Goal: Task Accomplishment & Management: Complete application form

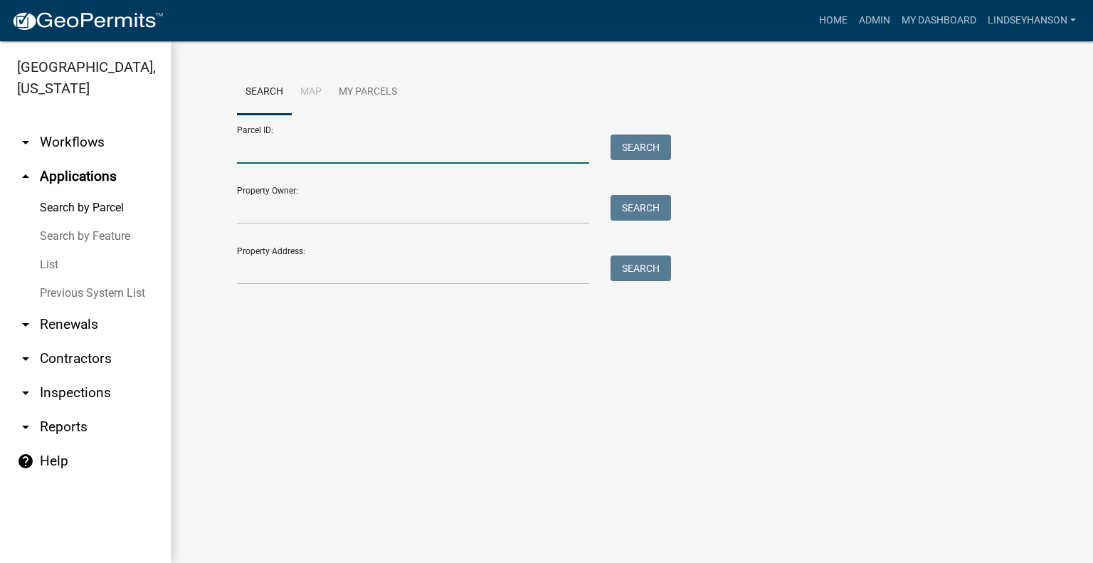
click at [384, 145] on input "Parcel ID:" at bounding box center [413, 149] width 352 height 29
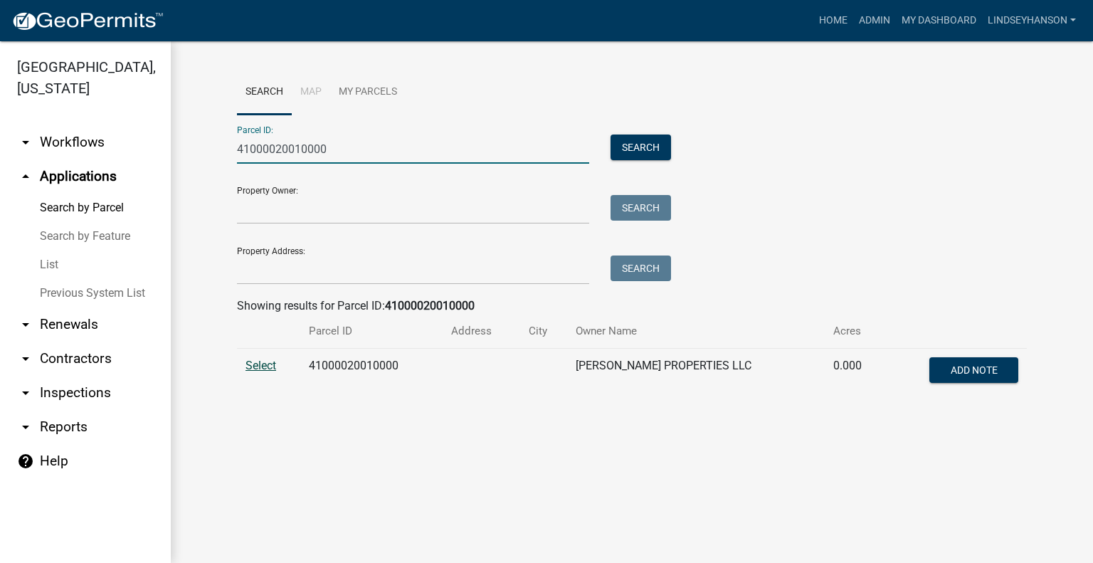
type input "41000020010000"
click at [268, 367] on span "Select" at bounding box center [261, 366] width 31 height 14
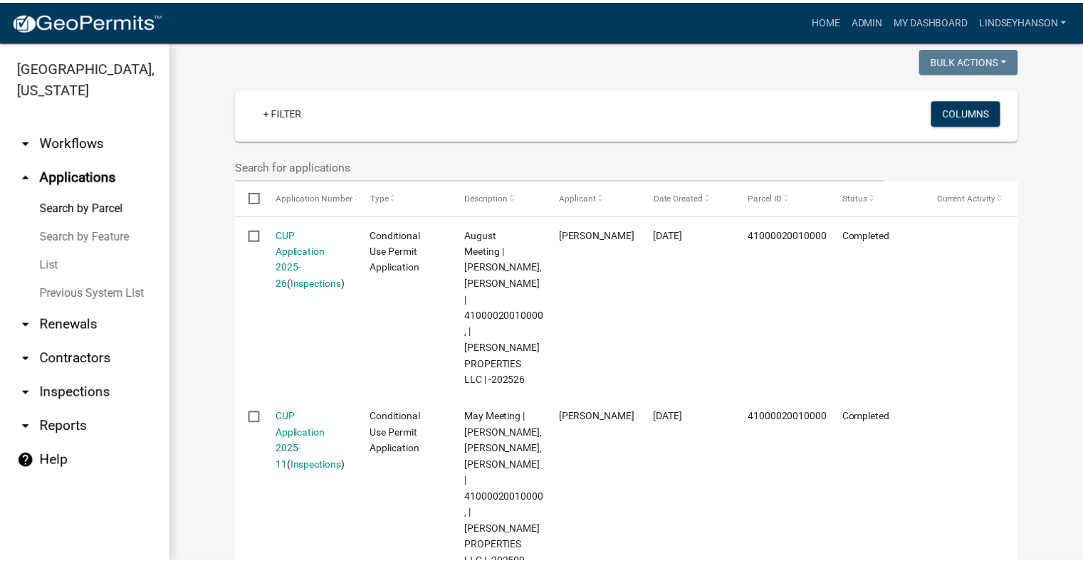
scroll to position [351, 0]
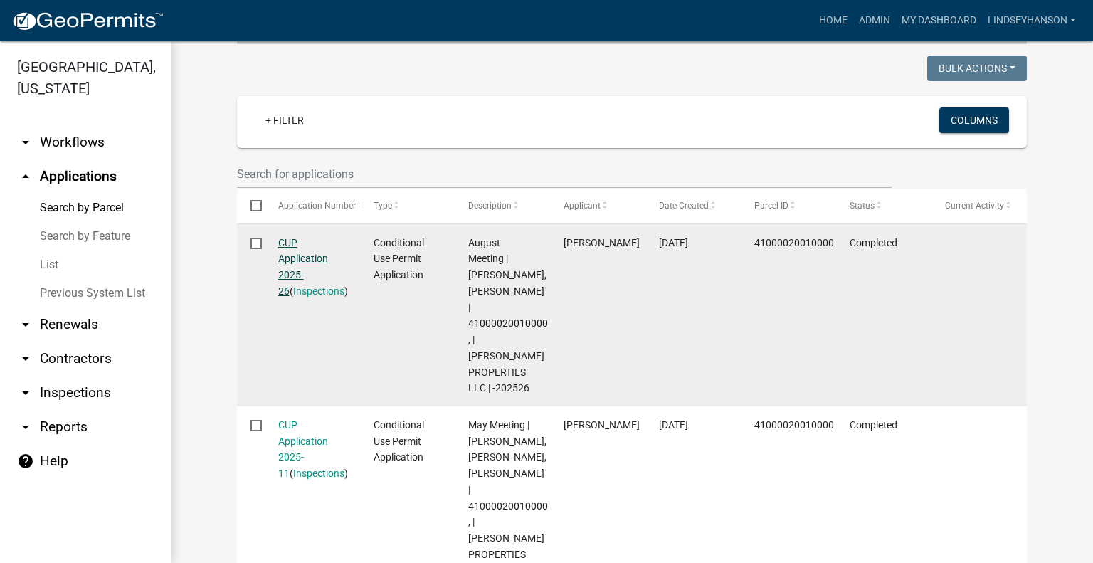
click at [282, 253] on link "CUP Application 2025-26" at bounding box center [303, 267] width 50 height 60
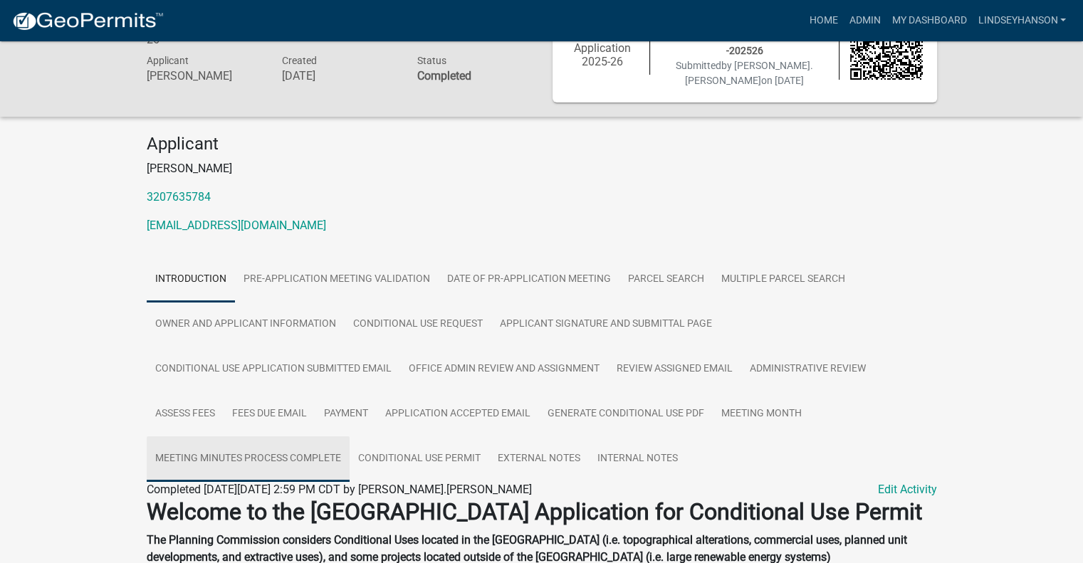
drag, startPoint x: 287, startPoint y: 456, endPoint x: 295, endPoint y: 450, distance: 10.1
click at [288, 456] on link "Meeting Minutes Process Complete" at bounding box center [248, 459] width 203 height 46
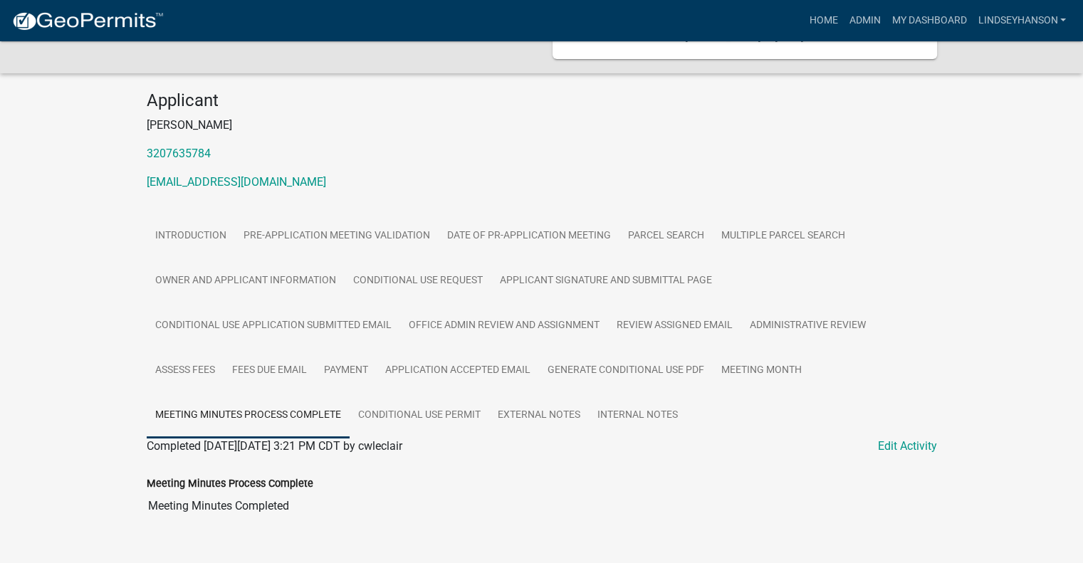
scroll to position [143, 0]
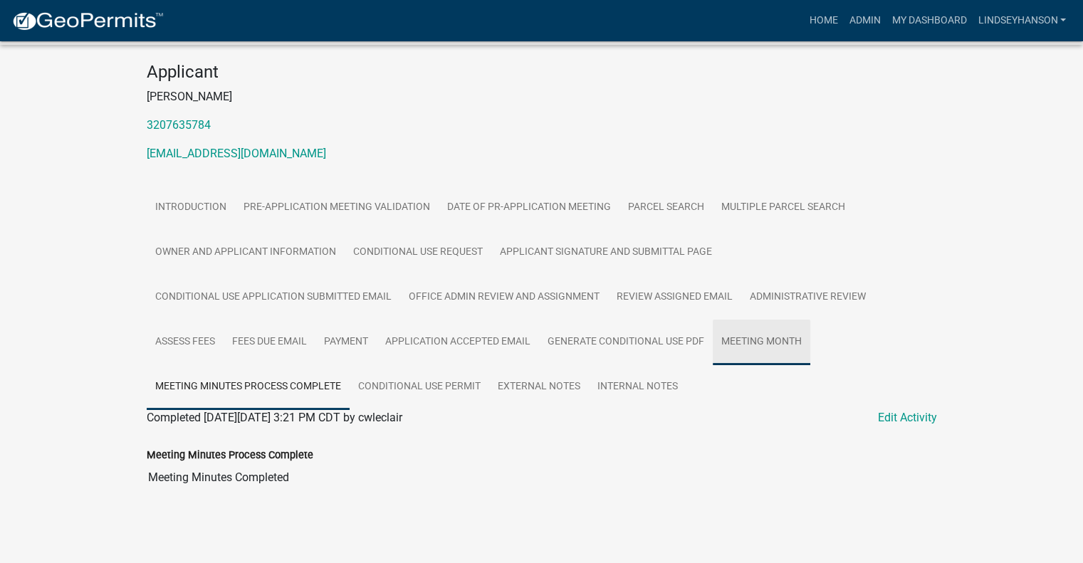
click at [747, 334] on link "Meeting Month" at bounding box center [762, 343] width 98 height 46
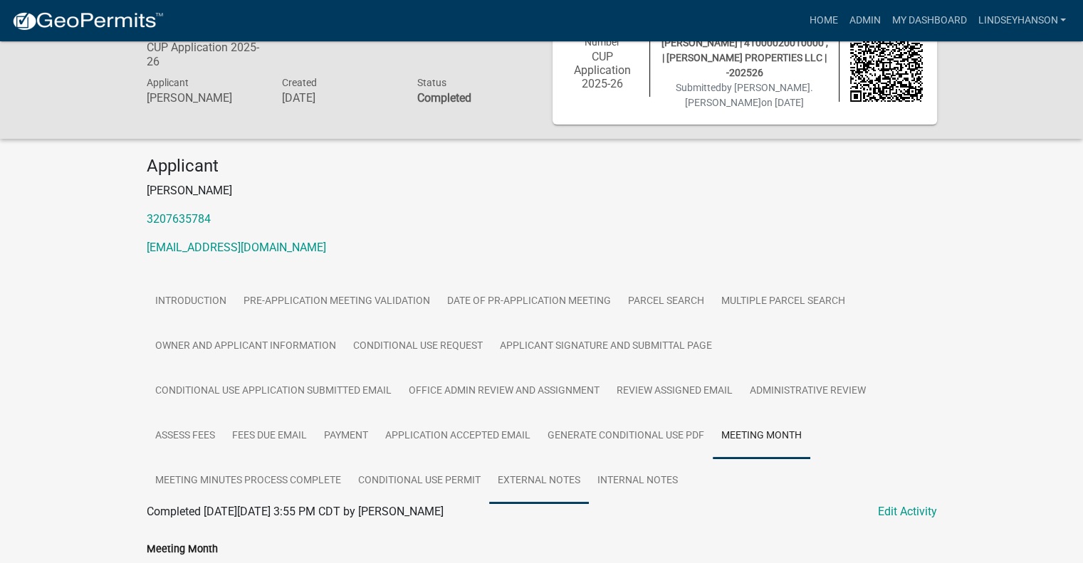
scroll to position [91, 0]
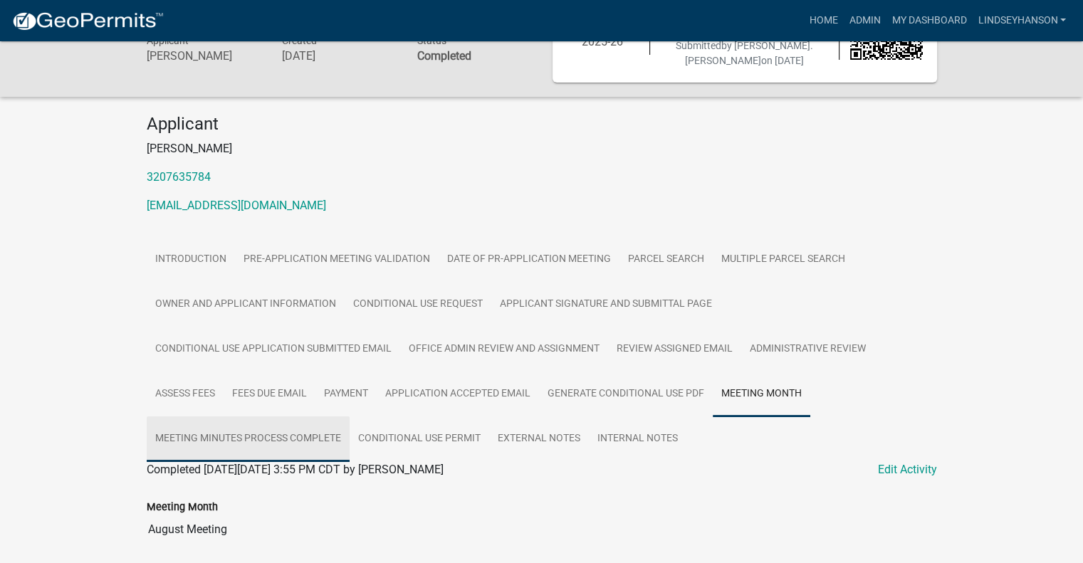
click at [307, 438] on link "Meeting Minutes Process Complete" at bounding box center [248, 439] width 203 height 46
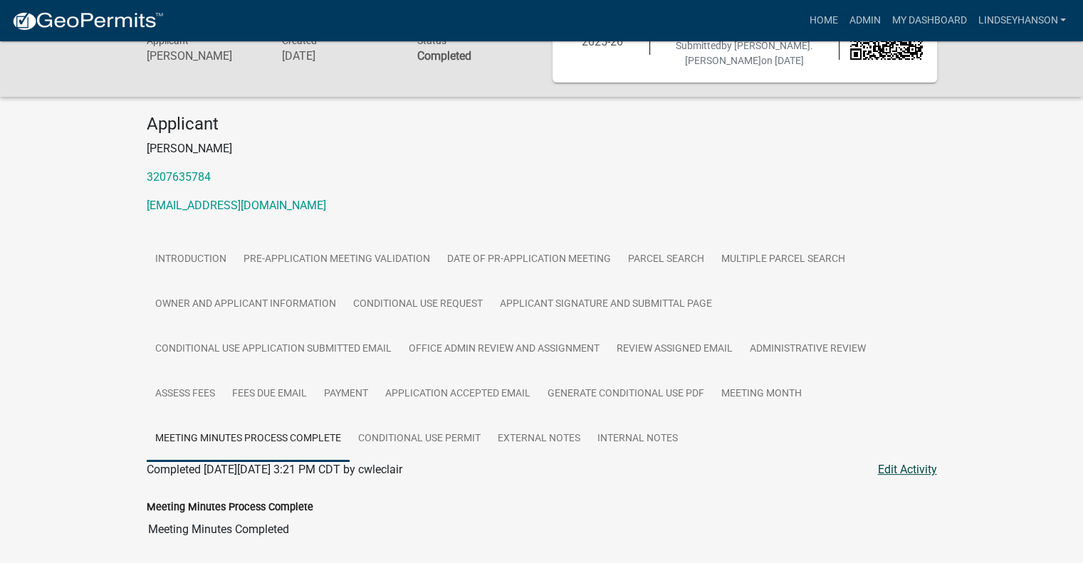
click at [928, 464] on link "Edit Activity" at bounding box center [907, 469] width 59 height 17
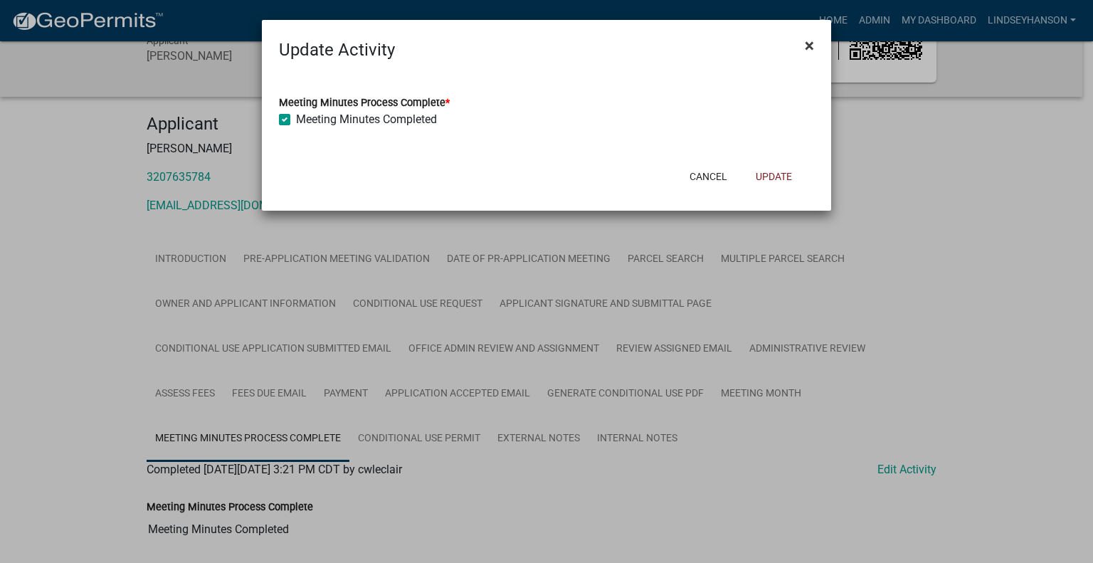
click at [811, 42] on span "×" at bounding box center [809, 46] width 9 height 20
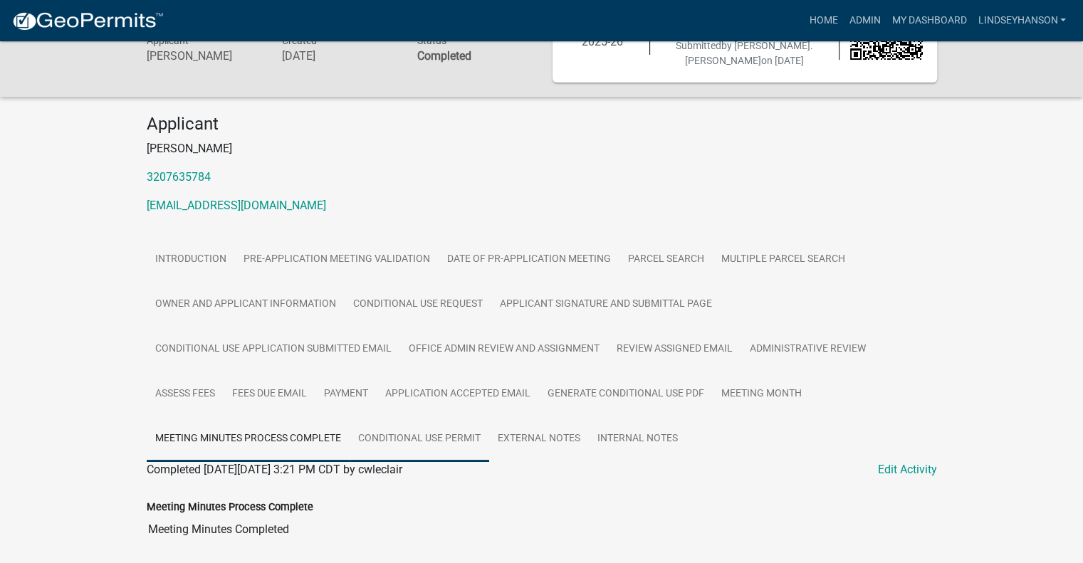
click at [453, 439] on link "Conditional Use Permit" at bounding box center [420, 439] width 140 height 46
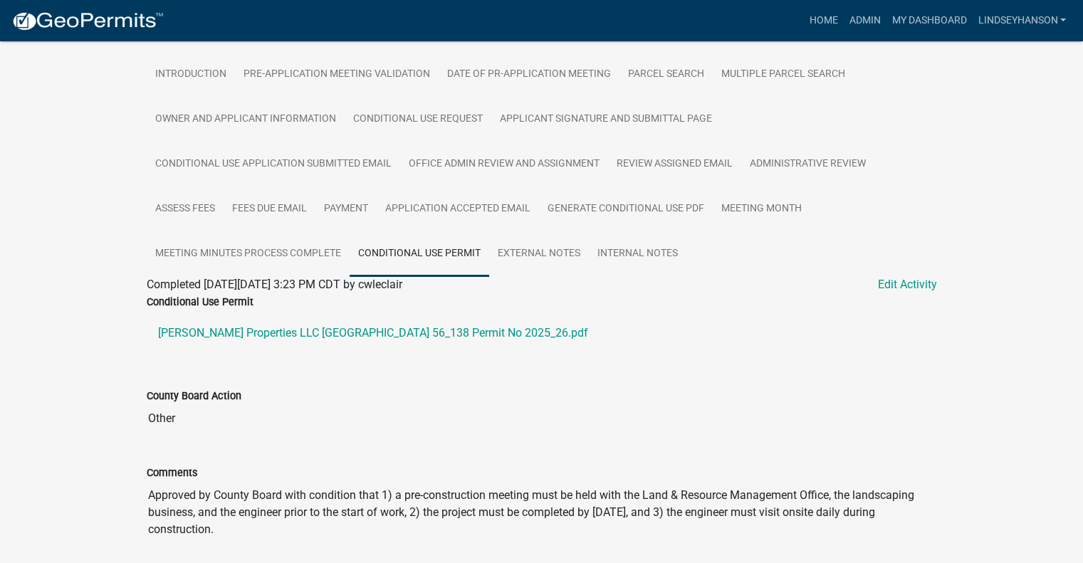
scroll to position [285, 0]
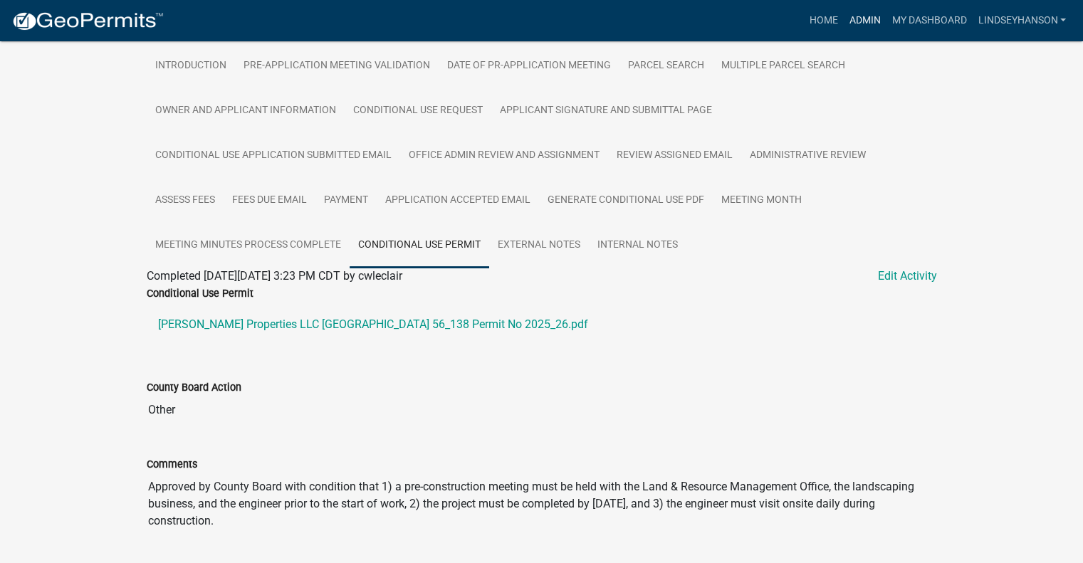
click at [876, 14] on link "Admin" at bounding box center [864, 20] width 43 height 27
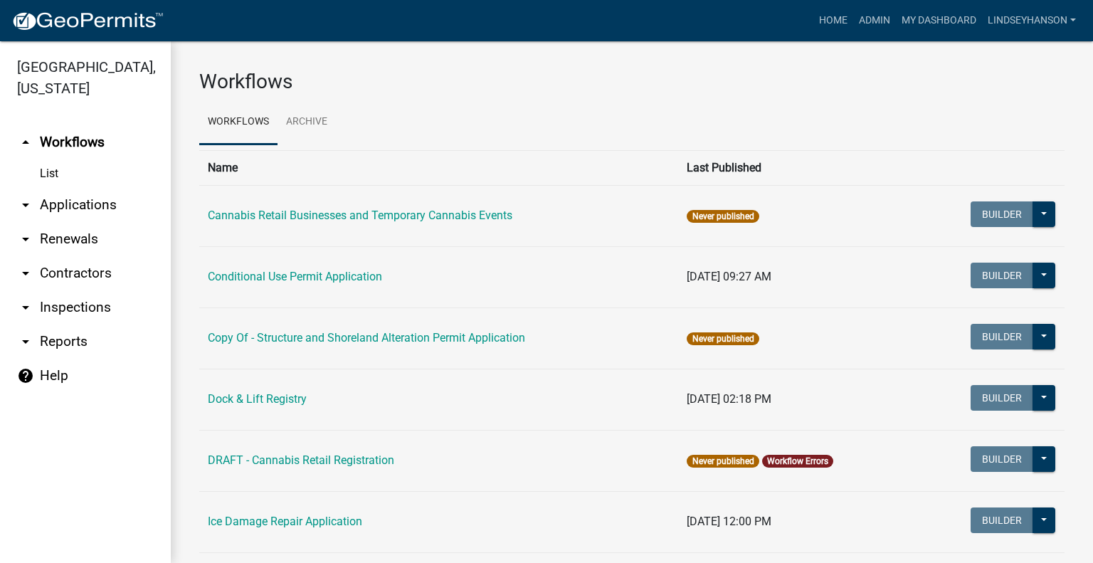
click at [77, 204] on link "arrow_drop_down Applications" at bounding box center [85, 205] width 171 height 34
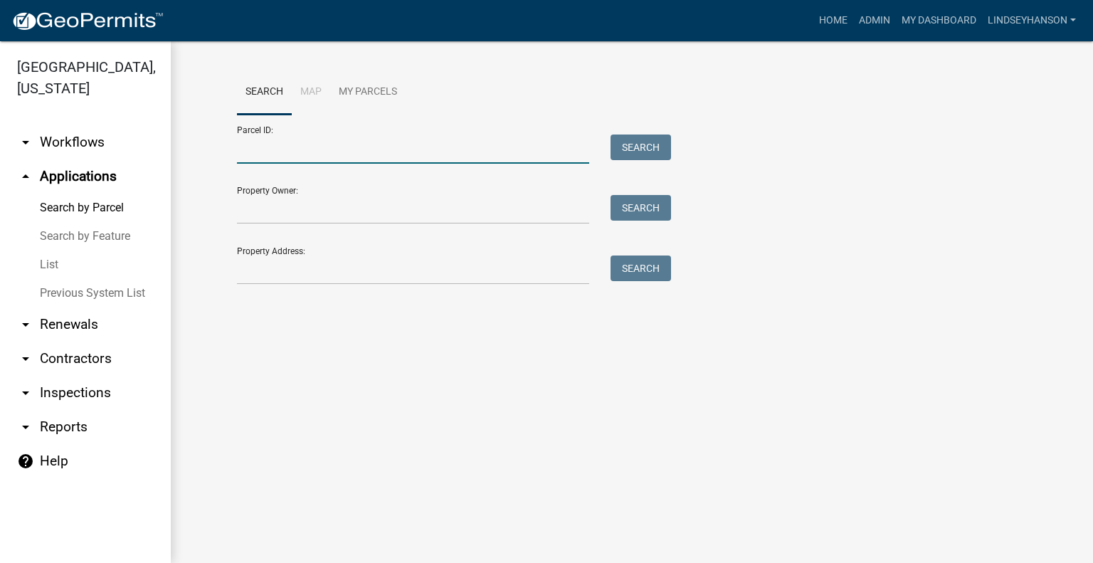
click at [333, 146] on input "Parcel ID:" at bounding box center [413, 149] width 352 height 29
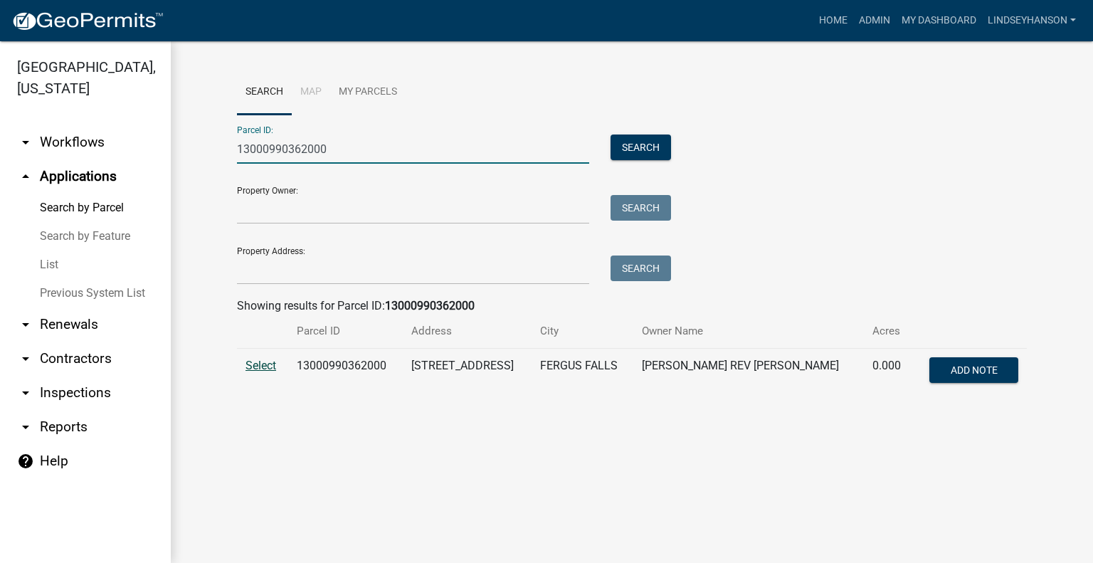
type input "13000990362000"
click at [261, 372] on span "Select" at bounding box center [261, 366] width 31 height 14
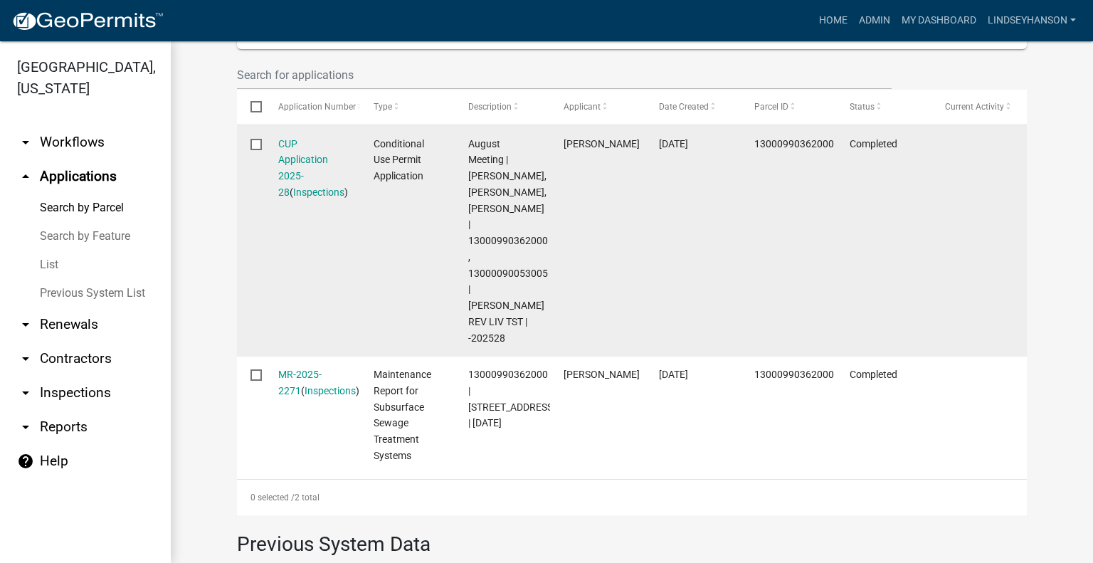
scroll to position [498, 0]
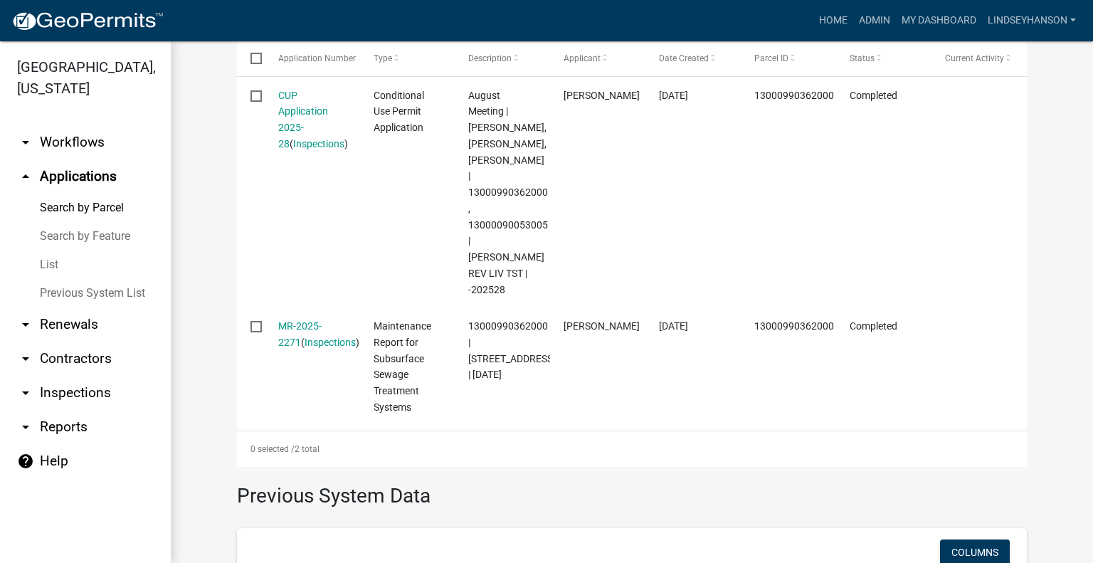
click at [80, 152] on link "arrow_drop_down Workflows" at bounding box center [85, 142] width 171 height 34
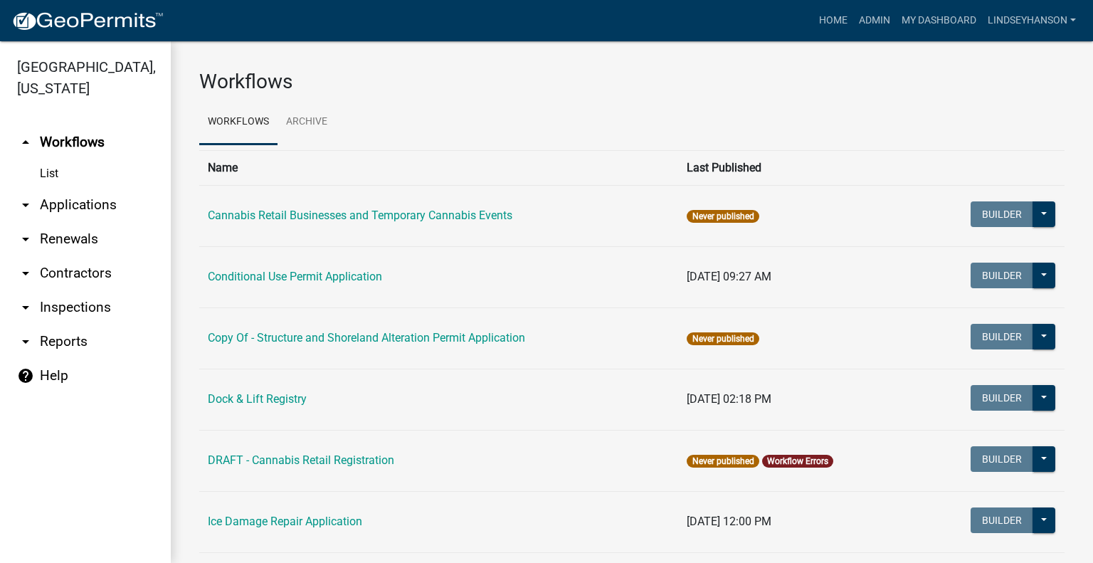
click at [95, 205] on link "arrow_drop_down Applications" at bounding box center [85, 205] width 171 height 34
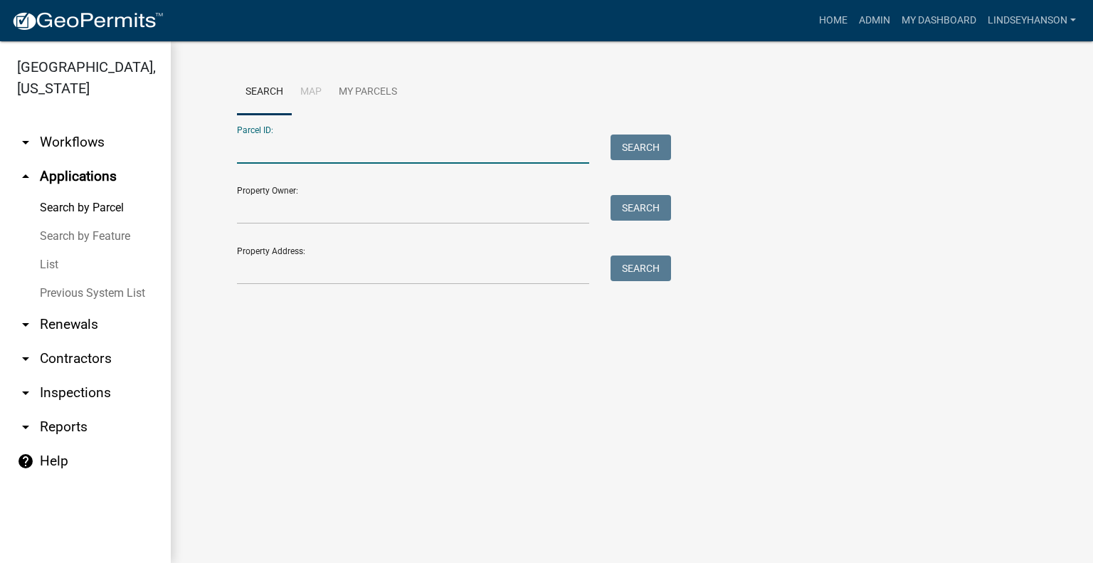
click at [377, 139] on input "Parcel ID:" at bounding box center [413, 149] width 352 height 29
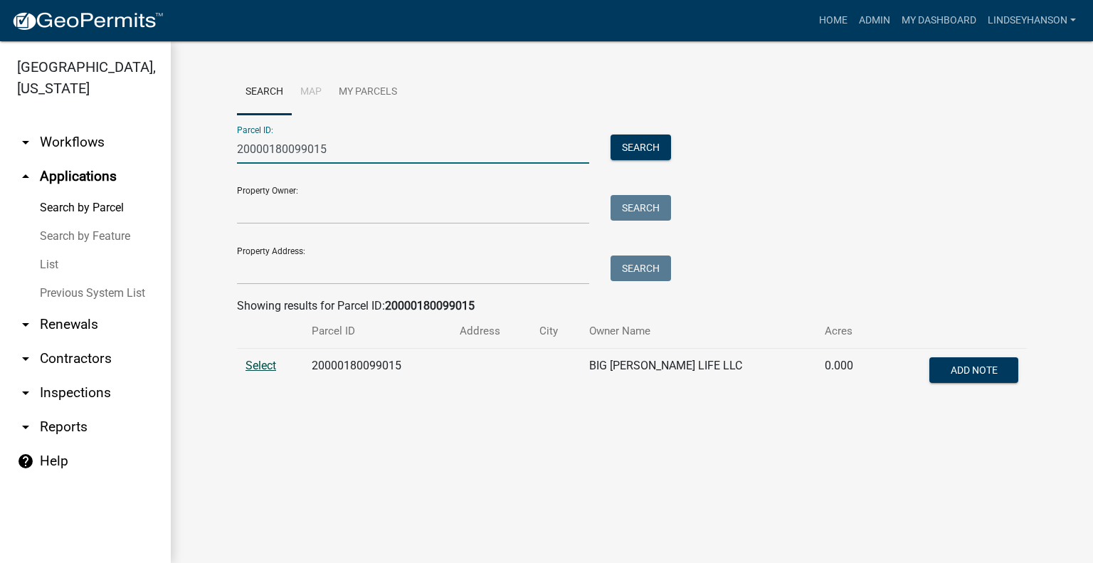
type input "20000180099015"
click at [271, 361] on span "Select" at bounding box center [261, 366] width 31 height 14
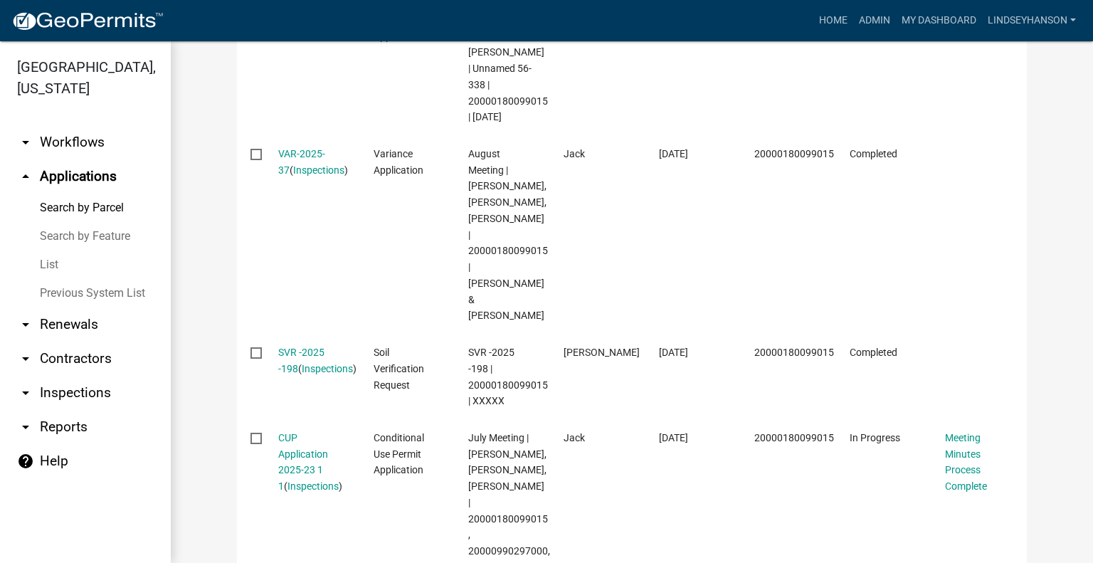
scroll to position [1162, 0]
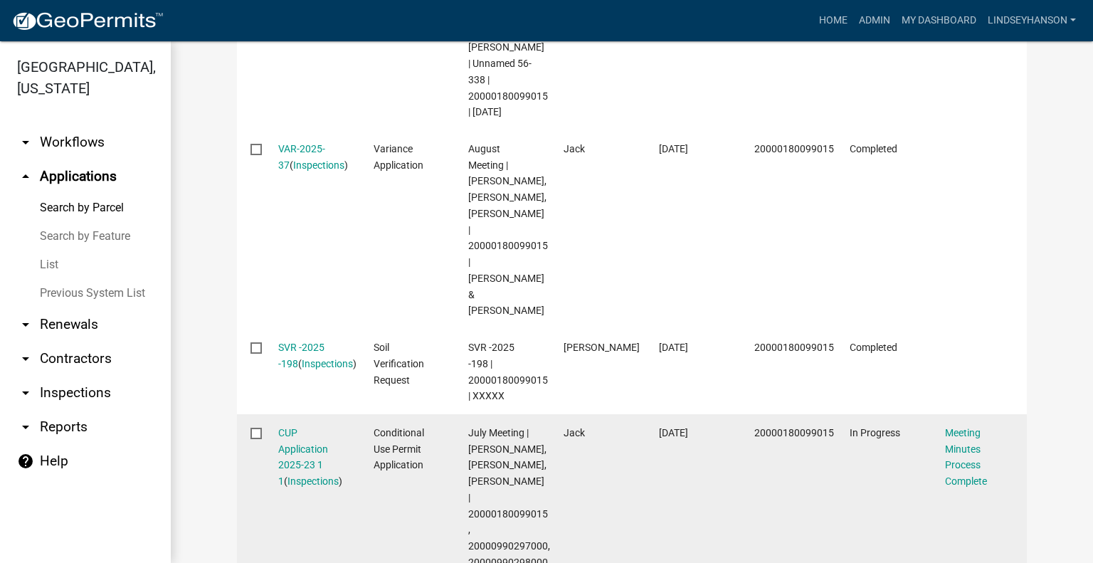
click at [406, 427] on span "Conditional Use Permit Application" at bounding box center [399, 449] width 51 height 44
click at [295, 427] on link "CUP Application 2025-23 1 1" at bounding box center [303, 457] width 50 height 60
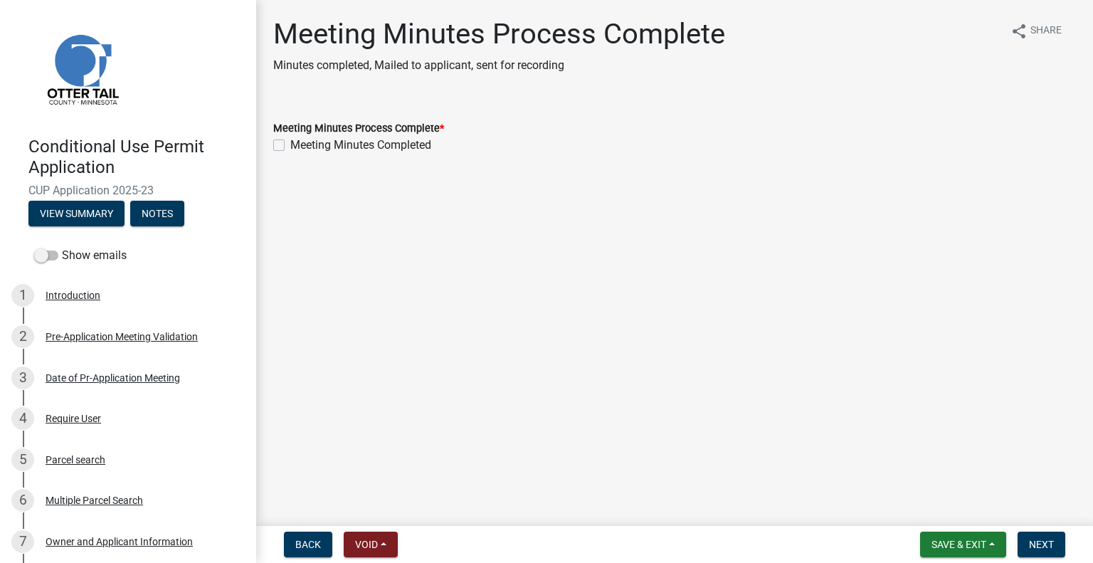
click at [407, 142] on label "Meeting Minutes Completed" at bounding box center [360, 145] width 141 height 17
click at [300, 142] on input "Meeting Minutes Completed" at bounding box center [294, 141] width 9 height 9
checkbox input "true"
click at [1036, 544] on span "Next" at bounding box center [1041, 544] width 25 height 11
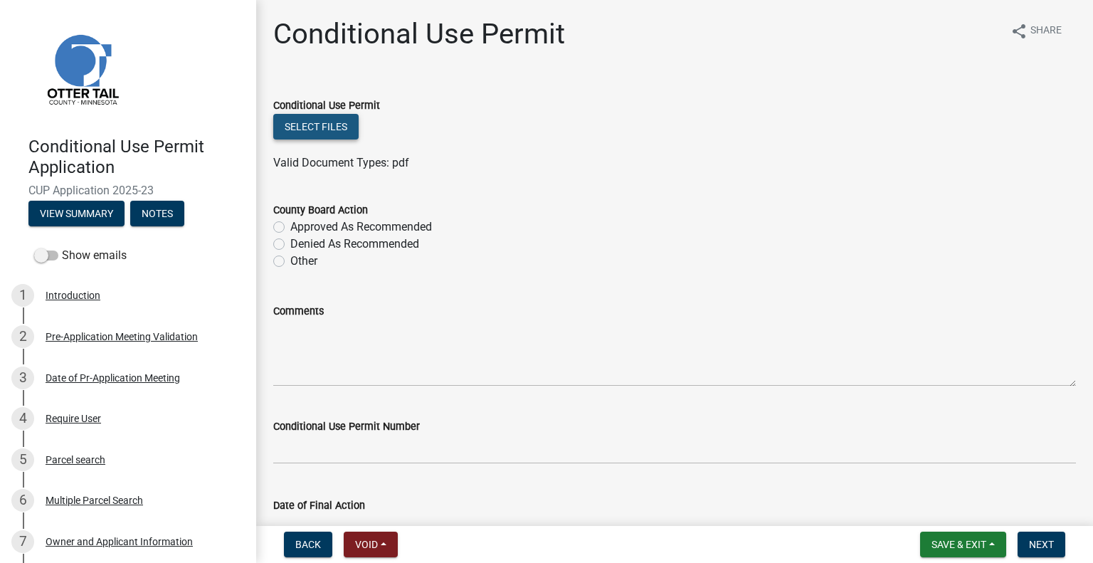
click at [323, 126] on button "Select files" at bounding box center [315, 127] width 85 height 26
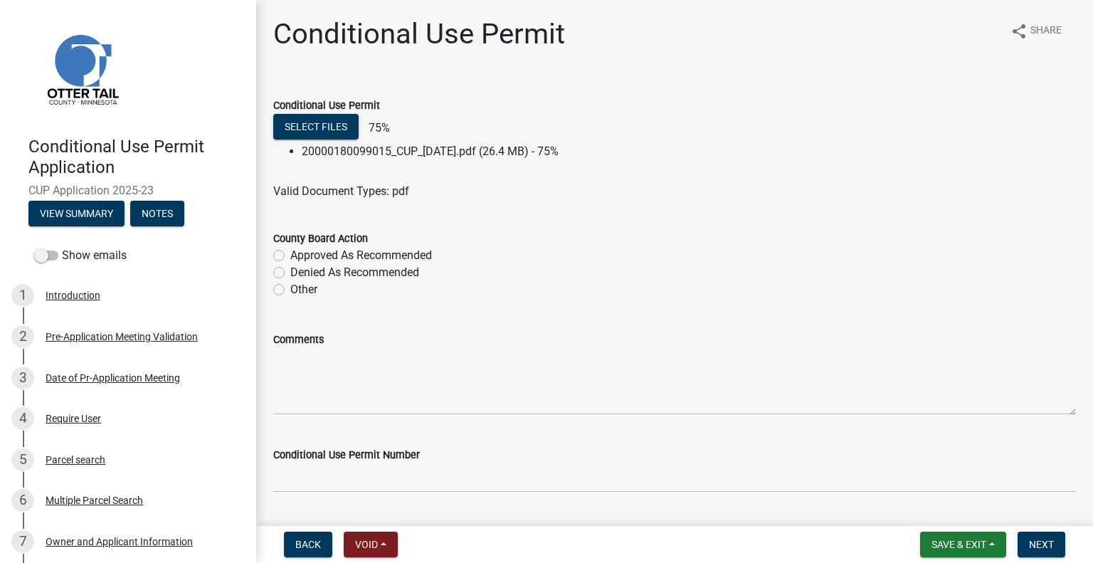
click at [298, 289] on label "Other" at bounding box center [303, 289] width 27 height 17
click at [298, 289] on input "Other" at bounding box center [294, 285] width 9 height 9
radio input "true"
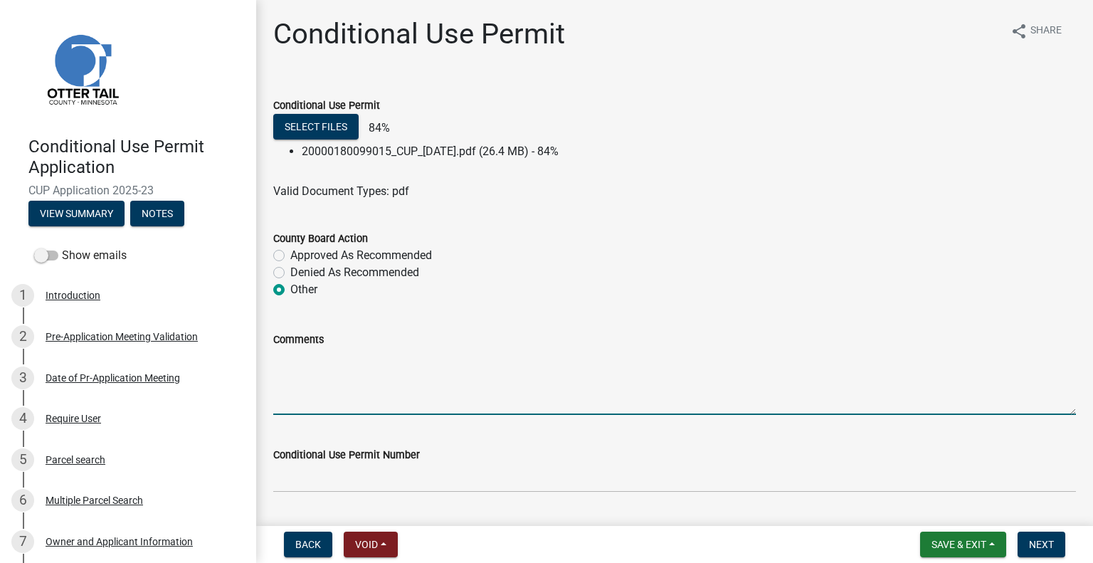
click at [373, 409] on textarea "Comments" at bounding box center [674, 381] width 803 height 67
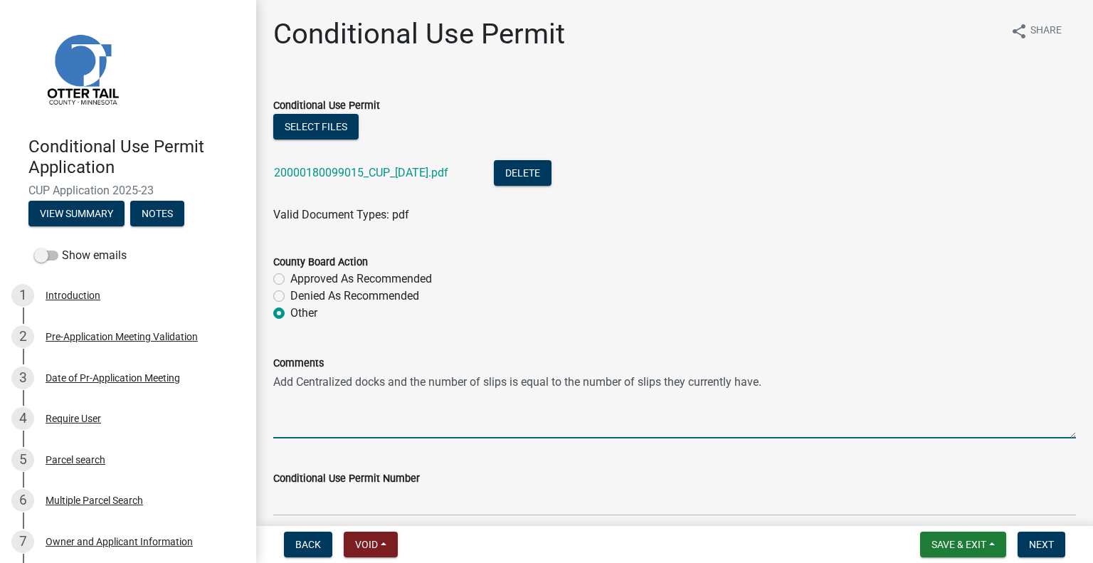
type textarea "Add Centralized docks and the number of slips is equal to the number of slips t…"
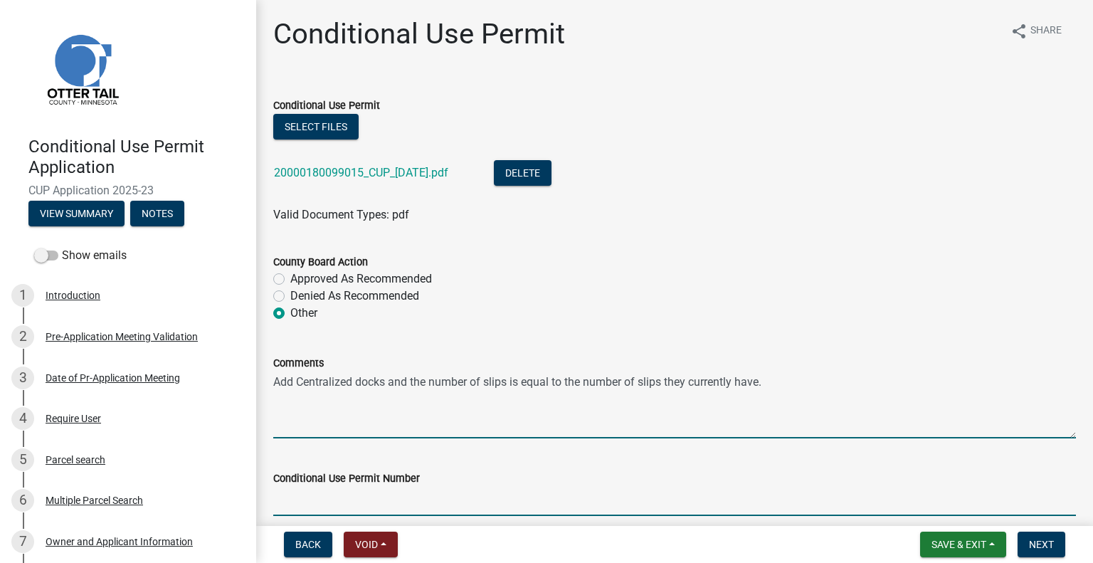
click at [481, 503] on input "text" at bounding box center [674, 501] width 803 height 29
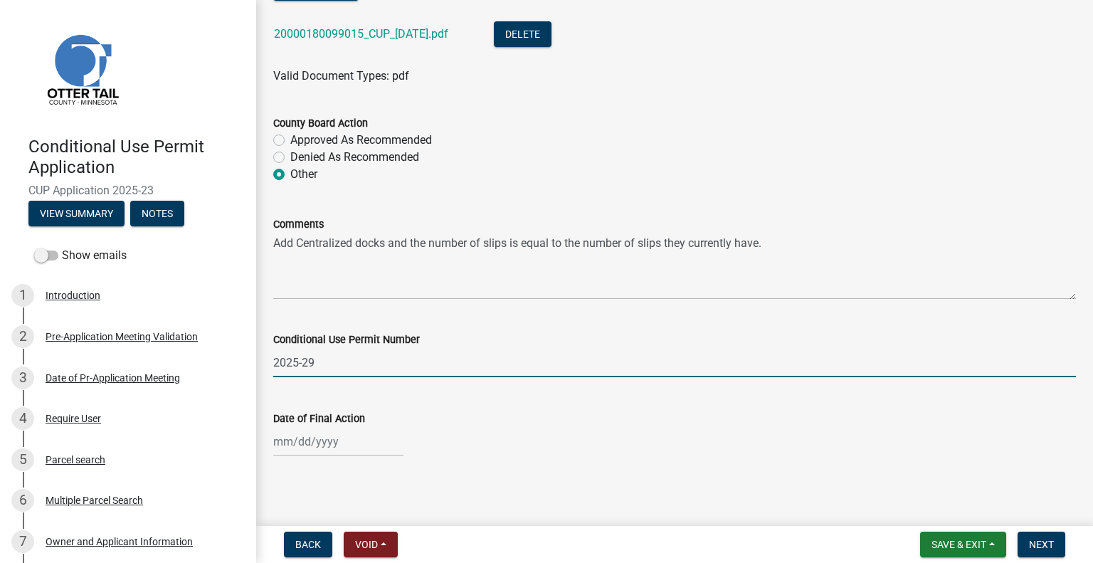
scroll to position [142, 0]
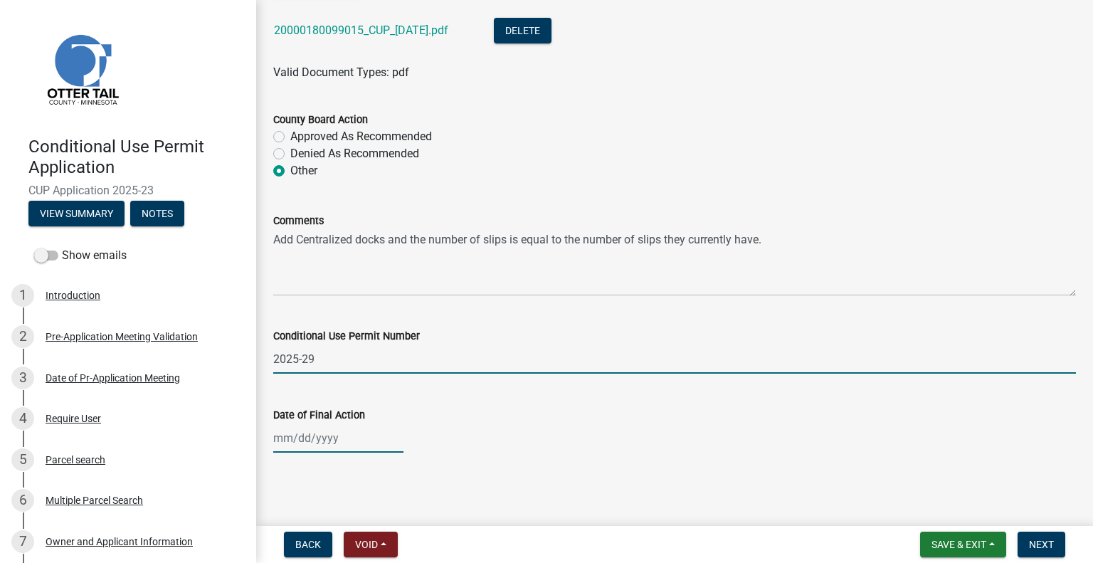
type input "-202529"
select select "9"
select select "2025"
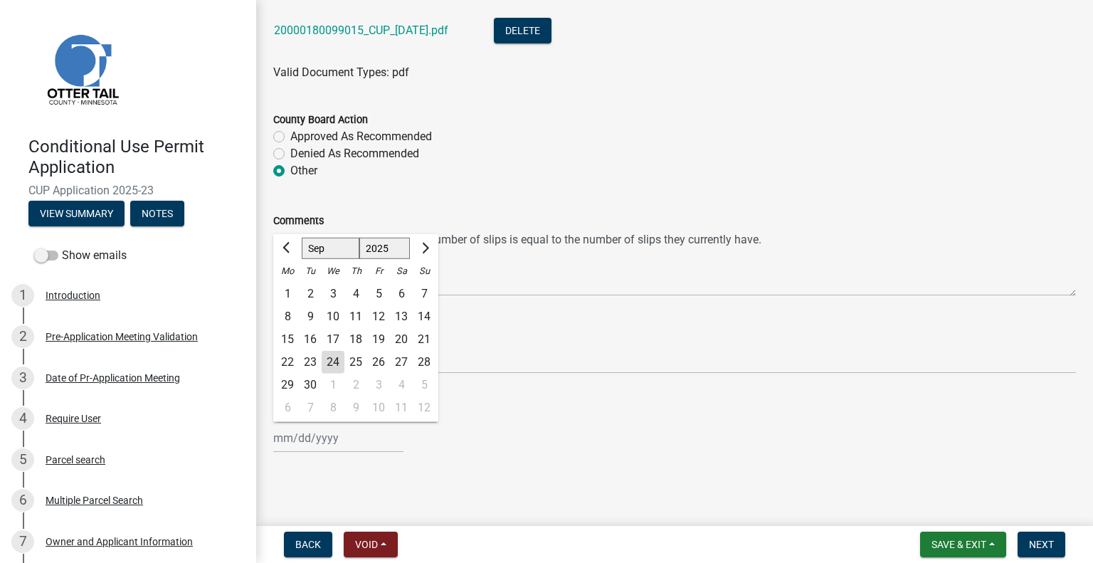
click at [336, 432] on div "Jan Feb Mar Apr May Jun Jul Aug Sep Oct Nov Dec 1525 1526 1527 1528 1529 1530 1…" at bounding box center [338, 438] width 130 height 29
click at [377, 335] on div "19" at bounding box center [378, 339] width 23 height 23
type input "09/19/2025"
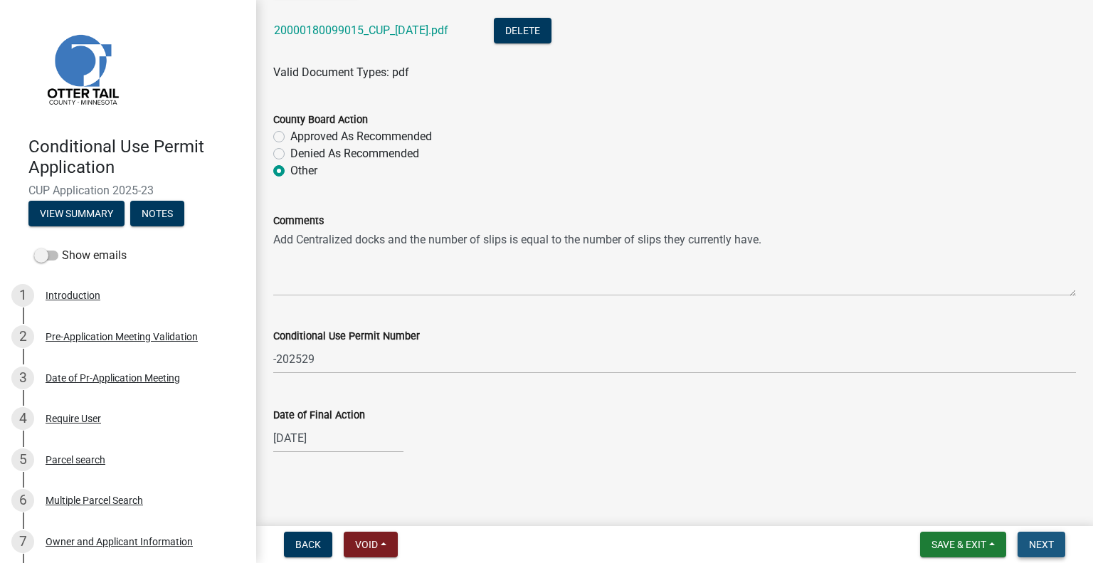
click at [1051, 542] on span "Next" at bounding box center [1041, 544] width 25 height 11
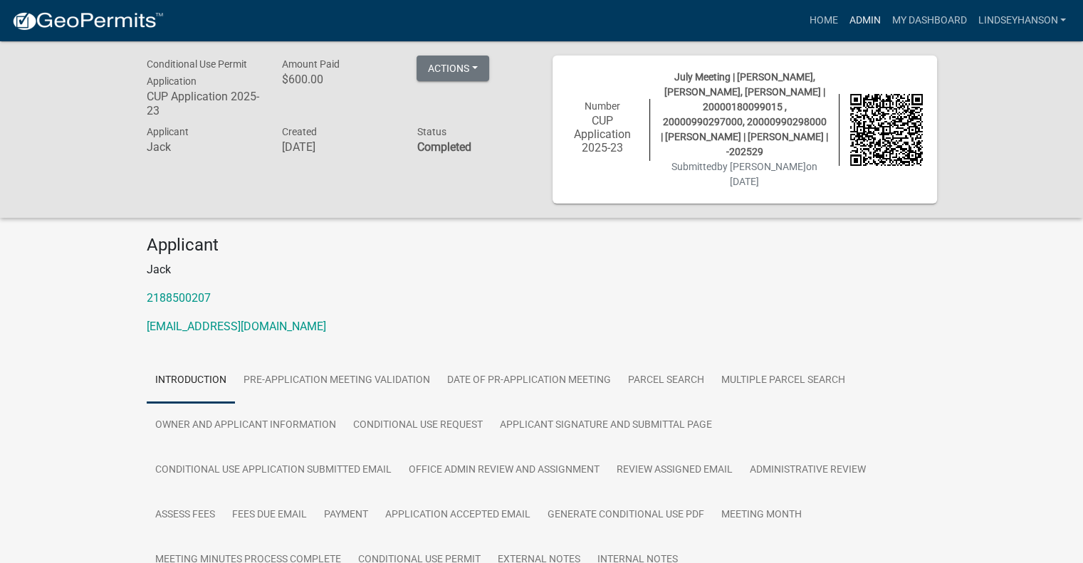
click at [868, 27] on link "Admin" at bounding box center [864, 20] width 43 height 27
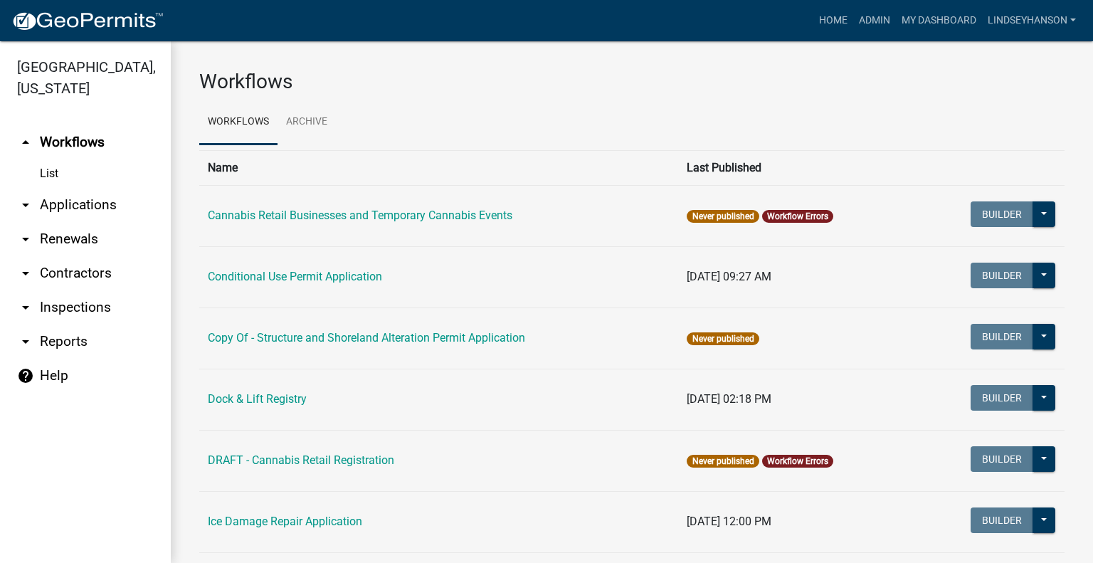
click at [117, 199] on link "arrow_drop_down Applications" at bounding box center [85, 205] width 171 height 34
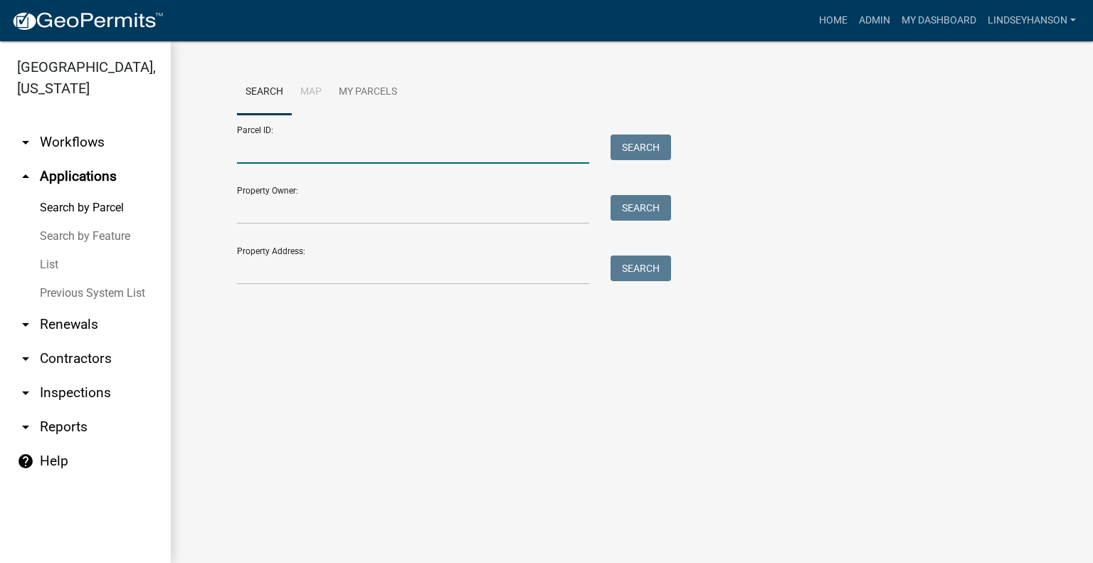
click at [337, 145] on input "Parcel ID:" at bounding box center [413, 149] width 352 height 29
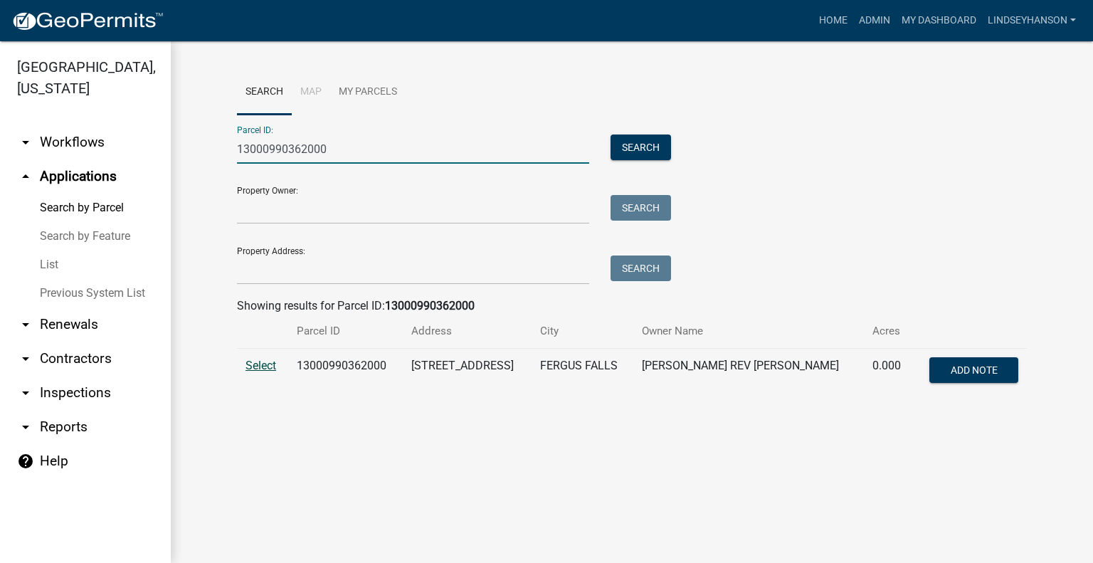
type input "13000990362000"
click at [251, 363] on span "Select" at bounding box center [261, 366] width 31 height 14
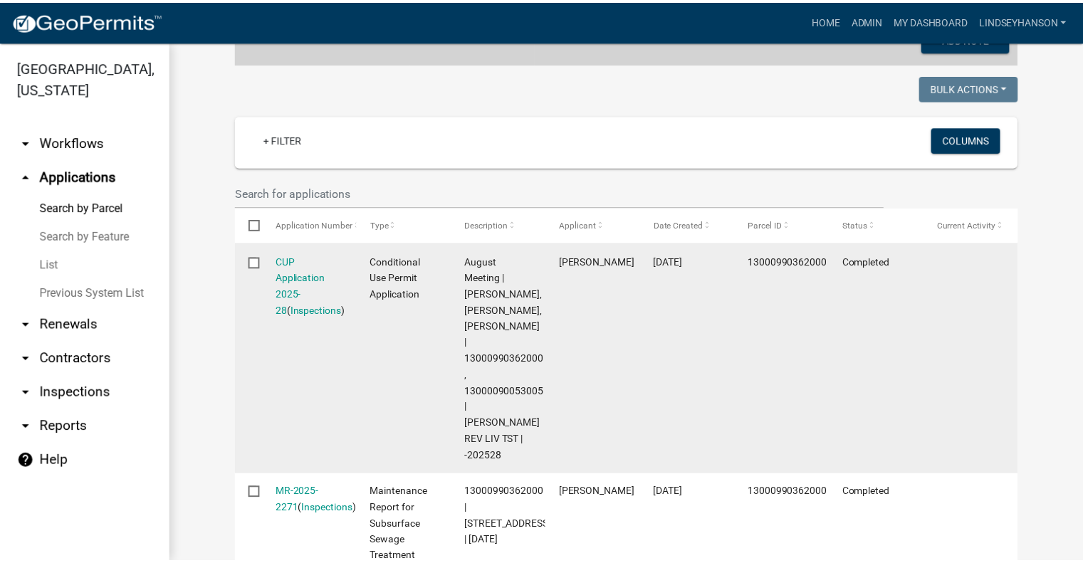
scroll to position [327, 0]
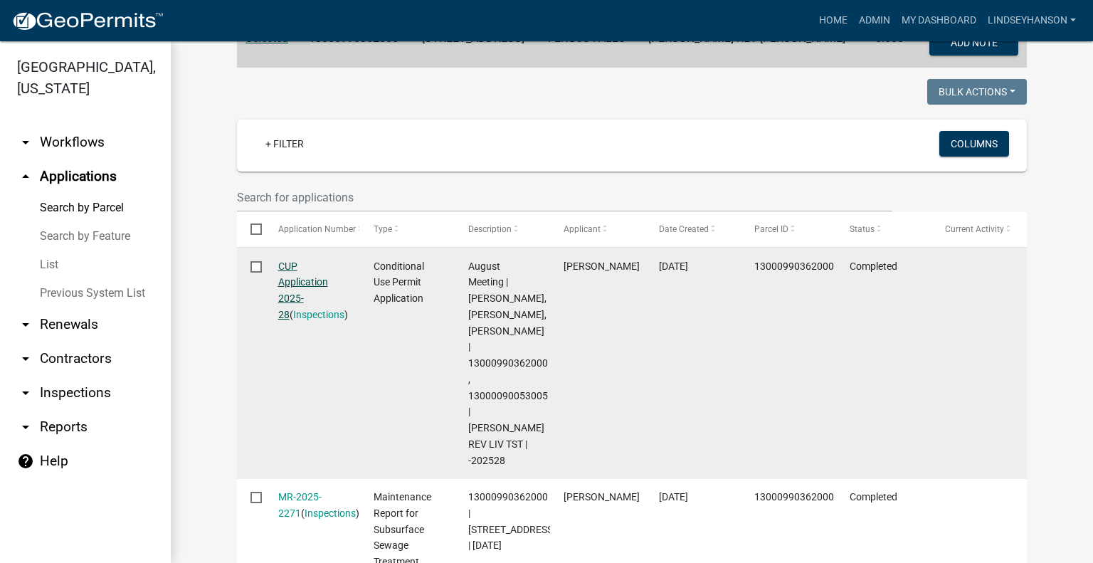
click at [290, 266] on link "CUP Application 2025-28" at bounding box center [303, 291] width 50 height 60
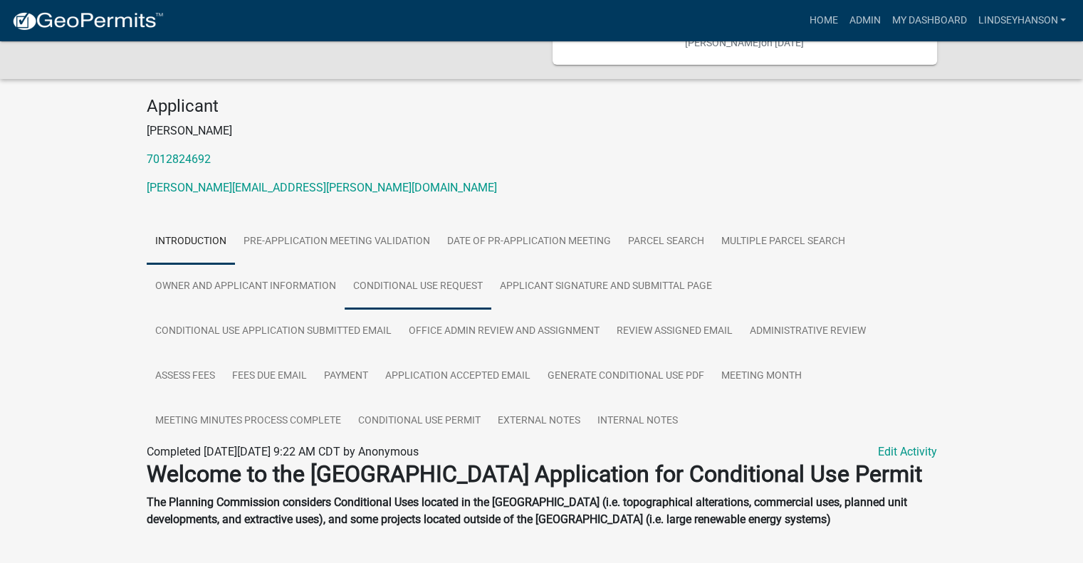
scroll to position [142, 0]
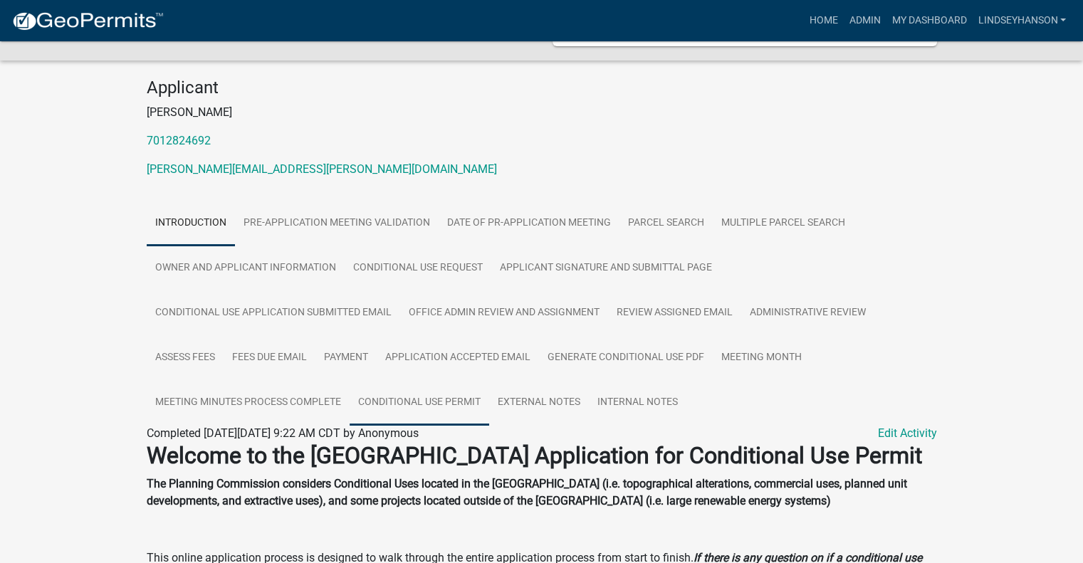
click at [467, 398] on link "Conditional Use Permit" at bounding box center [420, 403] width 140 height 46
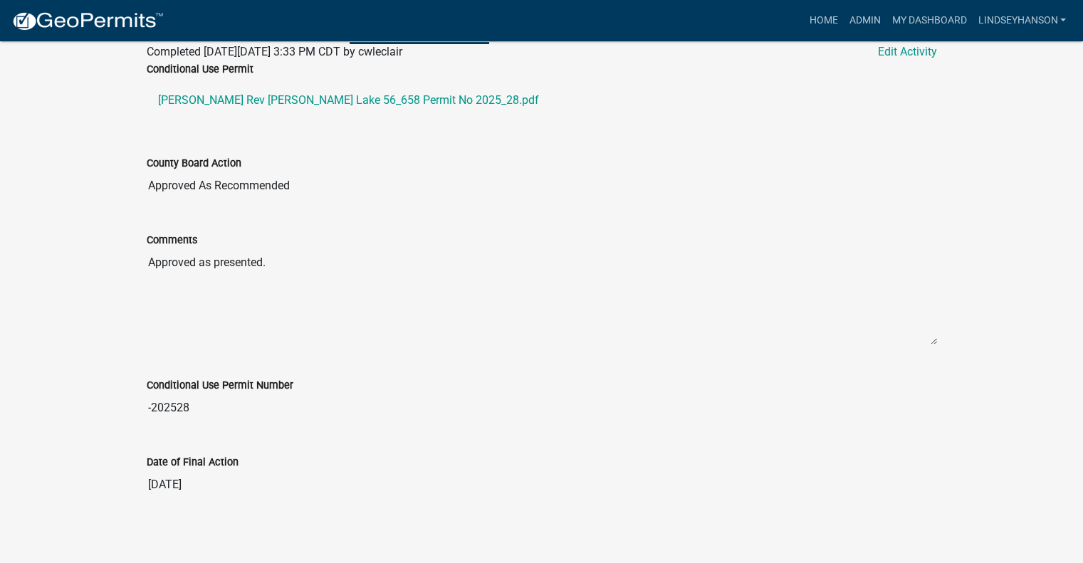
scroll to position [530, 0]
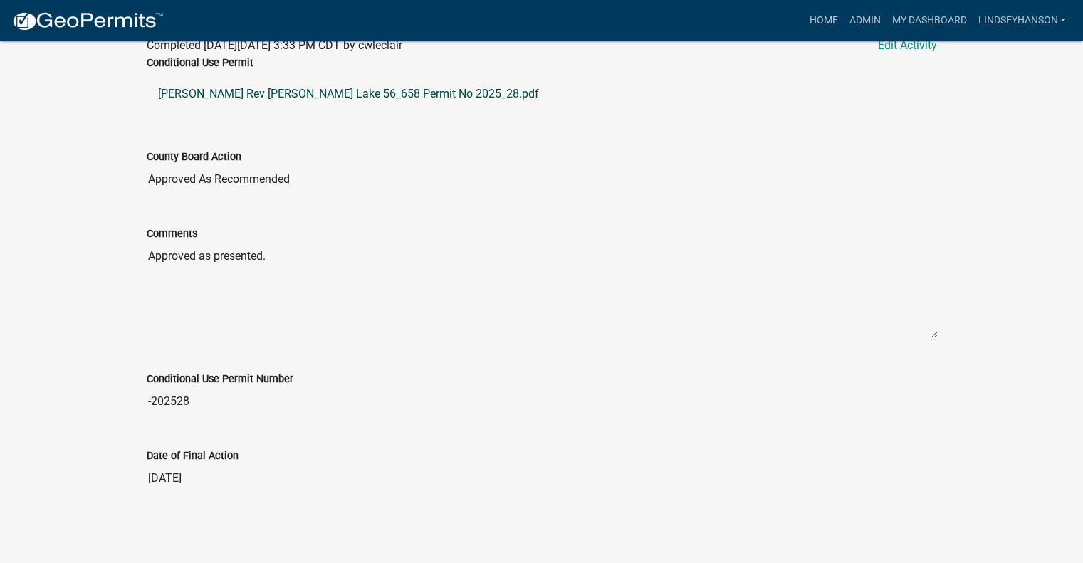
click at [416, 98] on link "Barbara A Lorsung Rev Liv Tst_Wall Lake 56_658 Permit No 2025_28.pdf" at bounding box center [542, 94] width 790 height 34
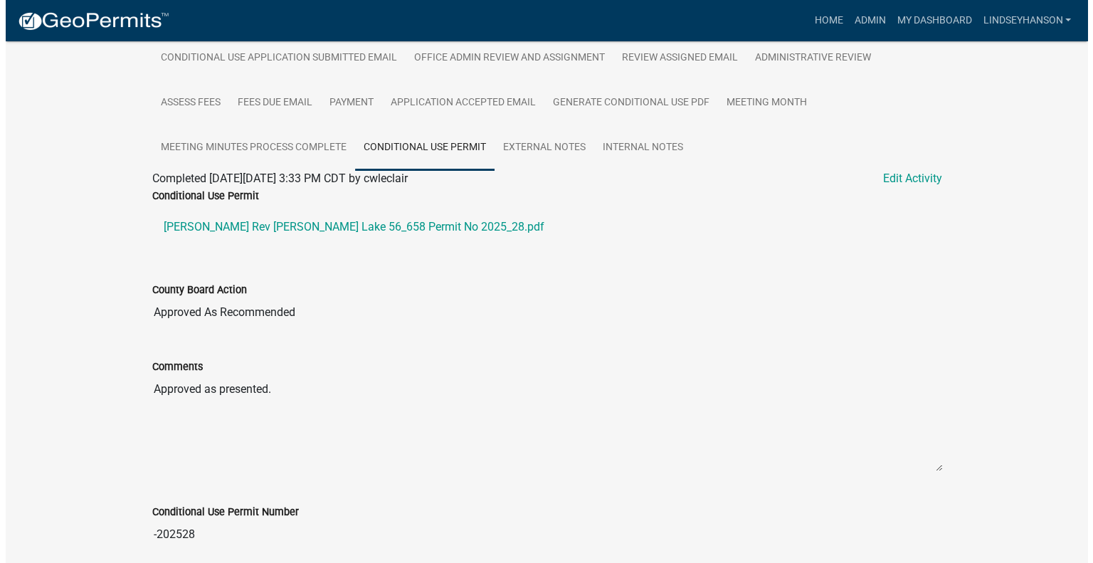
scroll to position [388, 0]
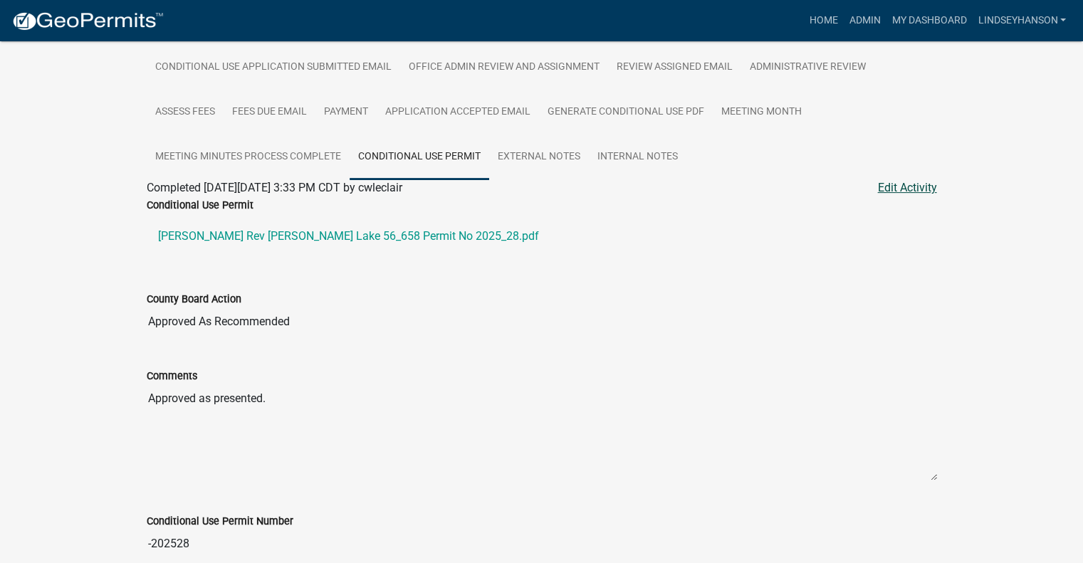
click at [910, 183] on link "Edit Activity" at bounding box center [907, 187] width 59 height 17
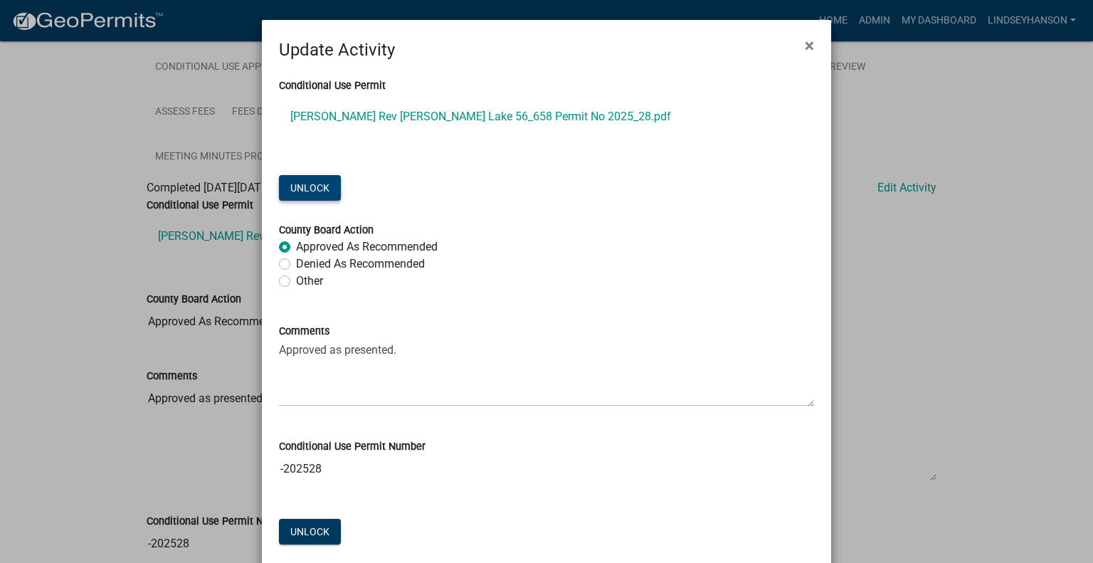
click at [318, 190] on button "Unlock" at bounding box center [310, 188] width 62 height 26
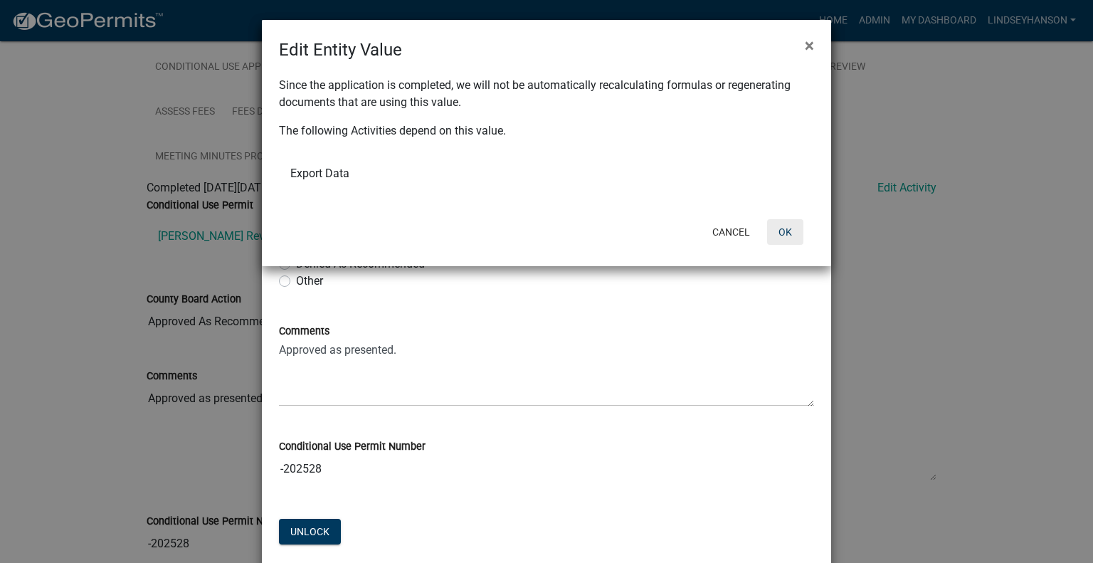
click at [788, 231] on button "OK" at bounding box center [785, 232] width 36 height 26
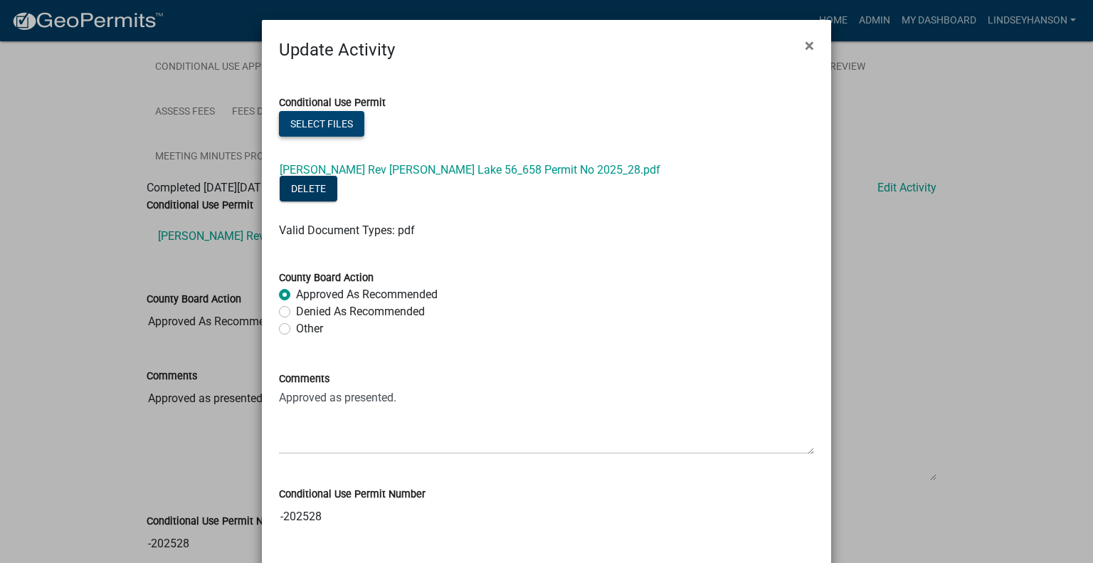
click at [333, 117] on button "Select files" at bounding box center [321, 124] width 85 height 26
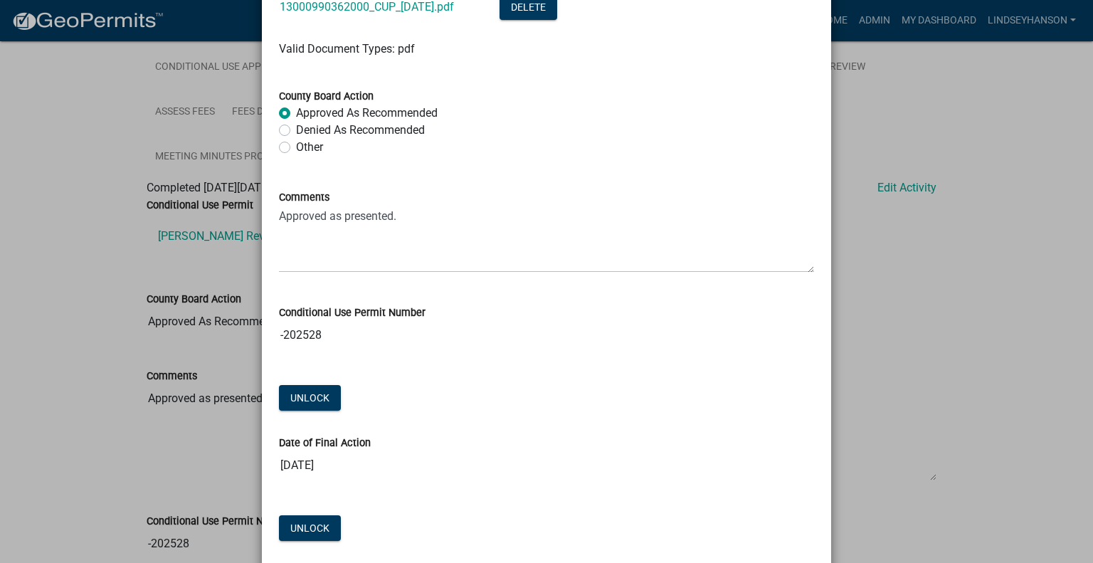
scroll to position [285, 0]
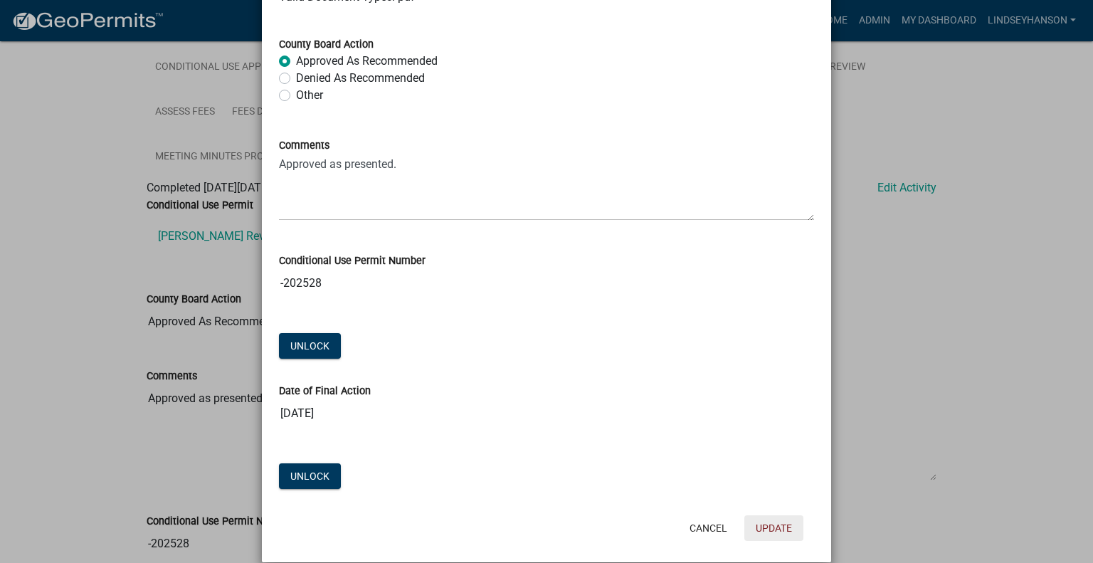
click at [765, 515] on button "Update" at bounding box center [774, 528] width 59 height 26
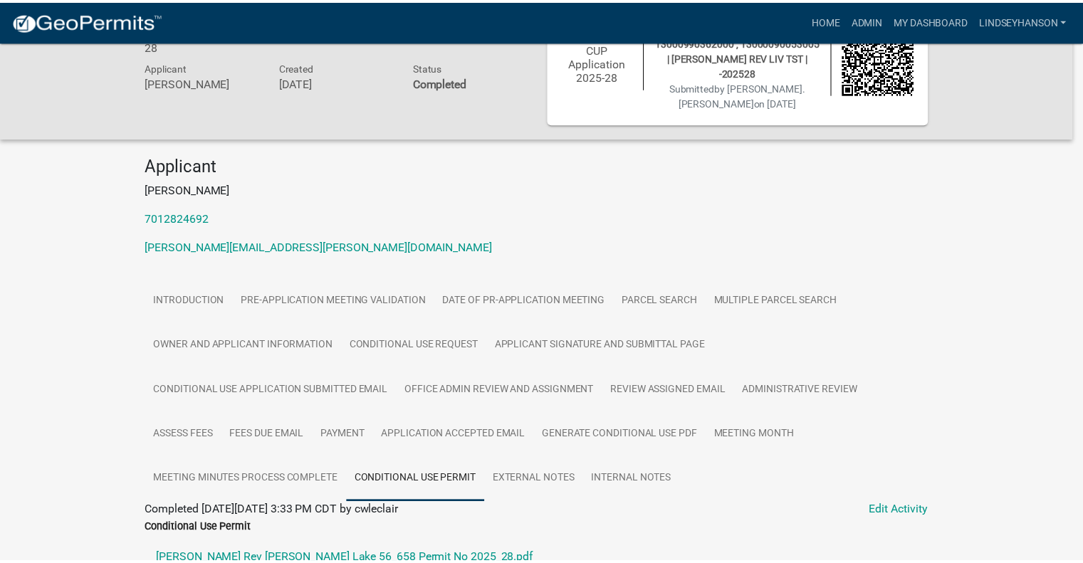
scroll to position [388, 0]
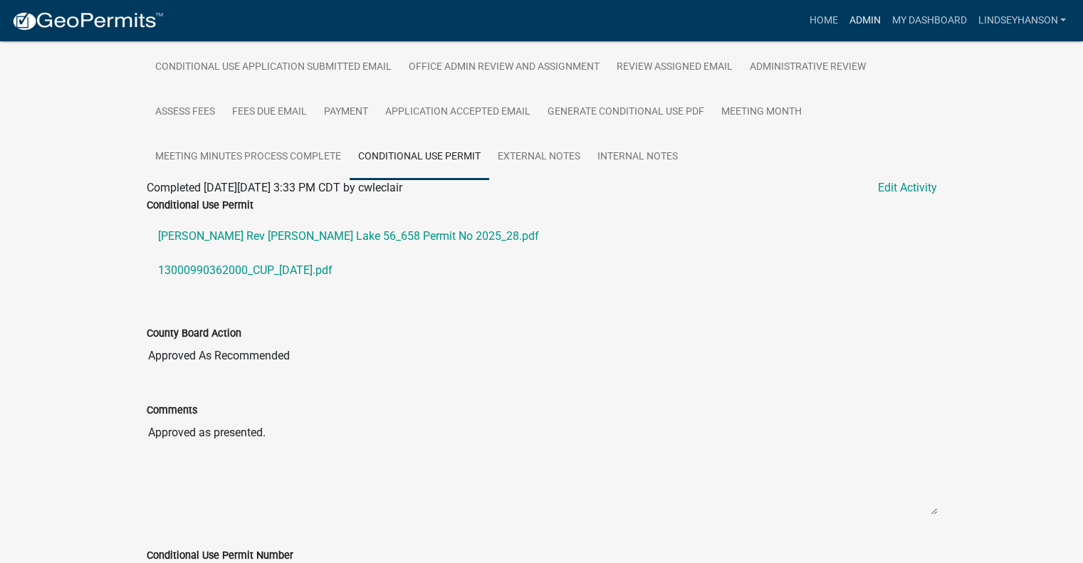
click at [871, 19] on link "Admin" at bounding box center [864, 20] width 43 height 27
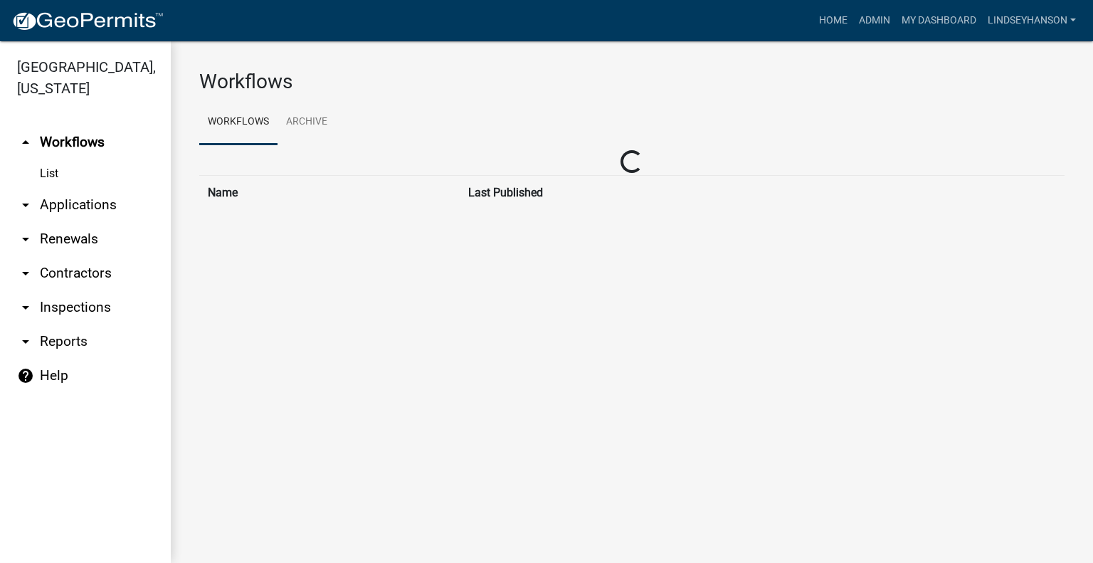
click at [91, 197] on link "arrow_drop_down Applications" at bounding box center [85, 205] width 171 height 34
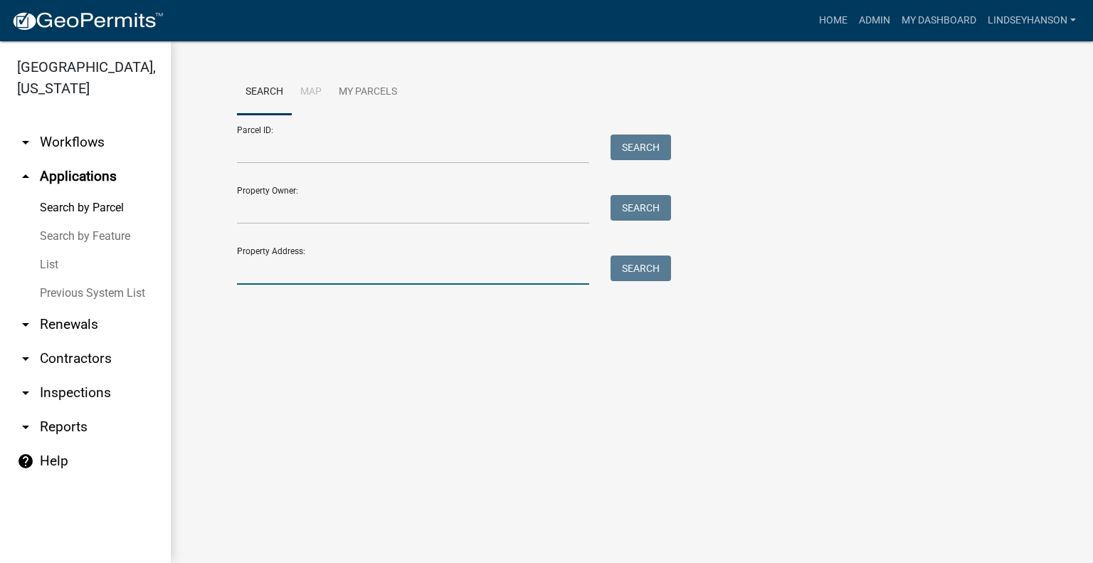
click at [401, 280] on input "Property Address:" at bounding box center [413, 270] width 352 height 29
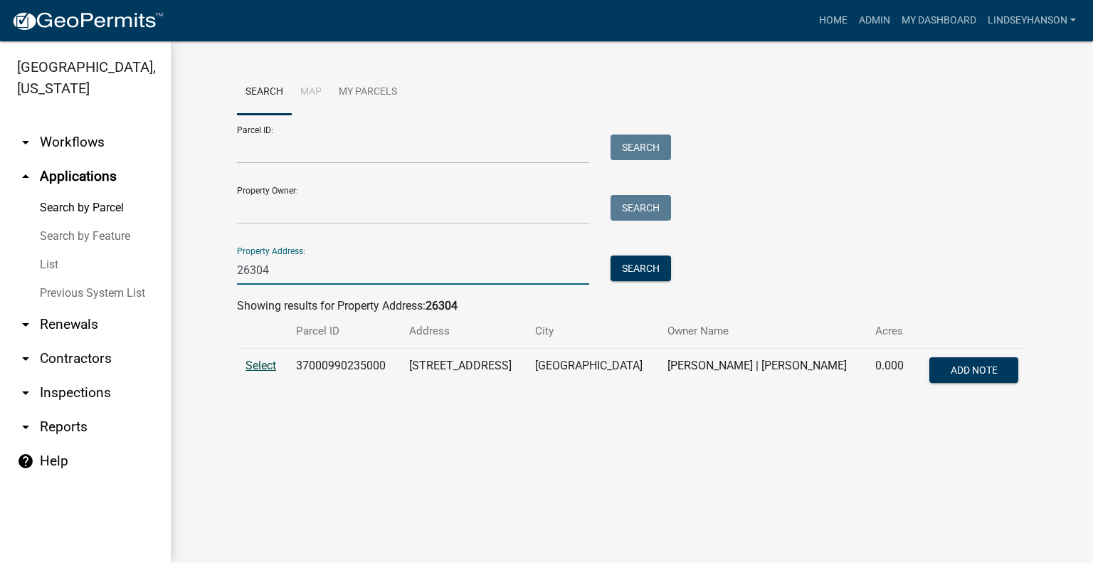
type input "26304"
click at [266, 363] on span "Select" at bounding box center [261, 366] width 31 height 14
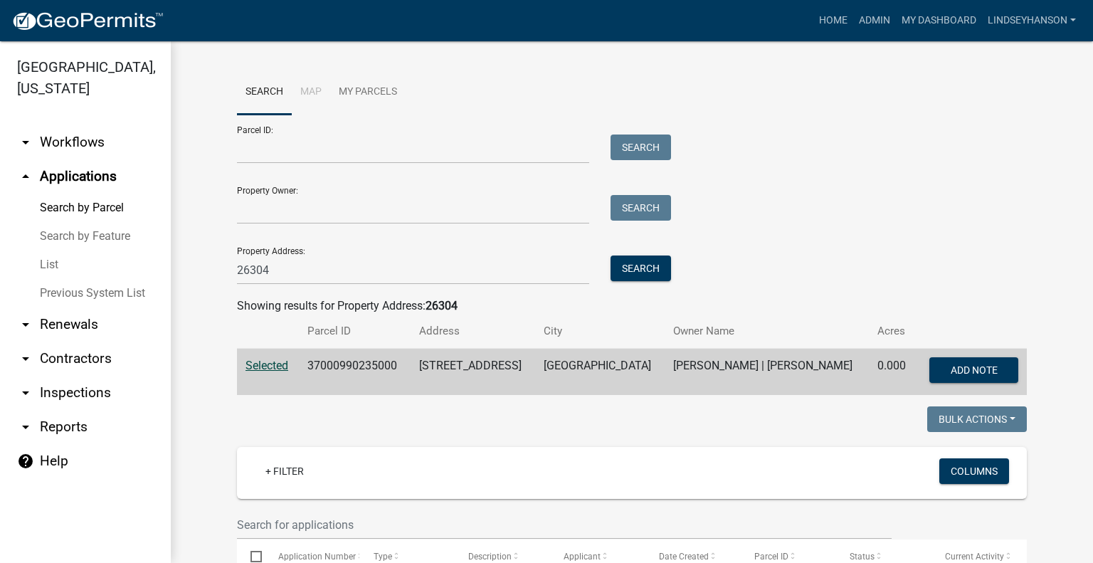
click at [362, 365] on td "37000990235000" at bounding box center [354, 372] width 111 height 47
click at [359, 366] on td "37000990235000" at bounding box center [354, 372] width 111 height 47
click at [357, 371] on td "37000990235000" at bounding box center [354, 372] width 111 height 47
copy td "37000990235000"
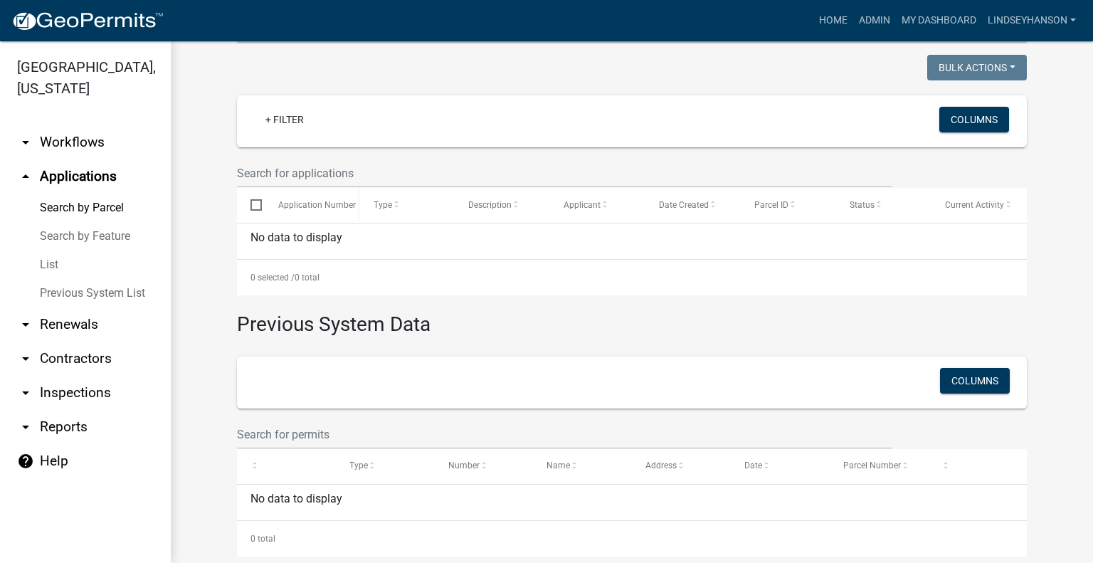
scroll to position [373, 0]
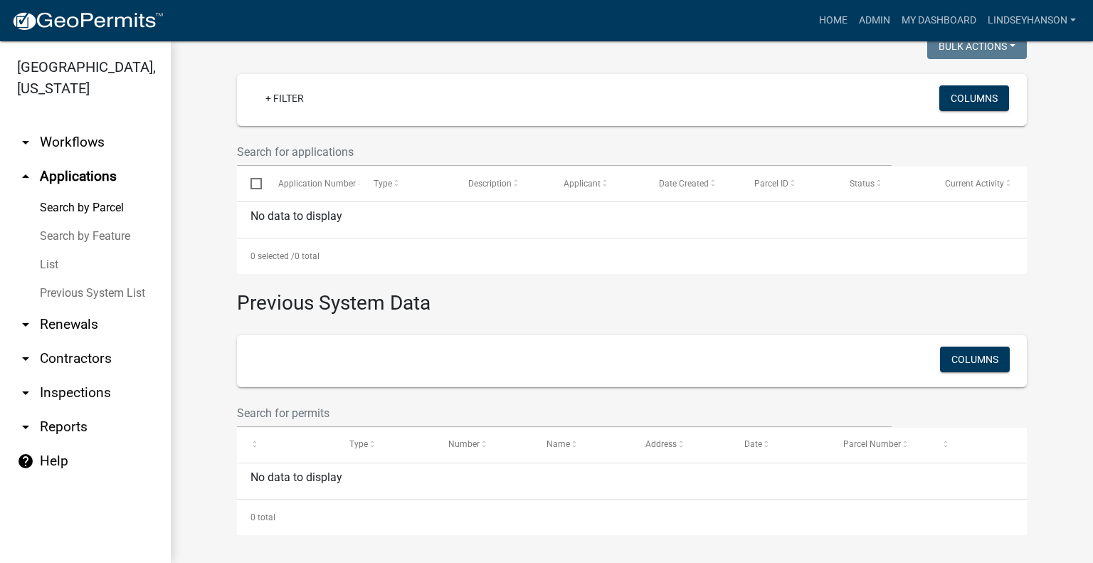
click at [95, 164] on link "arrow_drop_up Applications" at bounding box center [85, 176] width 171 height 34
click at [103, 142] on link "arrow_drop_down Workflows" at bounding box center [85, 142] width 171 height 34
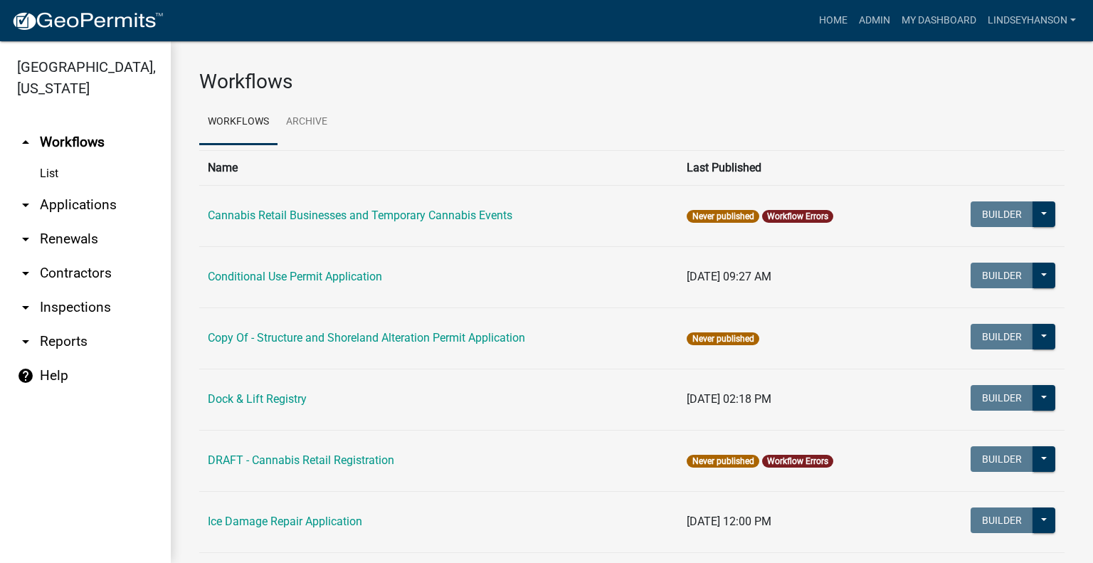
click at [109, 209] on link "arrow_drop_down Applications" at bounding box center [85, 205] width 171 height 34
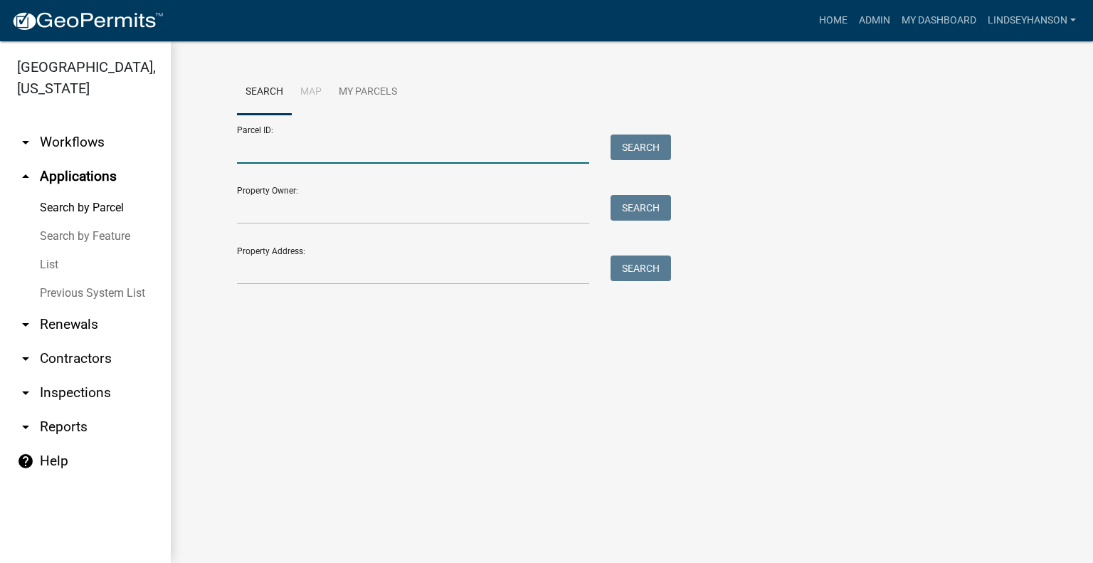
click at [361, 146] on input "Parcel ID:" at bounding box center [413, 149] width 352 height 29
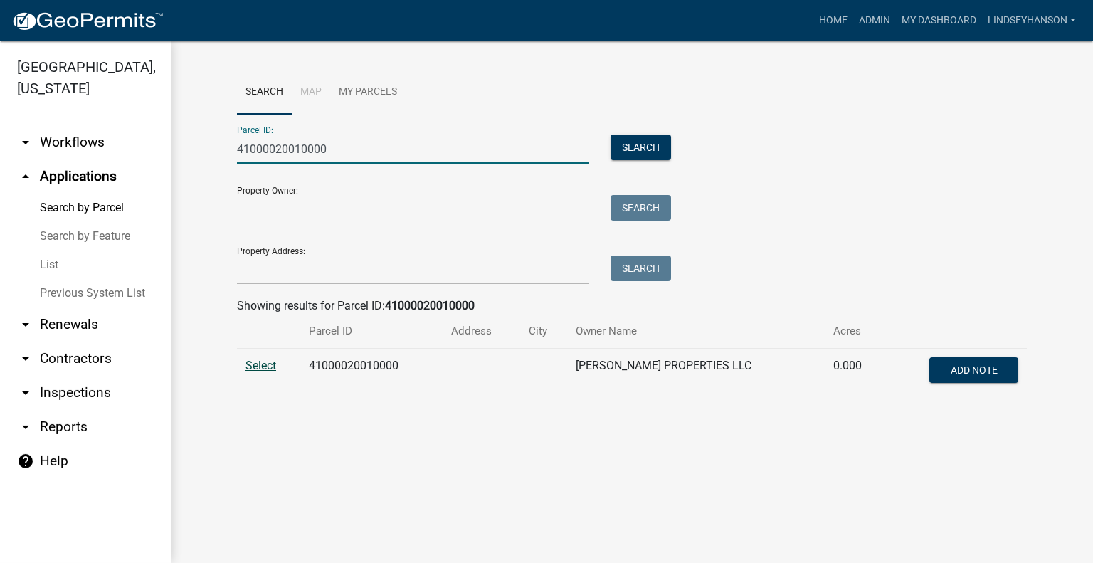
type input "41000020010000"
click at [253, 364] on span "Select" at bounding box center [261, 366] width 31 height 14
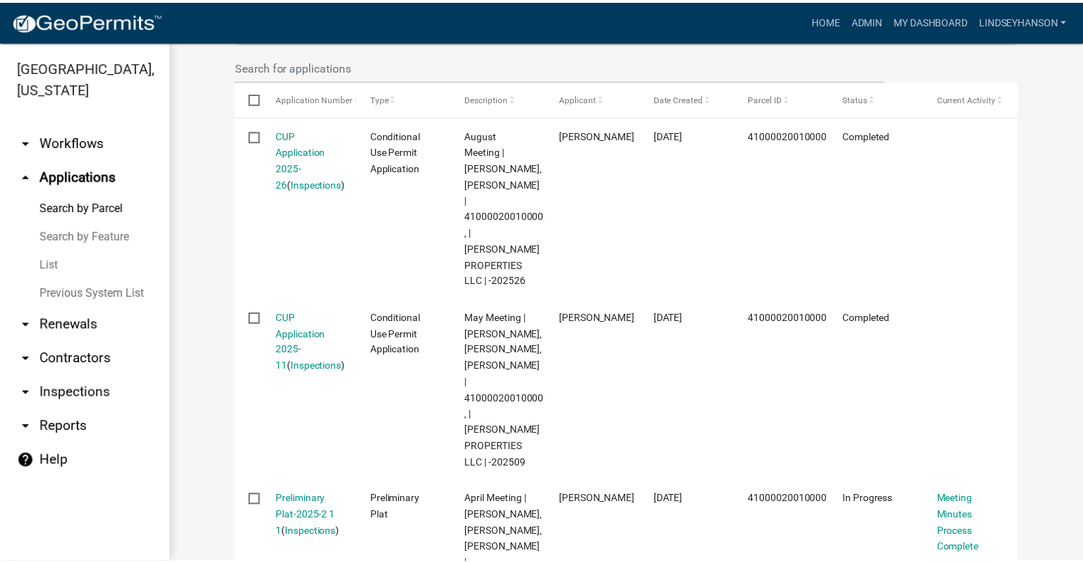
scroll to position [462, 0]
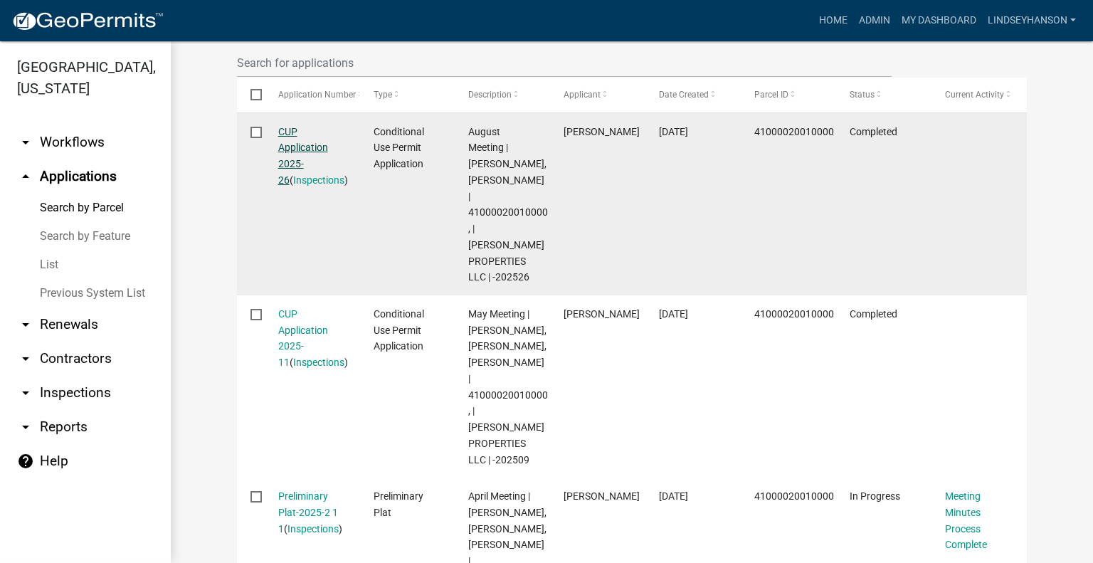
click at [302, 146] on link "CUP Application 2025-26" at bounding box center [303, 156] width 50 height 60
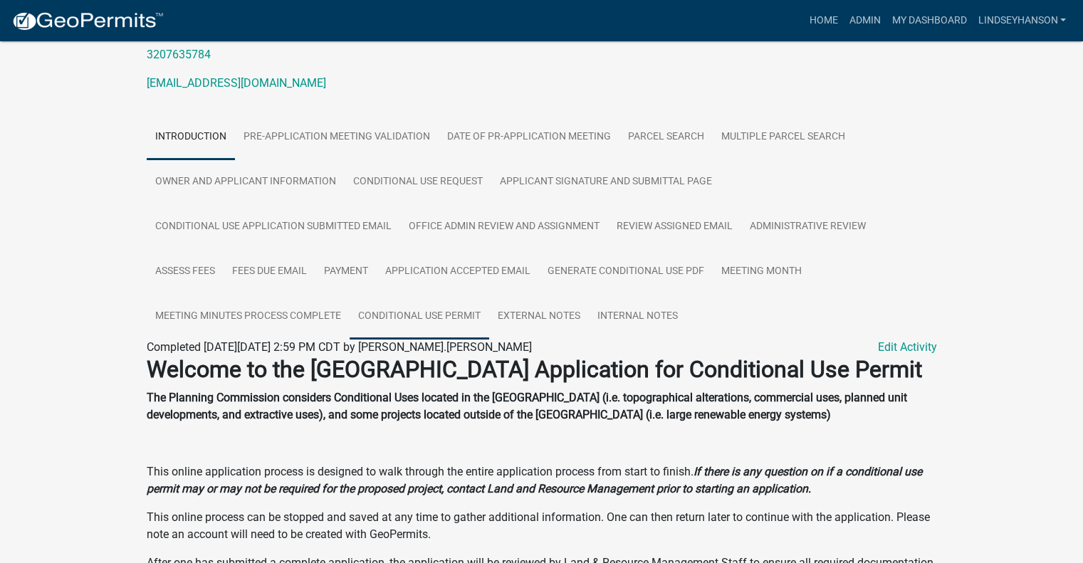
click at [470, 317] on link "Conditional Use Permit" at bounding box center [420, 317] width 140 height 46
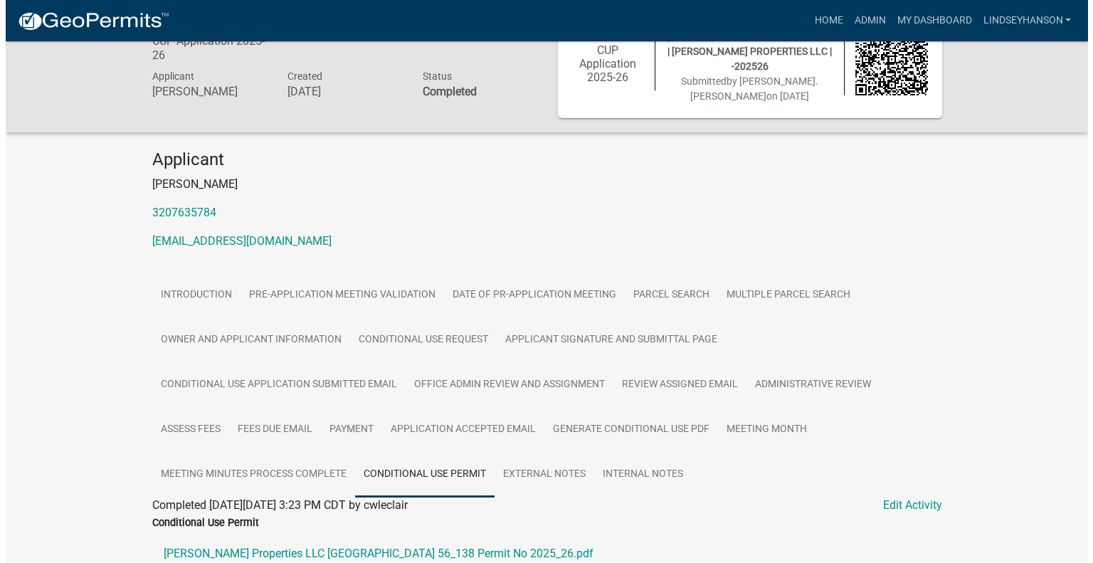
scroll to position [71, 0]
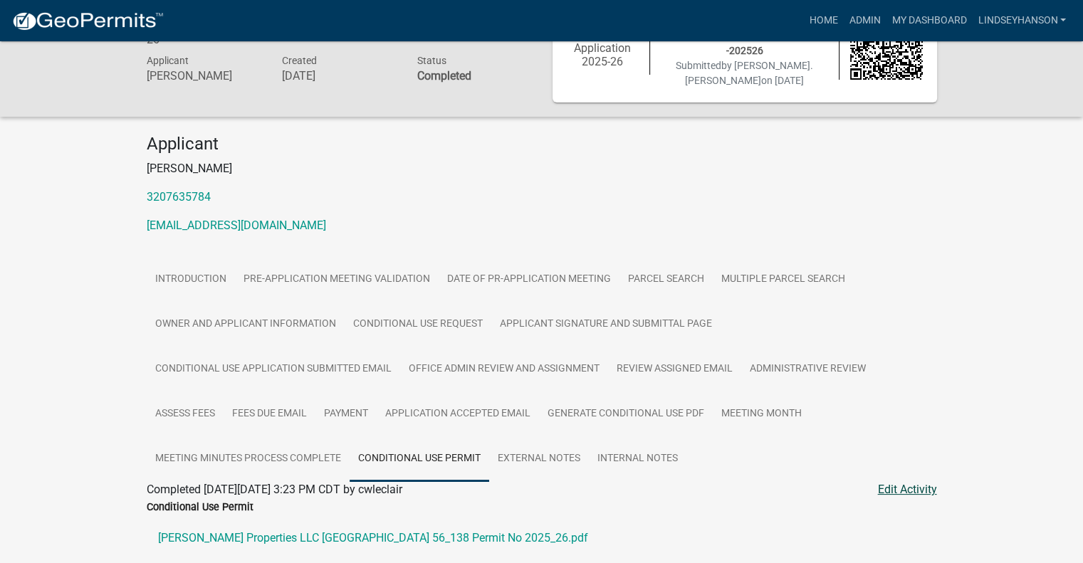
click at [928, 483] on link "Edit Activity" at bounding box center [907, 489] width 59 height 17
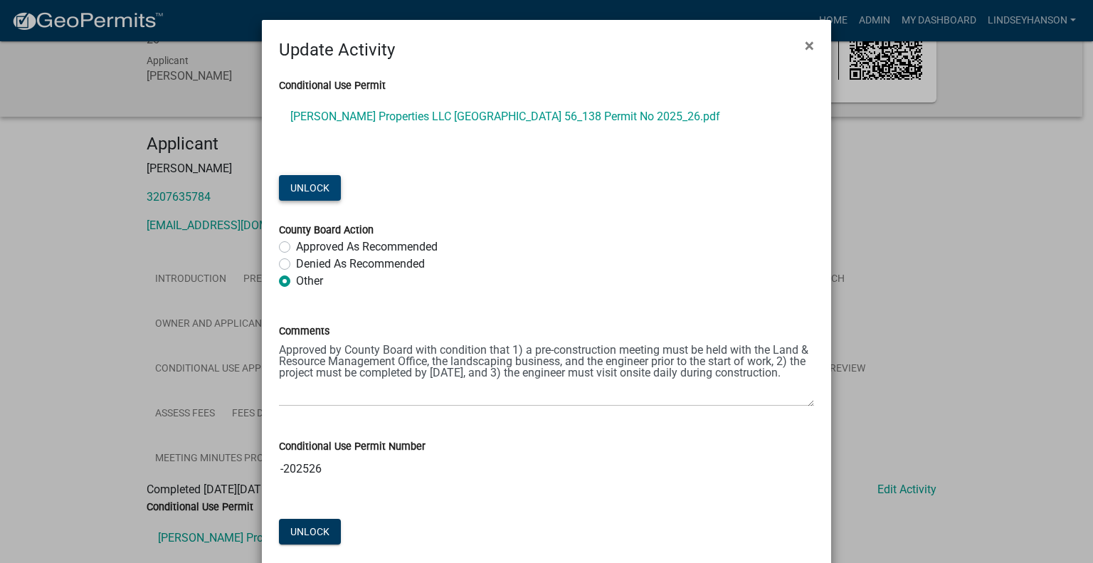
click at [320, 191] on button "Unlock" at bounding box center [310, 188] width 62 height 26
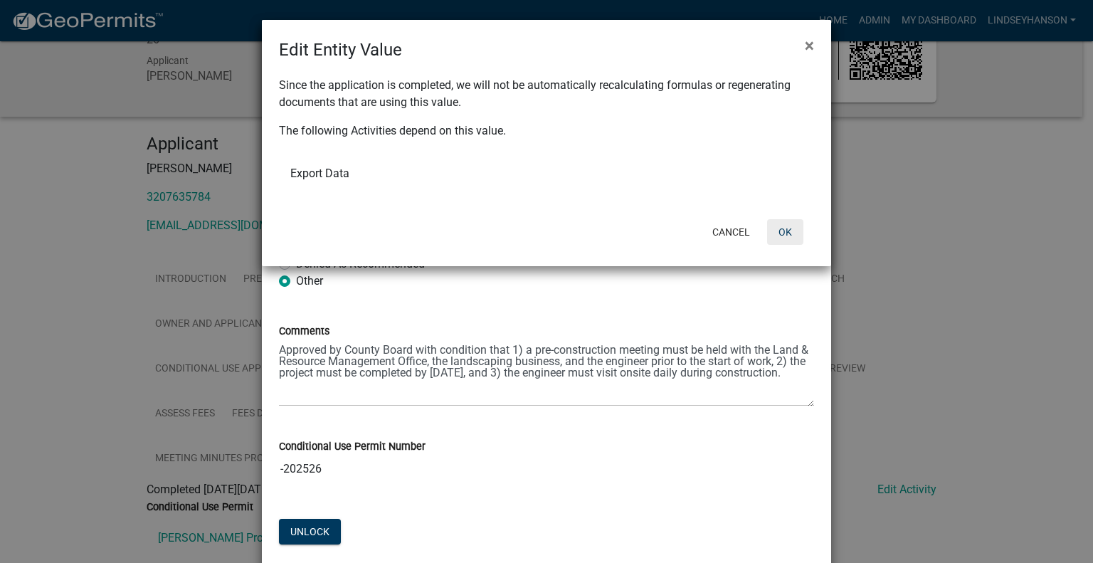
click at [793, 233] on button "OK" at bounding box center [785, 232] width 36 height 26
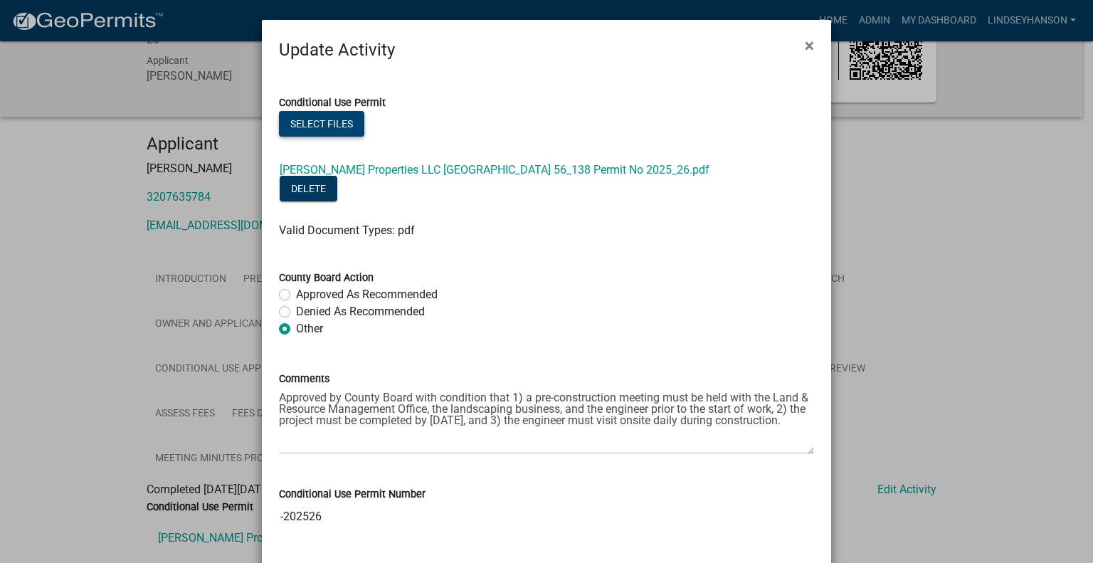
click at [329, 126] on button "Select files" at bounding box center [321, 124] width 85 height 26
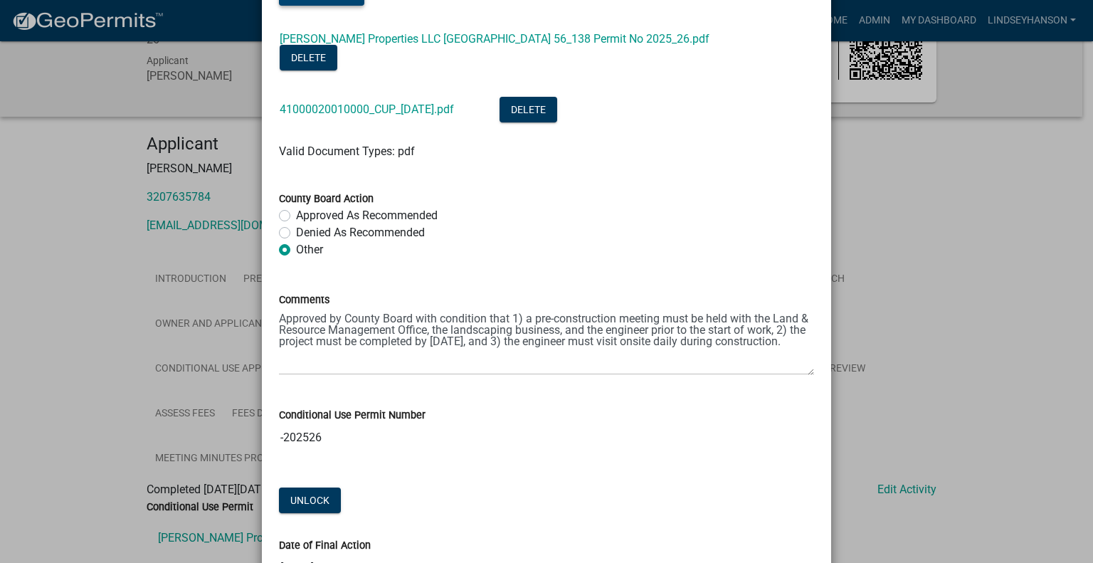
scroll to position [285, 0]
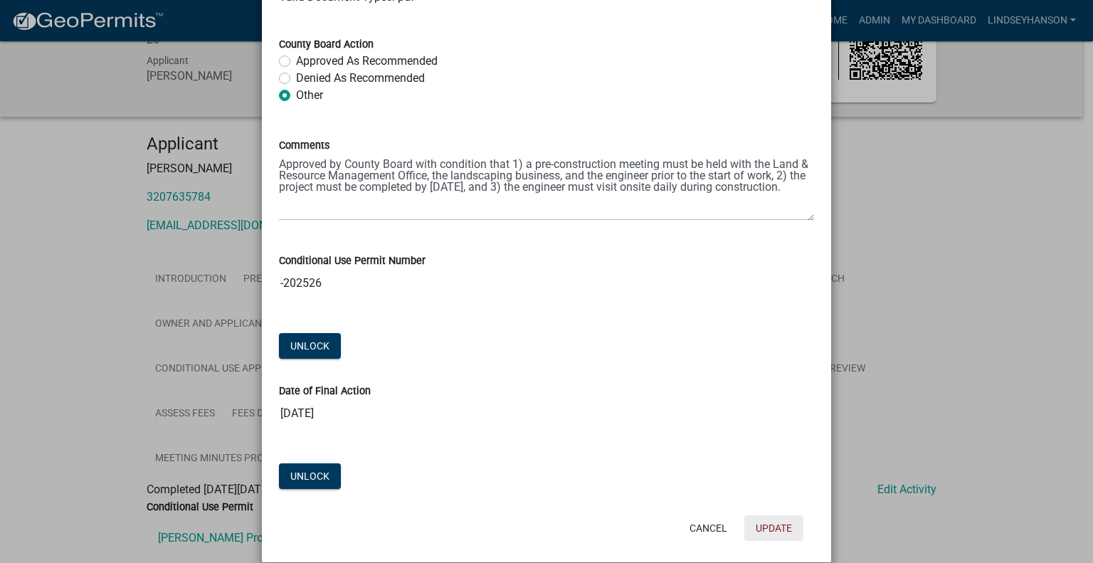
click at [772, 515] on button "Update" at bounding box center [774, 528] width 59 height 26
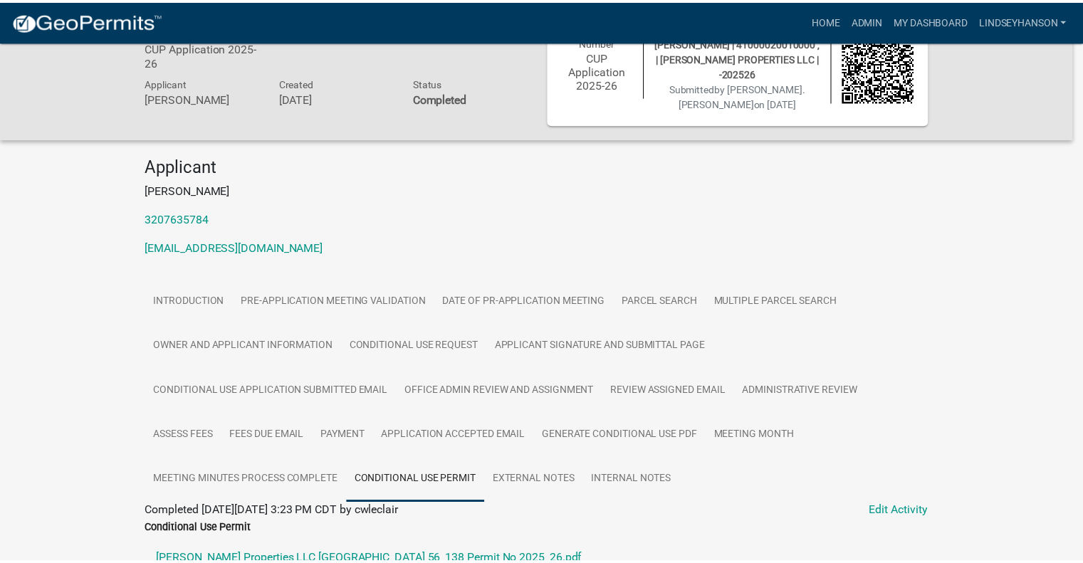
scroll to position [71, 0]
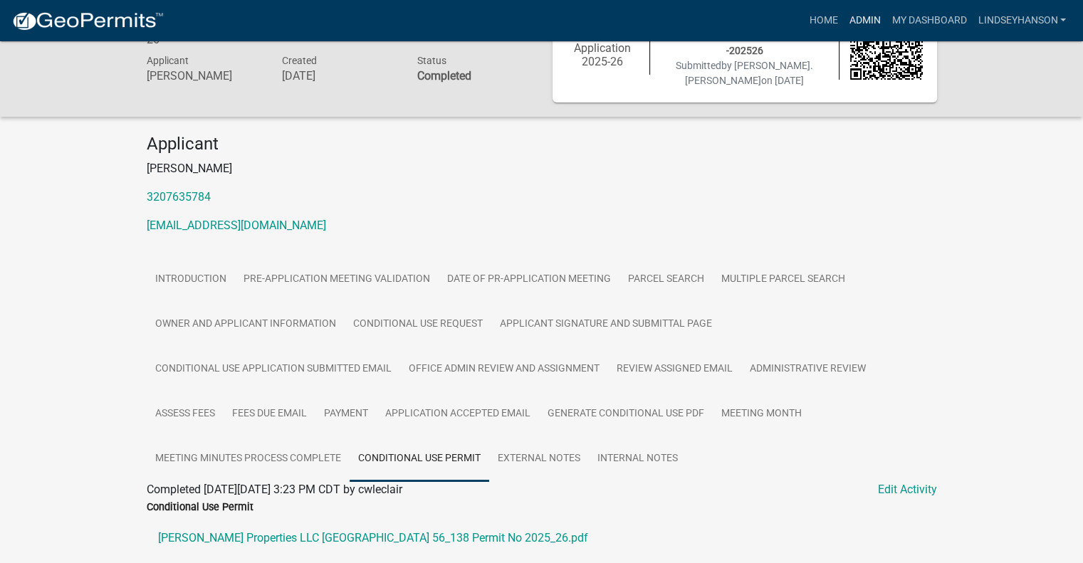
click at [863, 9] on link "Admin" at bounding box center [864, 20] width 43 height 27
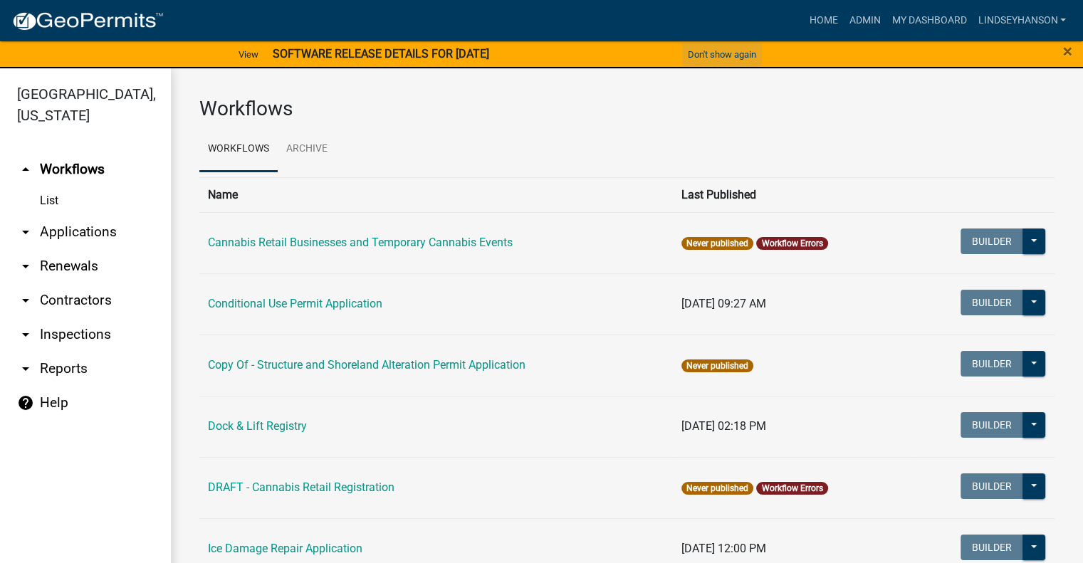
click at [701, 59] on button "Don't show again" at bounding box center [722, 54] width 80 height 23
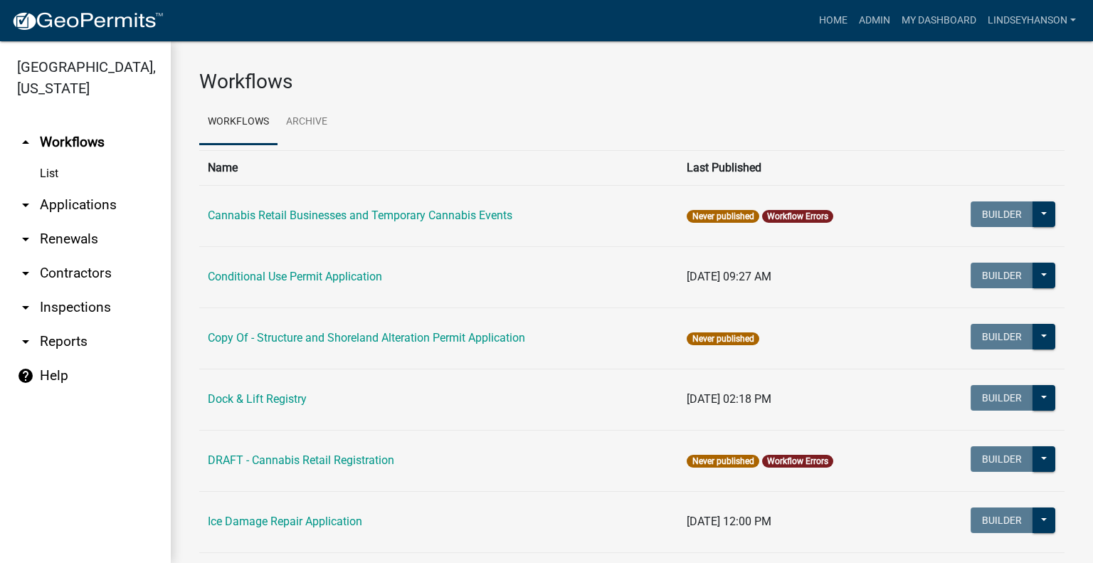
click at [103, 275] on link "arrow_drop_down Contractors" at bounding box center [85, 273] width 171 height 34
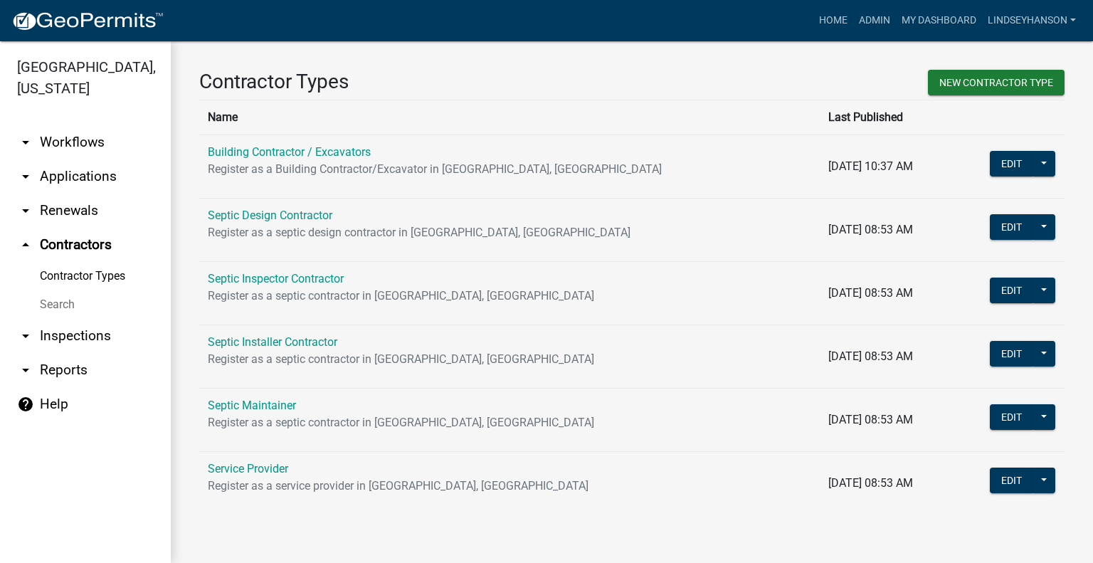
click at [97, 206] on link "arrow_drop_down Renewals" at bounding box center [85, 211] width 171 height 34
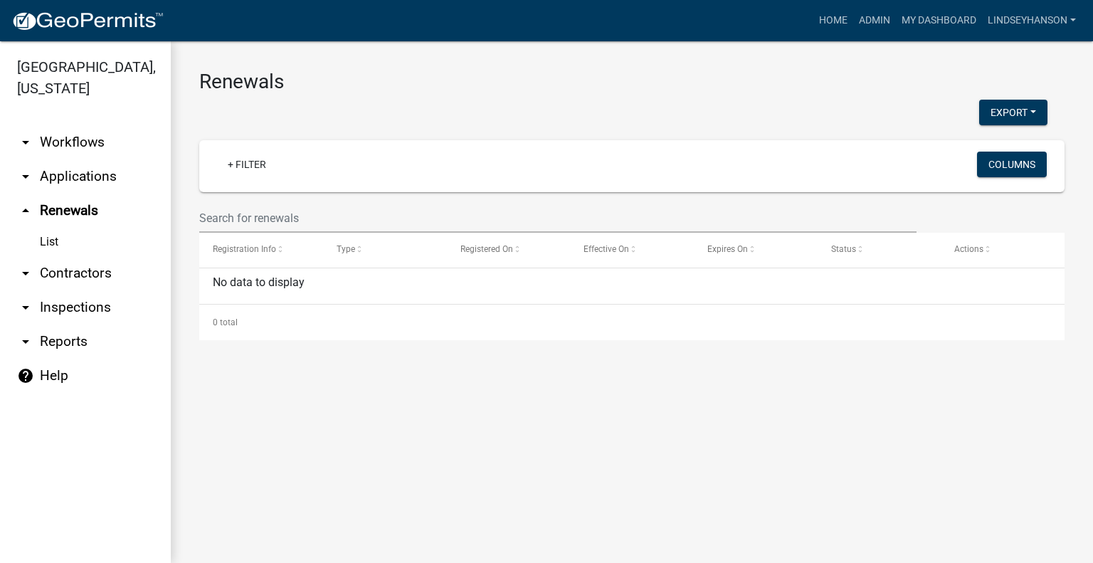
click at [112, 187] on link "arrow_drop_down Applications" at bounding box center [85, 176] width 171 height 34
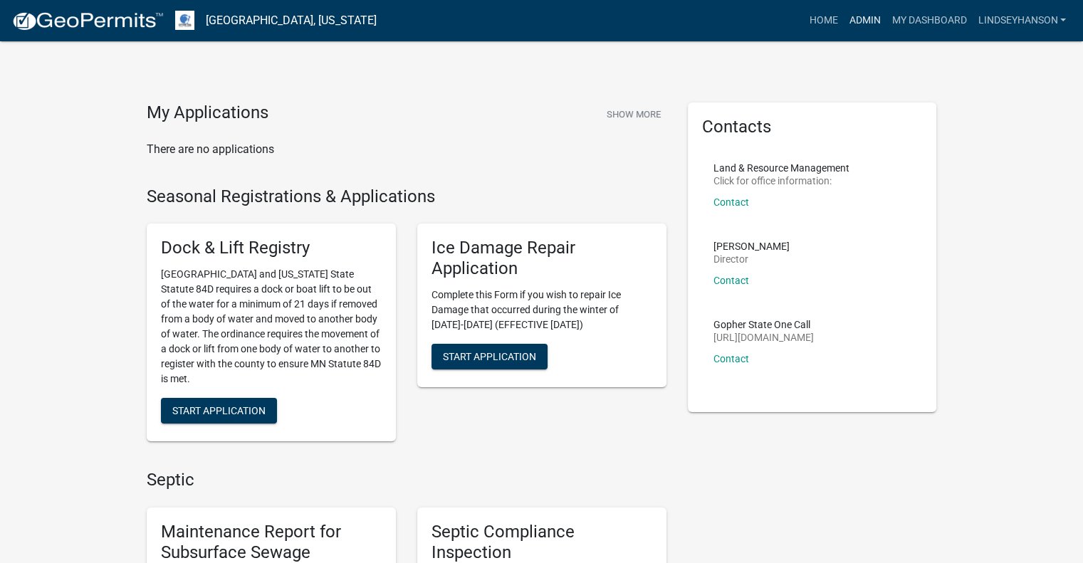
click at [855, 20] on link "Admin" at bounding box center [864, 20] width 43 height 27
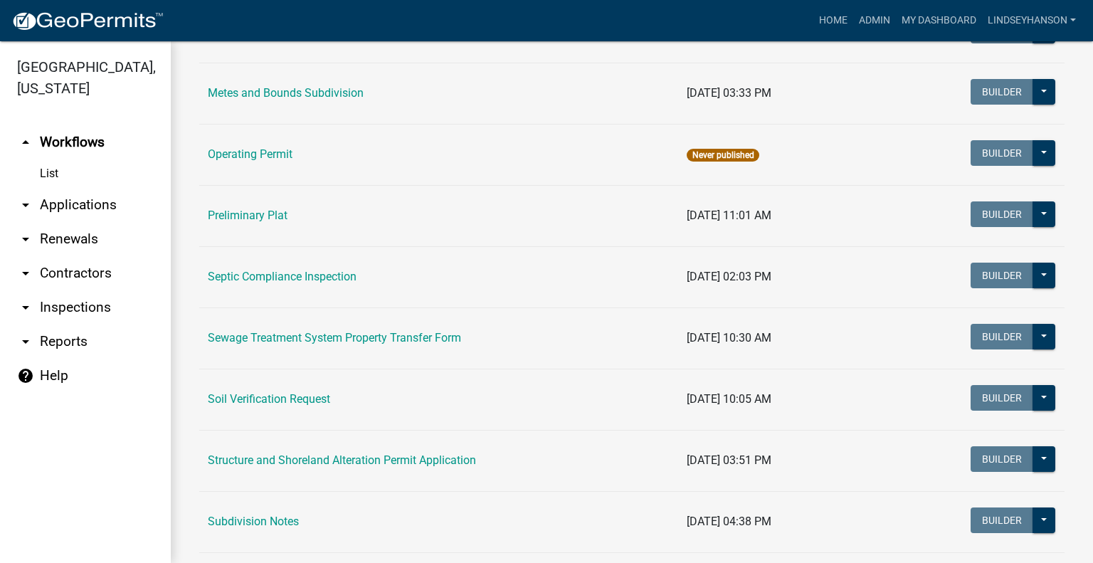
scroll to position [618, 0]
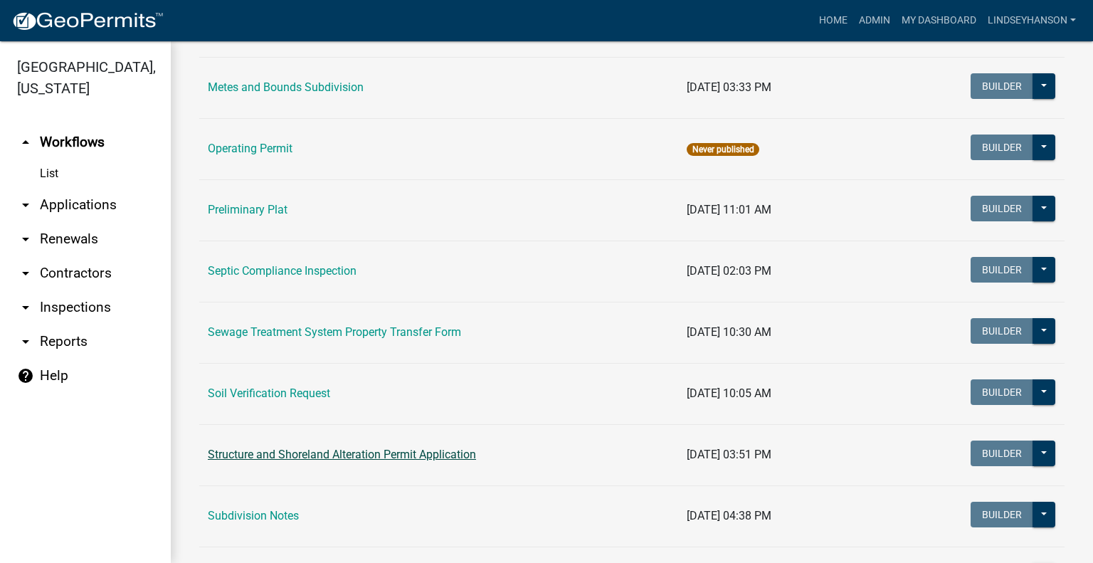
click at [404, 449] on link "Structure and Shoreland Alteration Permit Application" at bounding box center [342, 455] width 268 height 14
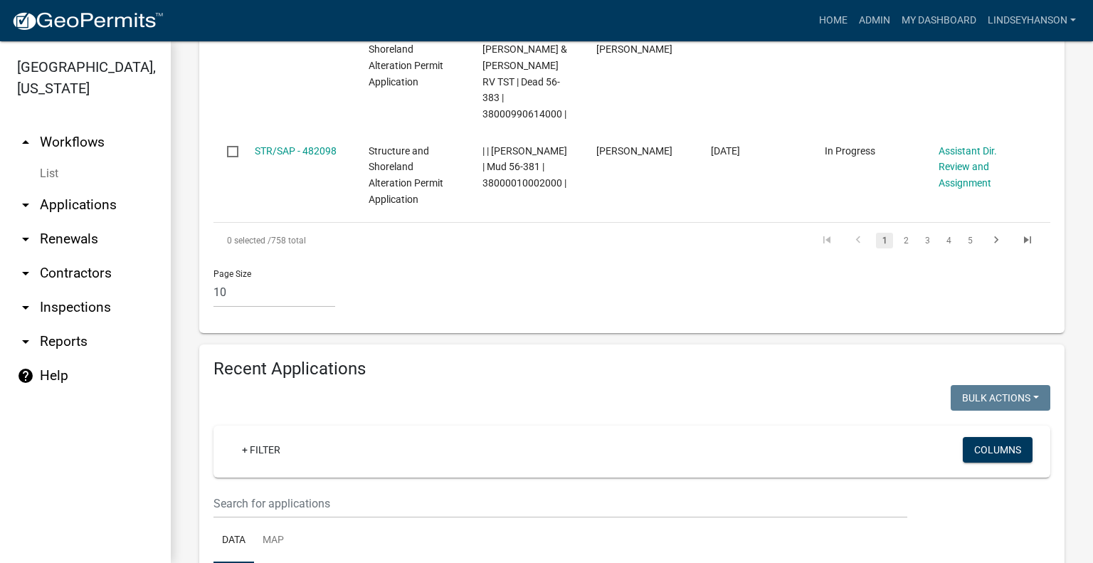
scroll to position [1412, 0]
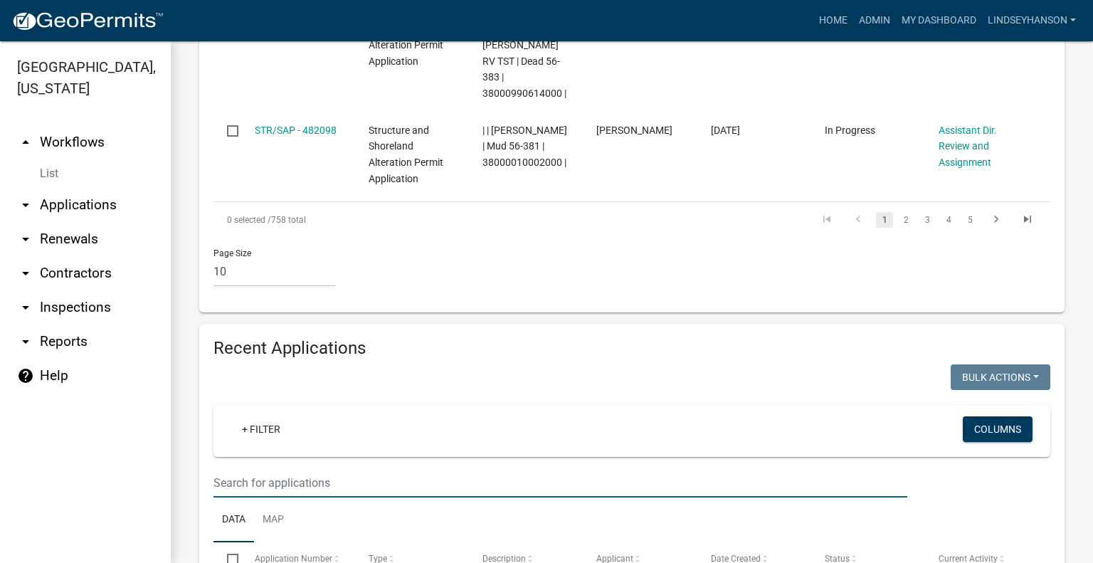
click at [700, 468] on input "text" at bounding box center [561, 482] width 694 height 29
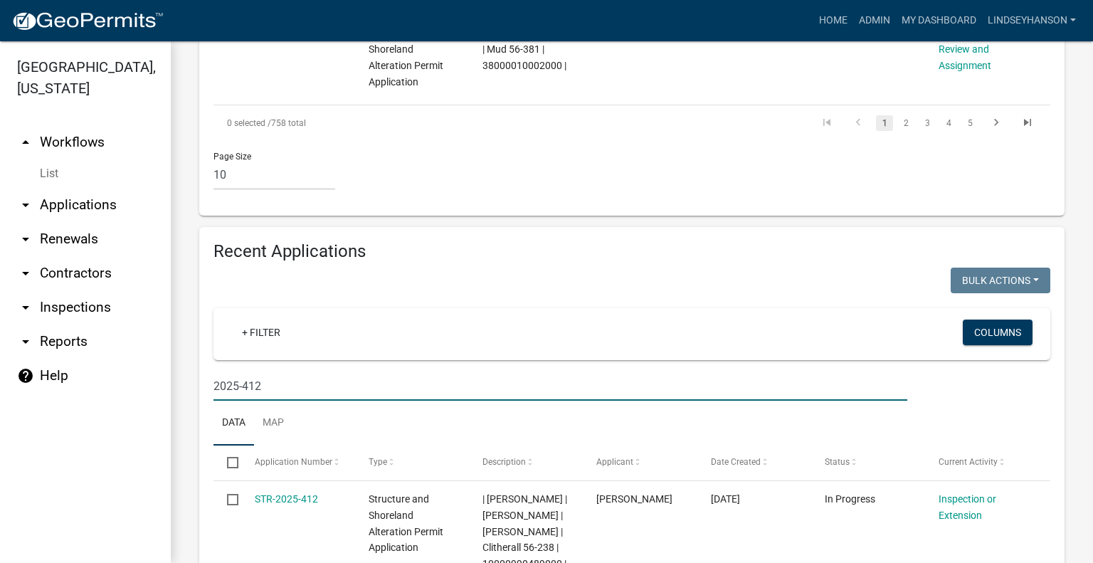
scroll to position [1579, 0]
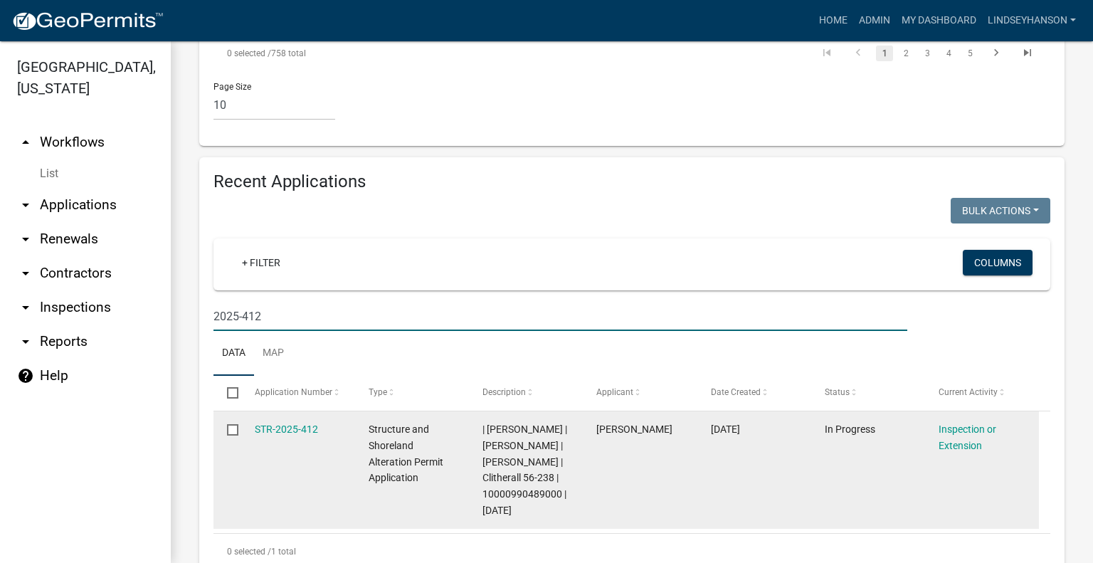
type input "2025-412"
click at [280, 421] on div "STR-2025-412" at bounding box center [298, 429] width 87 height 16
click at [312, 424] on link "STR-2025-412" at bounding box center [286, 429] width 63 height 11
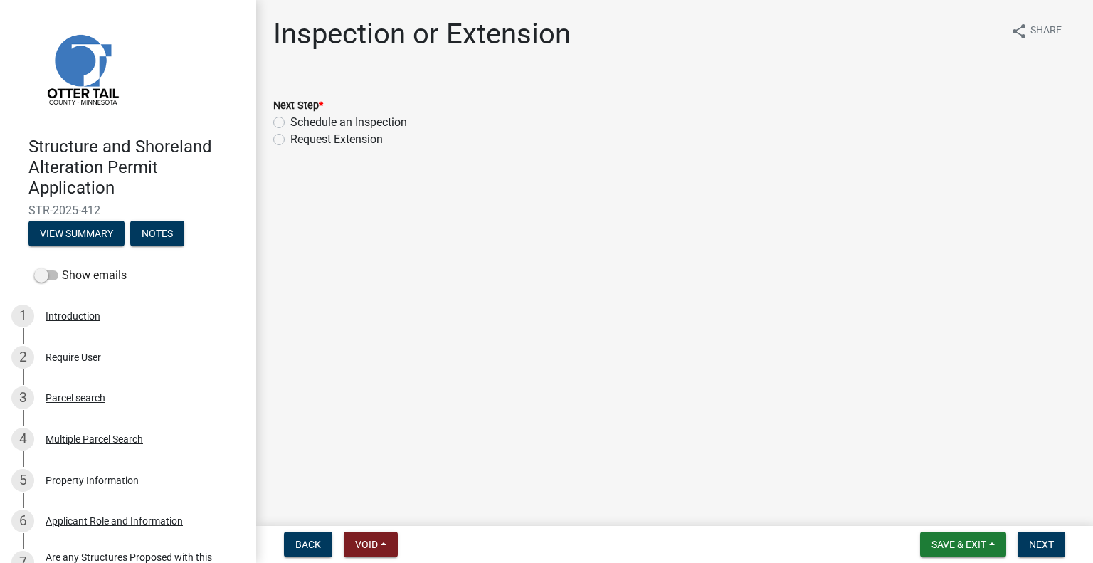
click at [388, 121] on label "Schedule an Inspection" at bounding box center [348, 122] width 117 height 17
click at [300, 121] on input "Schedule an Inspection" at bounding box center [294, 118] width 9 height 9
radio input "true"
click at [1037, 539] on span "Next" at bounding box center [1041, 544] width 25 height 11
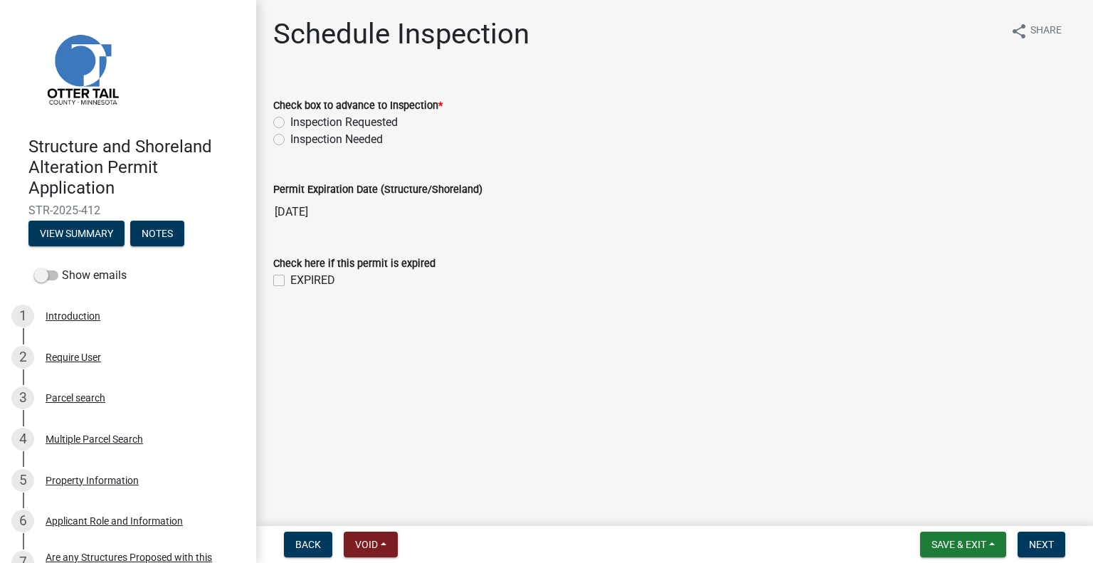
click at [379, 119] on label "Inspection Requested" at bounding box center [343, 122] width 107 height 17
click at [300, 119] on input "Inspection Requested" at bounding box center [294, 118] width 9 height 9
radio input "true"
click at [1035, 537] on button "Next" at bounding box center [1042, 545] width 48 height 26
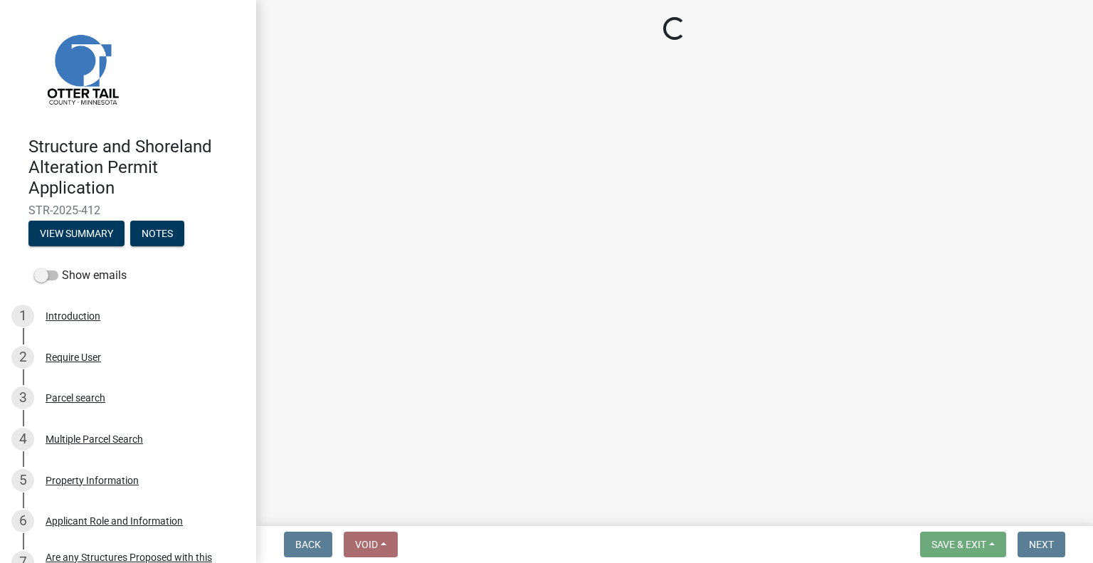
select select "710d5f49-2663-4e73-9718-d0c4e189f5ed"
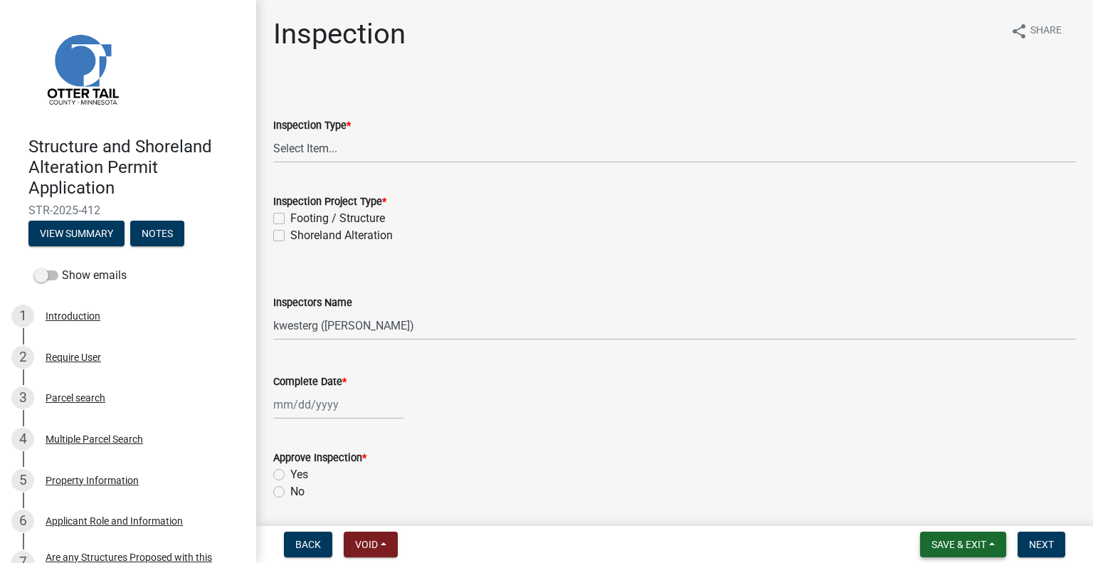
click at [965, 542] on span "Save & Exit" at bounding box center [959, 544] width 55 height 11
click at [957, 513] on button "Save & Exit" at bounding box center [950, 507] width 114 height 34
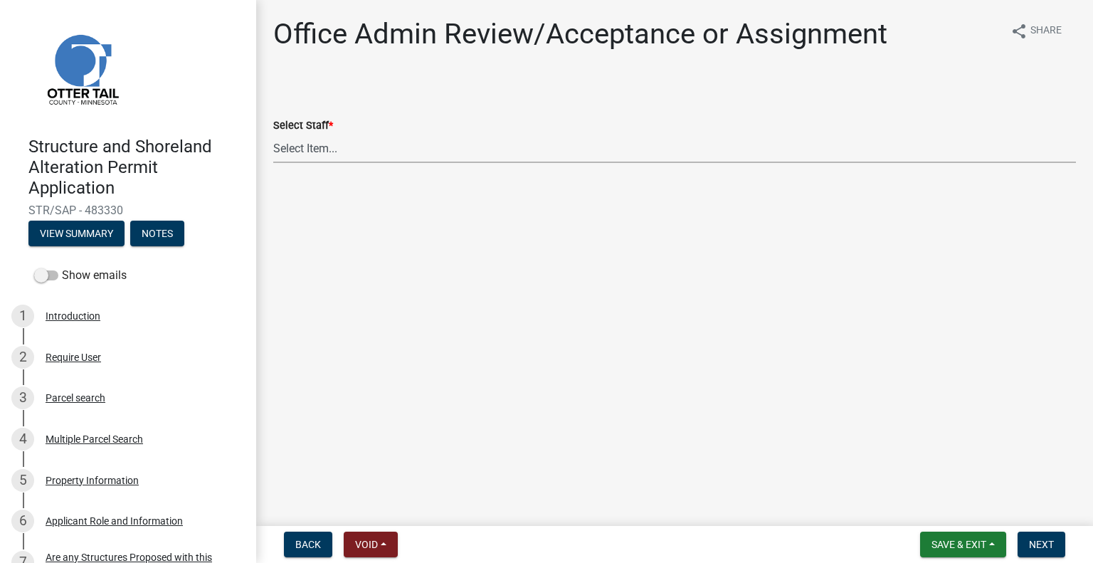
click at [335, 154] on select "Select Item... Alexis Newark (anewark@ottertailcounty.gov) Amy Busko (abusko@ot…" at bounding box center [674, 148] width 803 height 29
click at [273, 134] on select "Select Item... Alexis Newark (anewark@ottertailcounty.gov) Amy Busko (abusko@ot…" at bounding box center [674, 148] width 803 height 29
select select "587f38f5-c90e-4c12-9e10-d3e23909bbca"
click at [1039, 544] on span "Next" at bounding box center [1041, 544] width 25 height 11
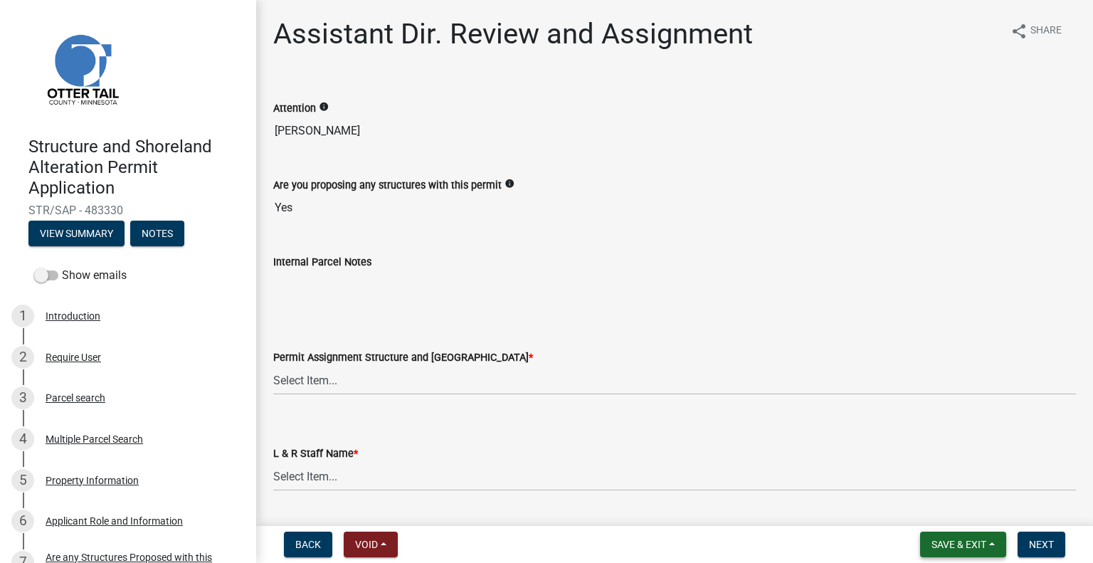
click at [940, 543] on span "Save & Exit" at bounding box center [959, 544] width 55 height 11
click at [942, 510] on button "Save & Exit" at bounding box center [950, 507] width 114 height 34
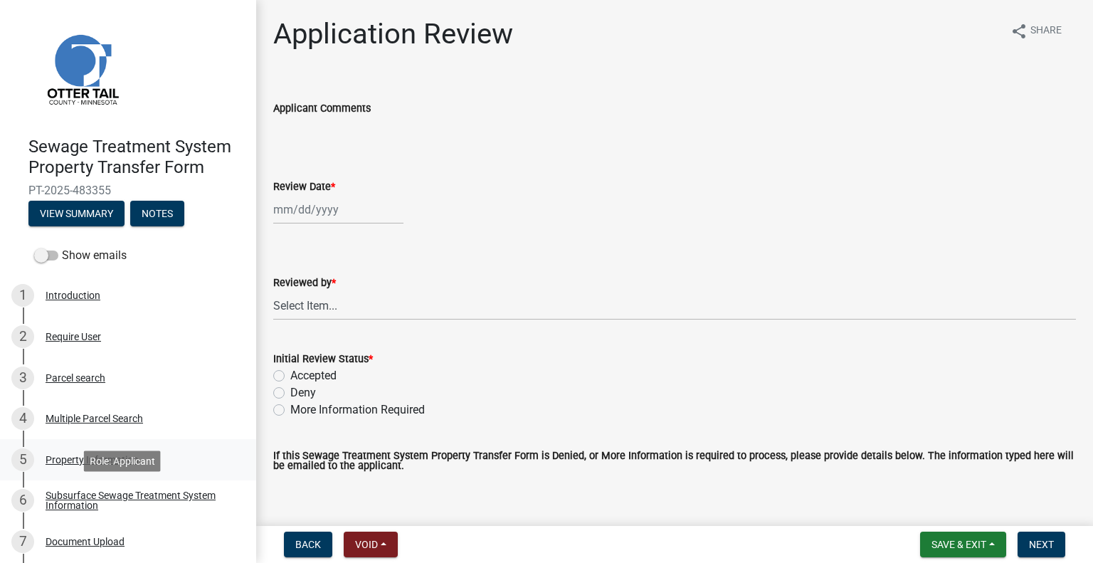
drag, startPoint x: 174, startPoint y: 500, endPoint x: 206, endPoint y: 439, distance: 68.1
click at [176, 498] on div "Subsurface Sewage Treatment System Information" at bounding box center [140, 500] width 188 height 20
drag, startPoint x: 172, startPoint y: 484, endPoint x: 181, endPoint y: 471, distance: 15.4
click at [174, 485] on link "6 Subsurface Sewage Treatment System Information" at bounding box center [128, 500] width 256 height 41
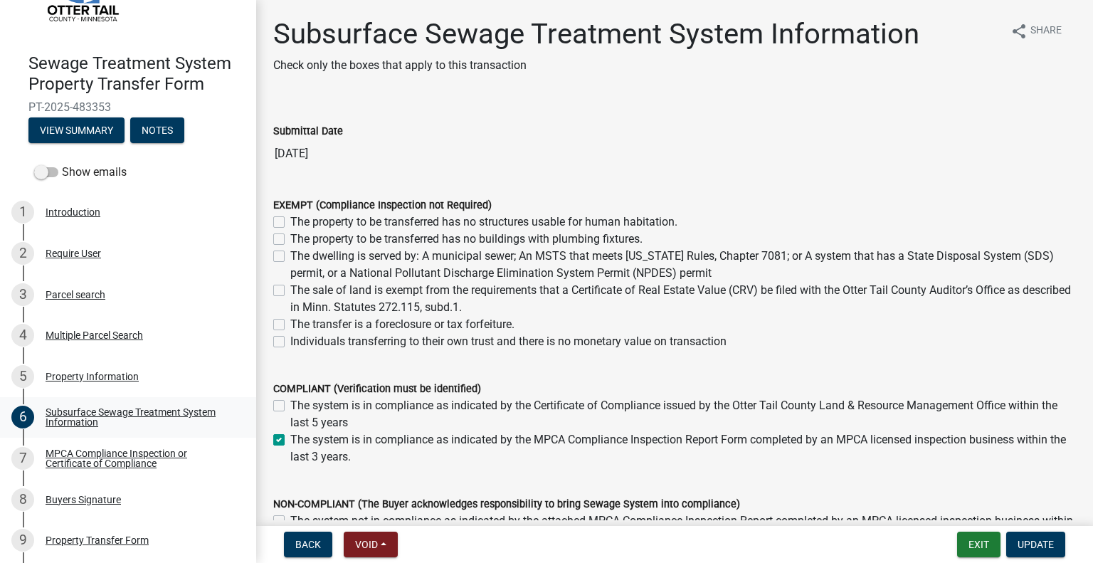
scroll to position [85, 0]
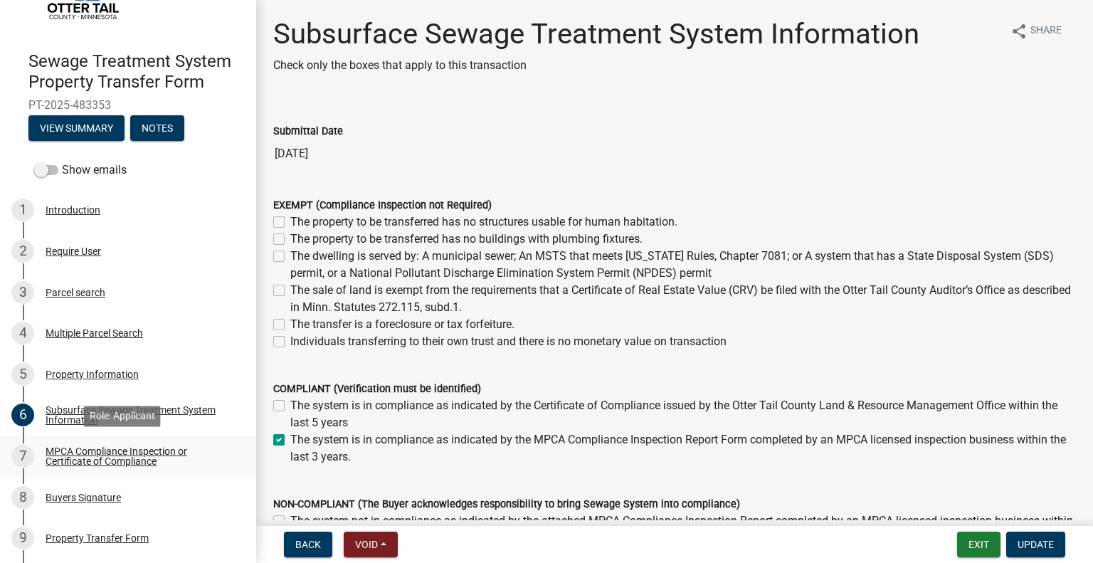
click at [140, 455] on div "MPCA Compliance Inspection or Certificate of Compliance" at bounding box center [140, 456] width 188 height 20
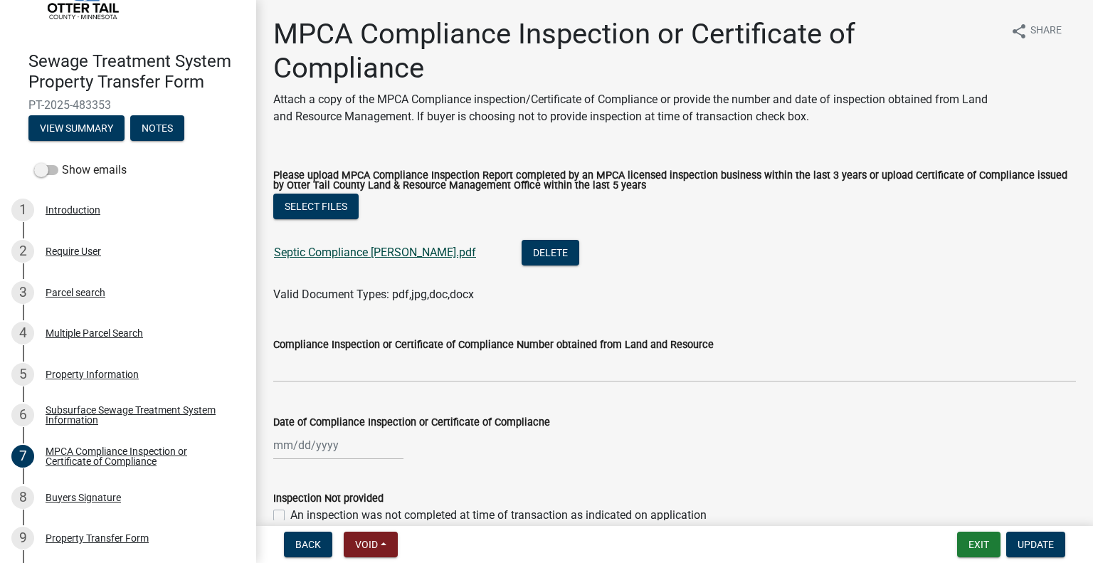
click at [357, 253] on link "Septic Compliance Marsh.pdf" at bounding box center [375, 253] width 202 height 14
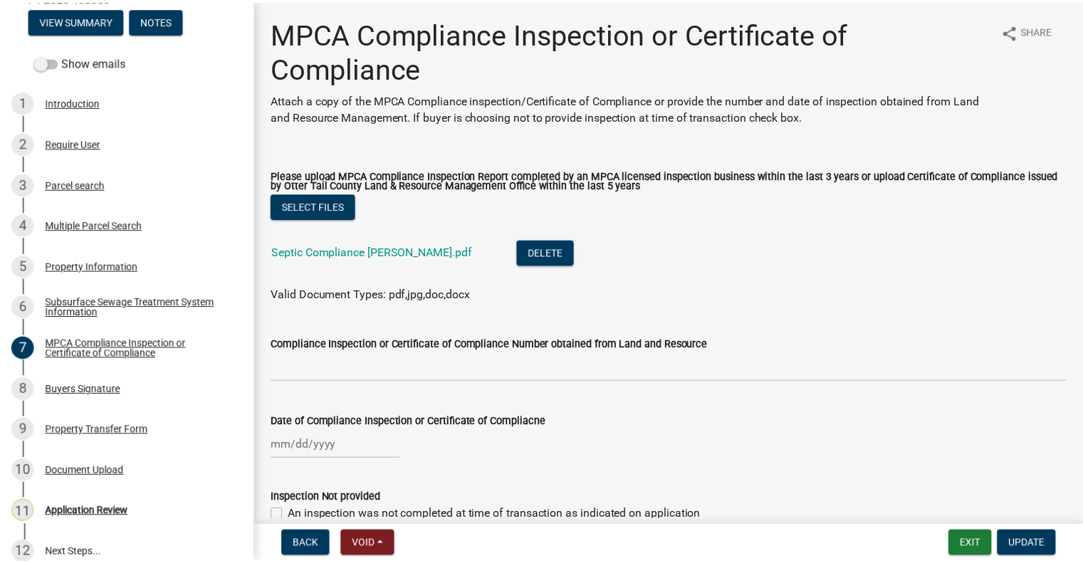
scroll to position [209, 0]
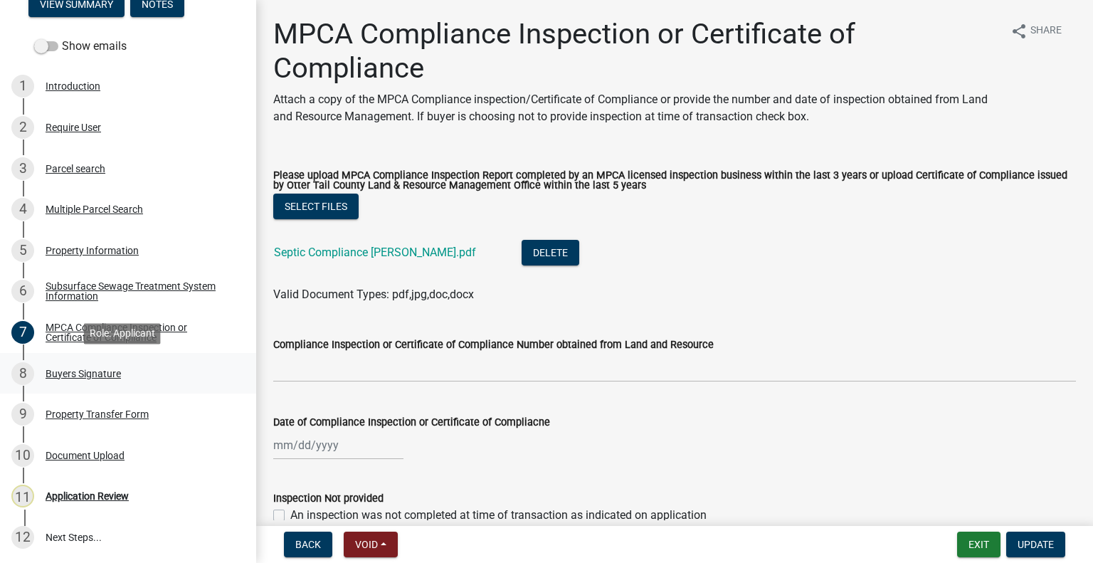
click at [111, 365] on div "8 Buyers Signature" at bounding box center [122, 373] width 222 height 23
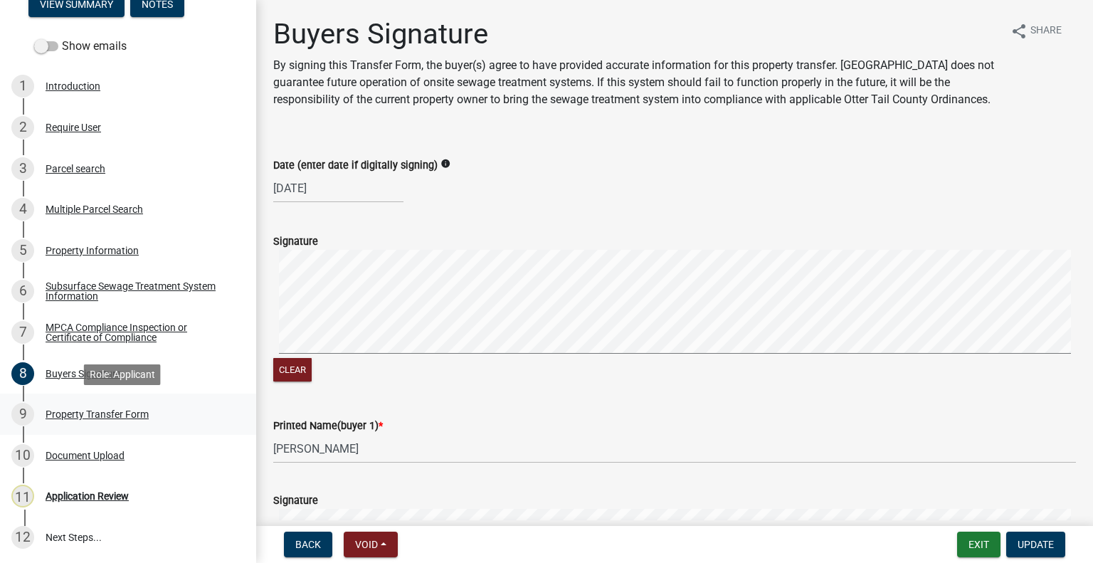
click at [118, 418] on div "Property Transfer Form" at bounding box center [97, 414] width 103 height 10
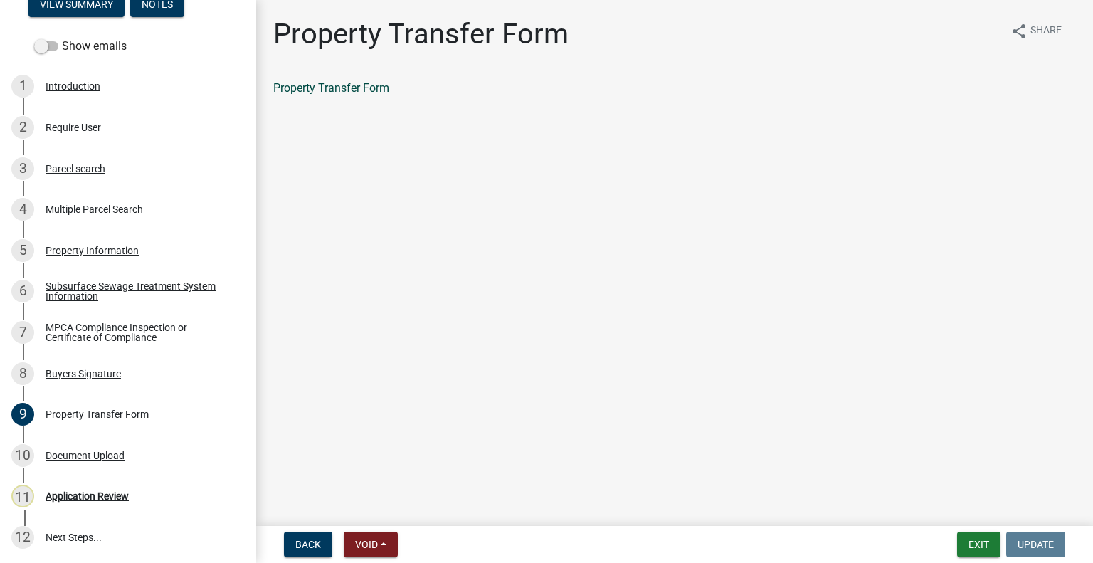
click at [348, 90] on link "Property Transfer Form" at bounding box center [331, 88] width 116 height 14
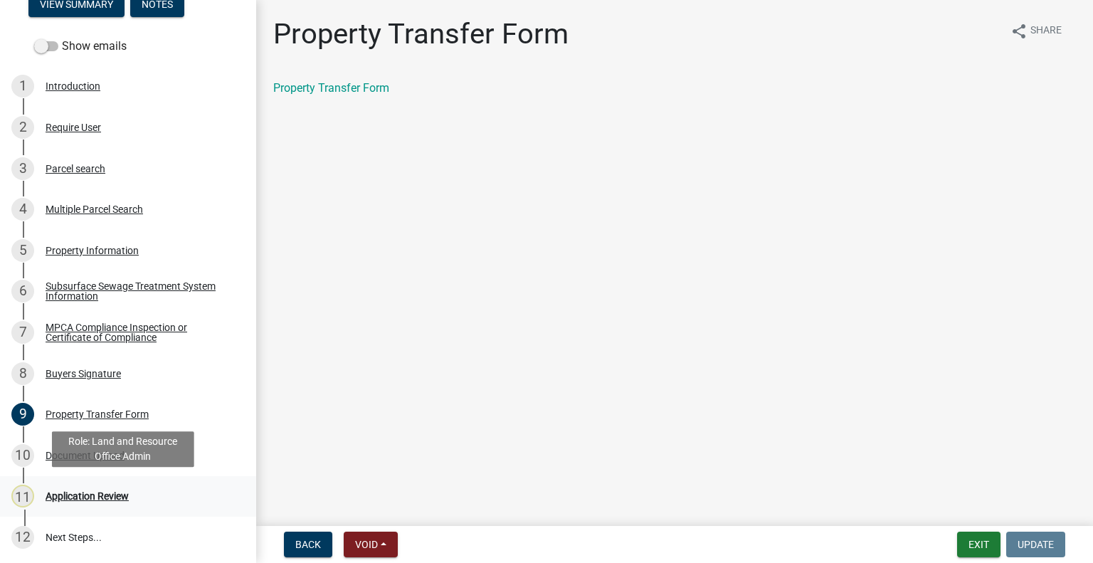
click at [43, 485] on div "11 Application Review" at bounding box center [122, 496] width 222 height 23
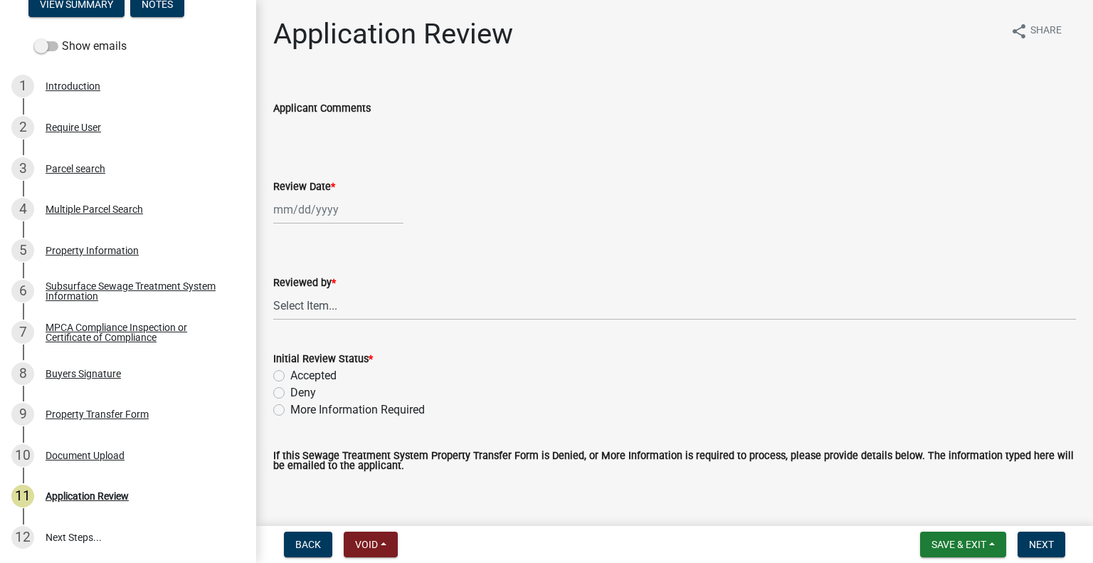
select select "9"
select select "2025"
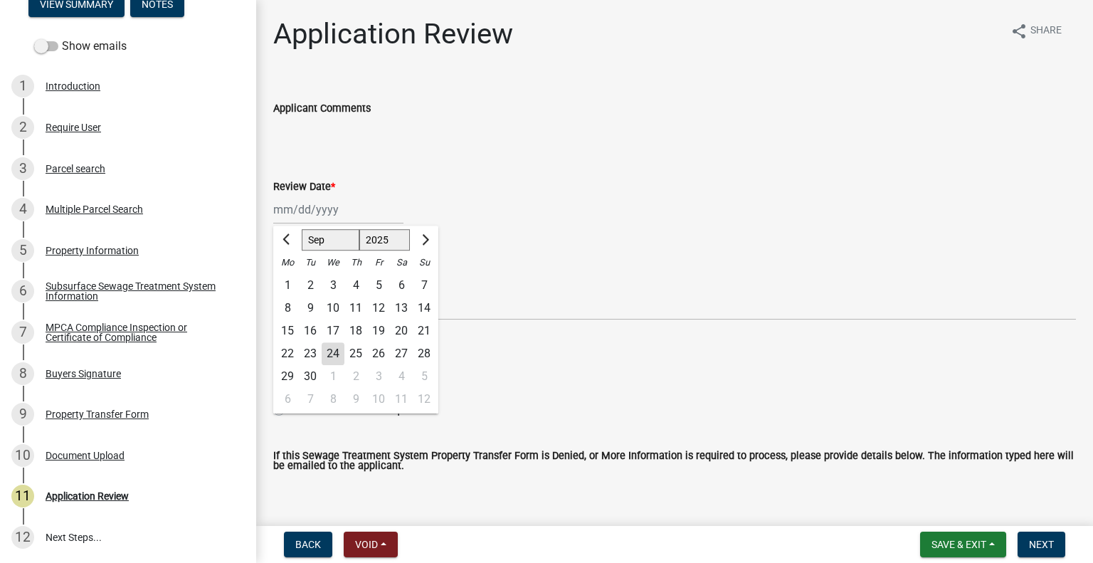
drag, startPoint x: 321, startPoint y: 205, endPoint x: 325, endPoint y: 221, distance: 16.8
click at [321, 205] on div "Jan Feb Mar Apr May Jun Jul Aug Sep Oct Nov Dec 1525 1526 1527 1528 1529 1530 1…" at bounding box center [338, 209] width 130 height 29
click at [333, 347] on div "24" at bounding box center [333, 353] width 23 height 23
type input "[DATE]"
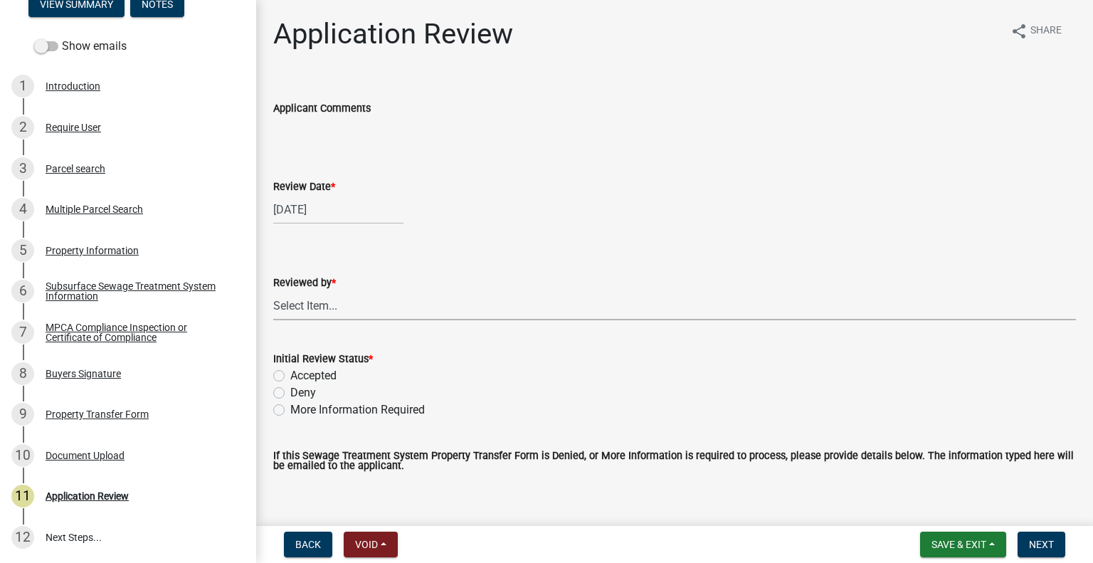
click at [335, 314] on select "Select Item... Alexis Newark Amy Busko Andrea Perales Brittany Tollefson Christ…" at bounding box center [674, 305] width 803 height 29
click at [273, 291] on select "Select Item... Alexis Newark Amy Busko Andrea Perales Brittany Tollefson Christ…" at bounding box center [674, 305] width 803 height 29
select select "2217fab6-25d2-4df2-8e35-18ddd05e0fe8"
click at [313, 372] on label "Accepted" at bounding box center [313, 375] width 46 height 17
click at [300, 372] on input "Accepted" at bounding box center [294, 371] width 9 height 9
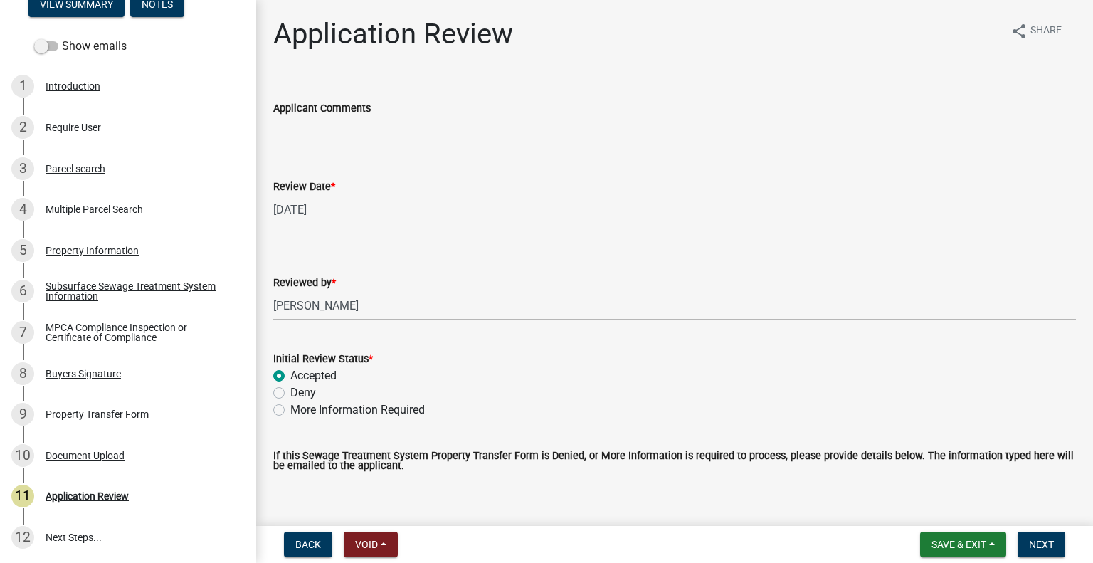
radio input "true"
click at [1037, 540] on span "Next" at bounding box center [1041, 544] width 25 height 11
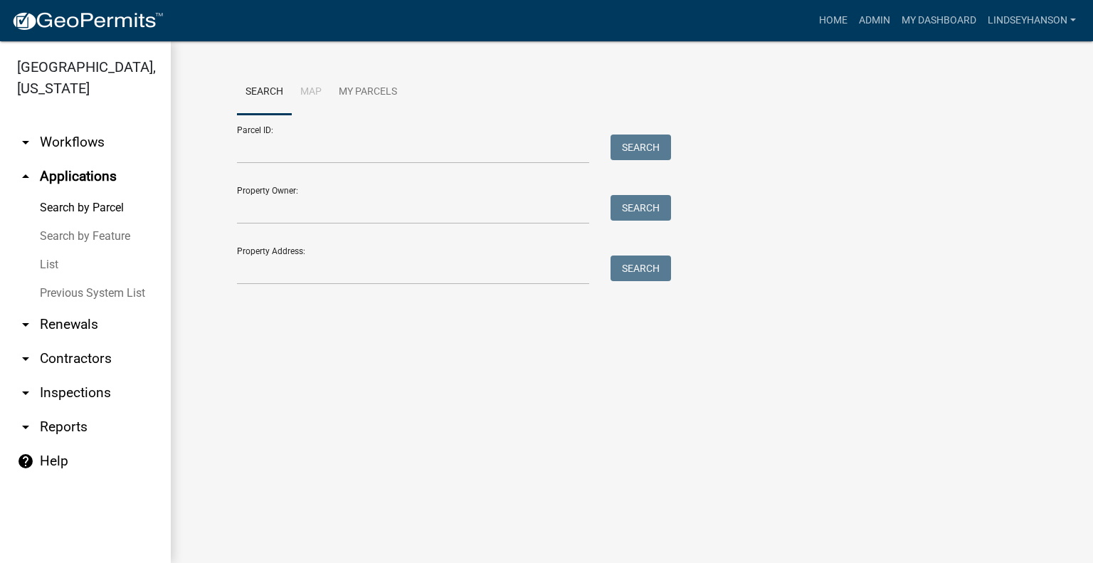
click at [83, 147] on link "arrow_drop_down Workflows" at bounding box center [85, 142] width 171 height 34
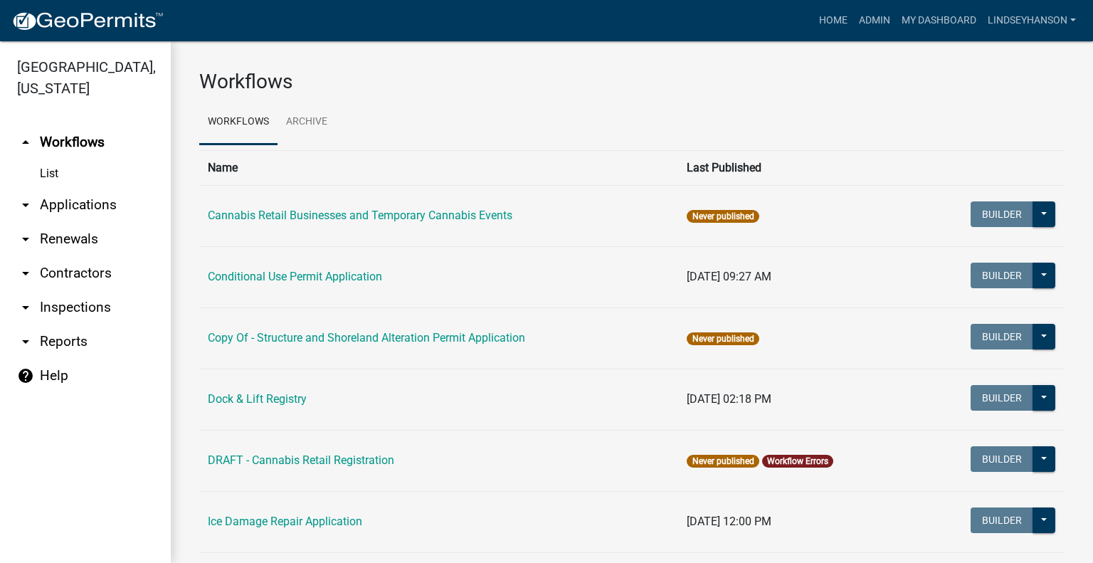
click at [90, 209] on link "arrow_drop_down Applications" at bounding box center [85, 205] width 171 height 34
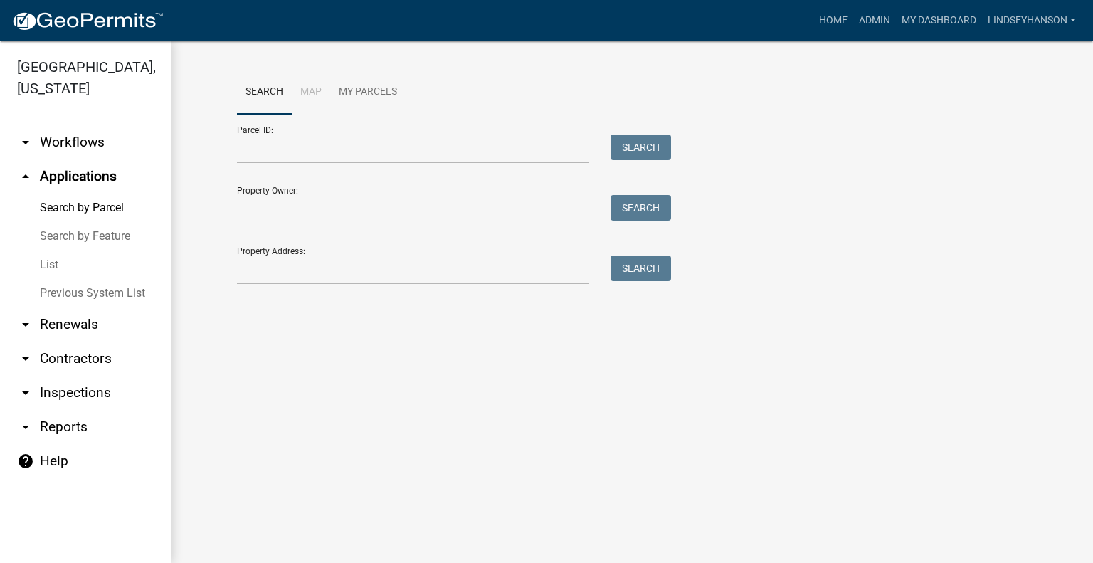
drag, startPoint x: 90, startPoint y: 140, endPoint x: 110, endPoint y: 145, distance: 21.1
click at [90, 140] on link "arrow_drop_down Workflows" at bounding box center [85, 142] width 171 height 34
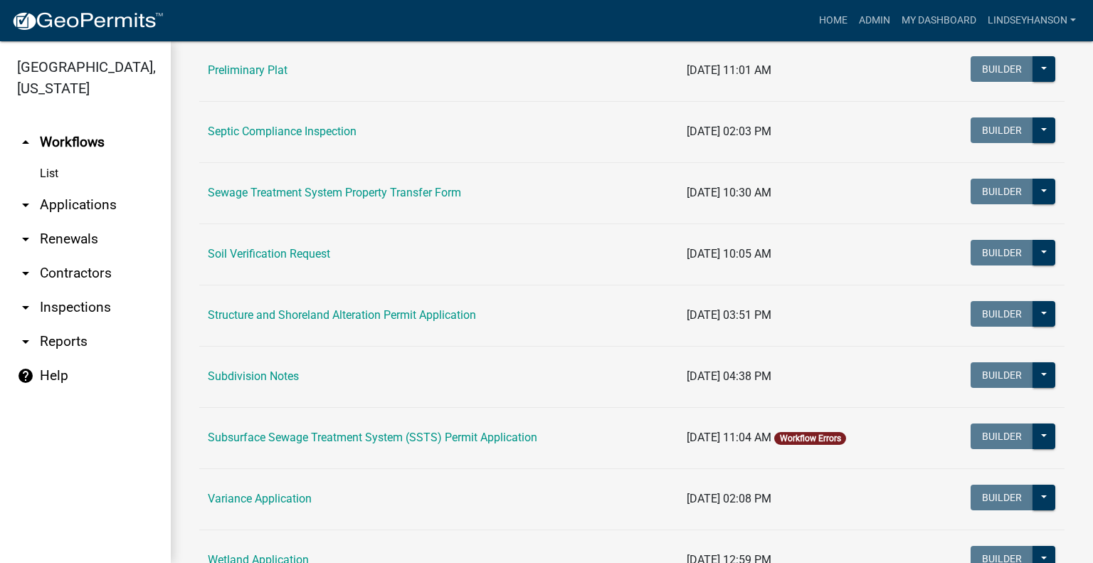
scroll to position [777, 0]
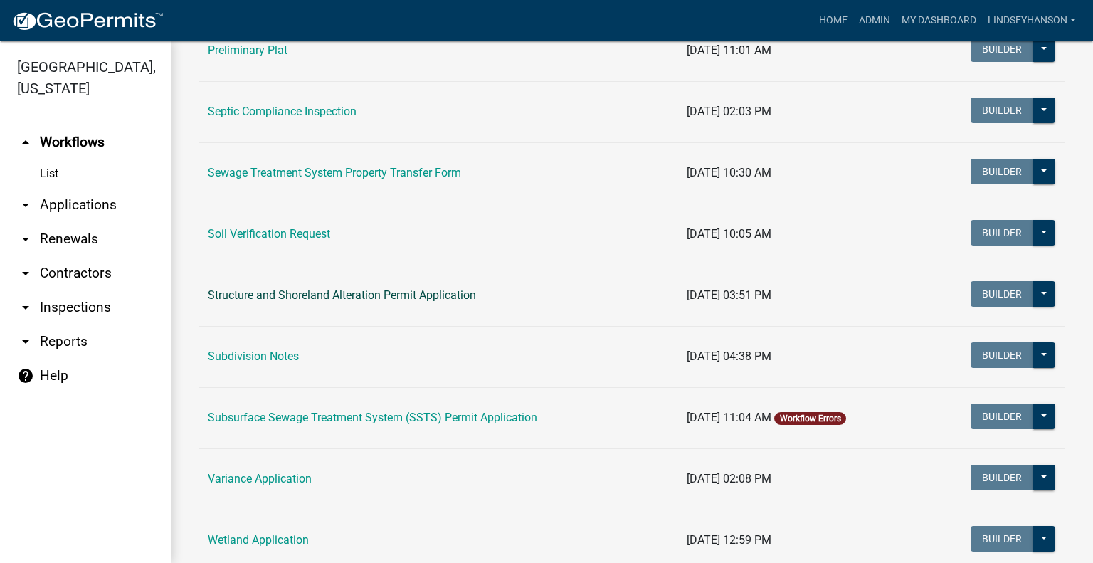
click at [376, 299] on link "Structure and Shoreland Alteration Permit Application" at bounding box center [342, 295] width 268 height 14
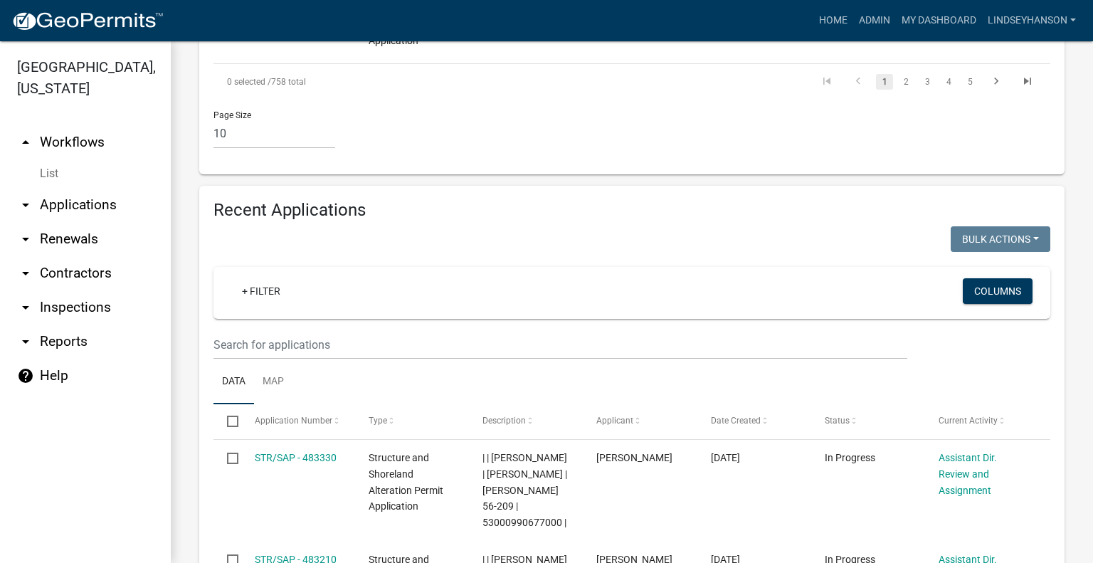
scroll to position [1560, 0]
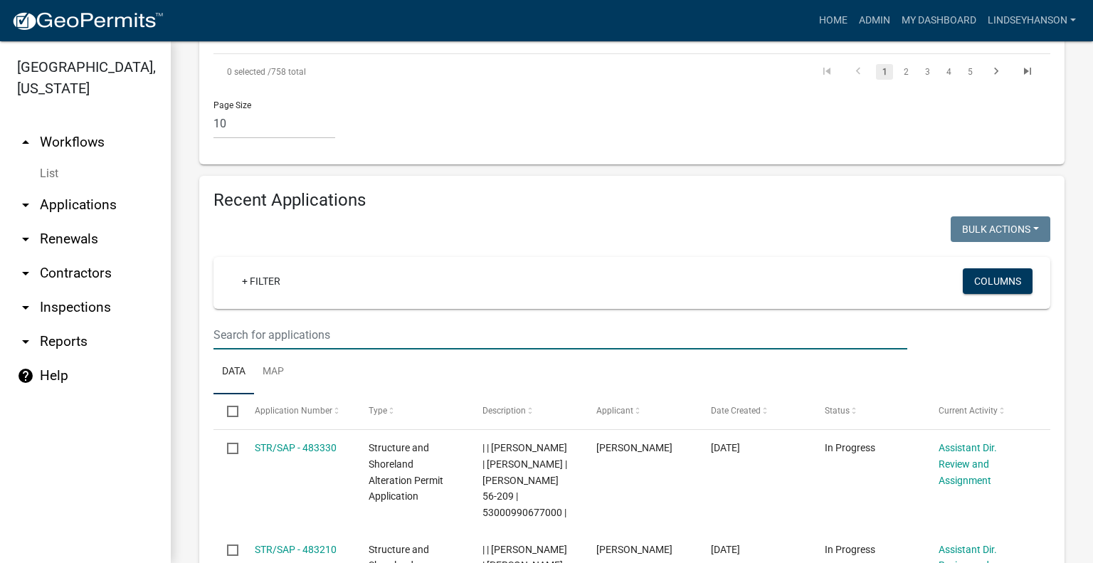
click at [559, 320] on input "text" at bounding box center [561, 334] width 694 height 29
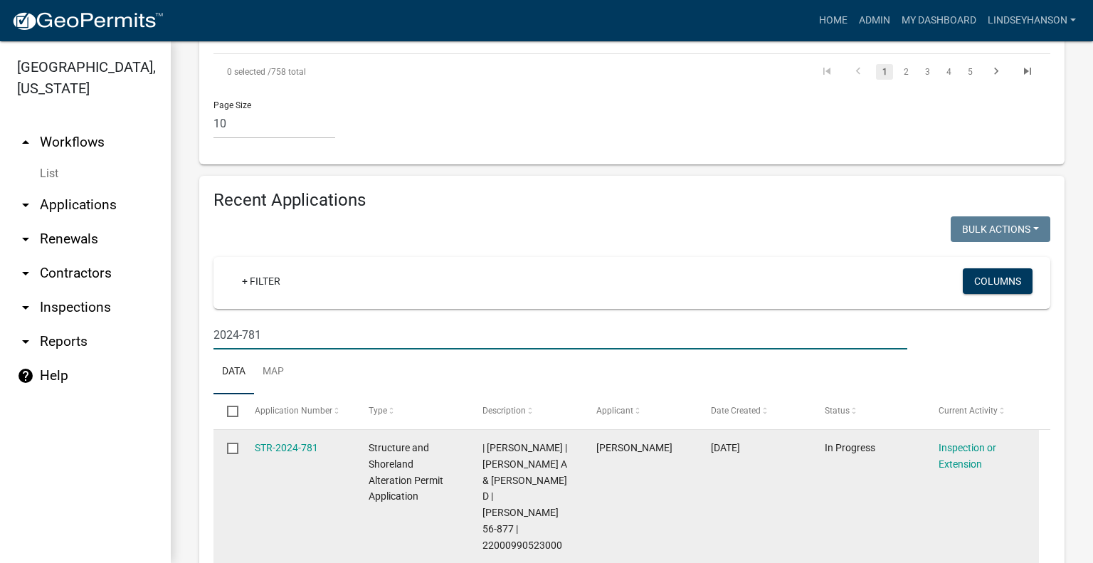
scroll to position [1530, 0]
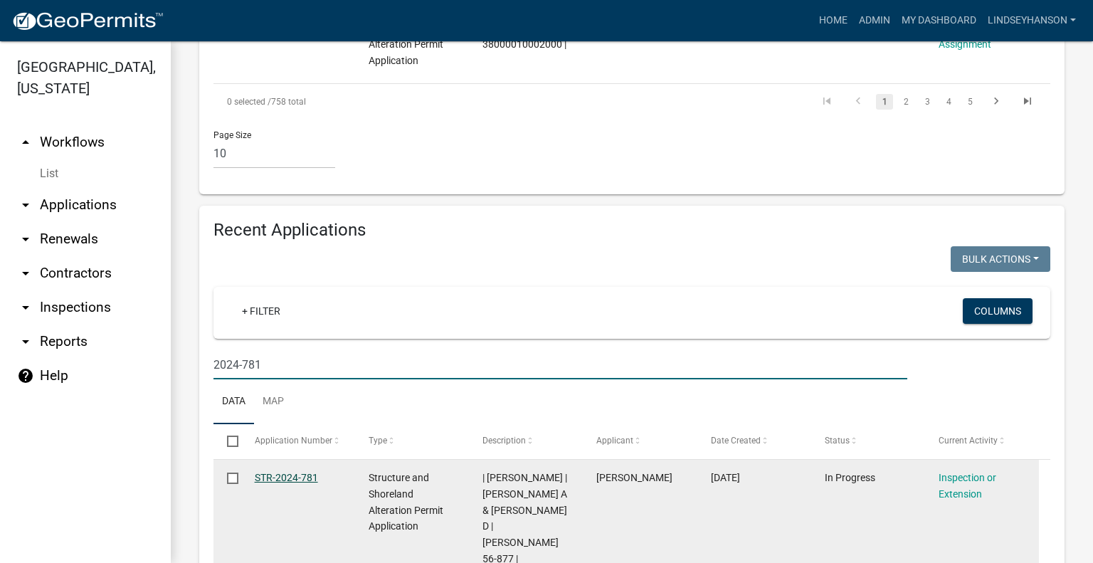
type input "2024-781"
click at [288, 472] on link "STR-2024-781" at bounding box center [286, 477] width 63 height 11
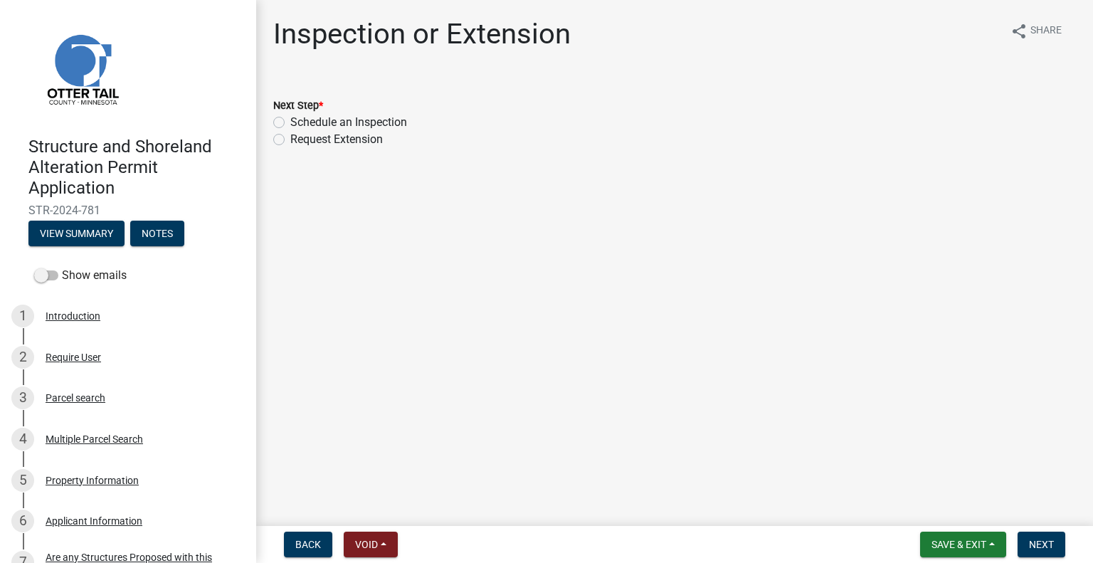
click at [376, 119] on label "Schedule an Inspection" at bounding box center [348, 122] width 117 height 17
click at [300, 119] on input "Schedule an Inspection" at bounding box center [294, 118] width 9 height 9
radio input "true"
click at [1048, 543] on span "Next" at bounding box center [1041, 544] width 25 height 11
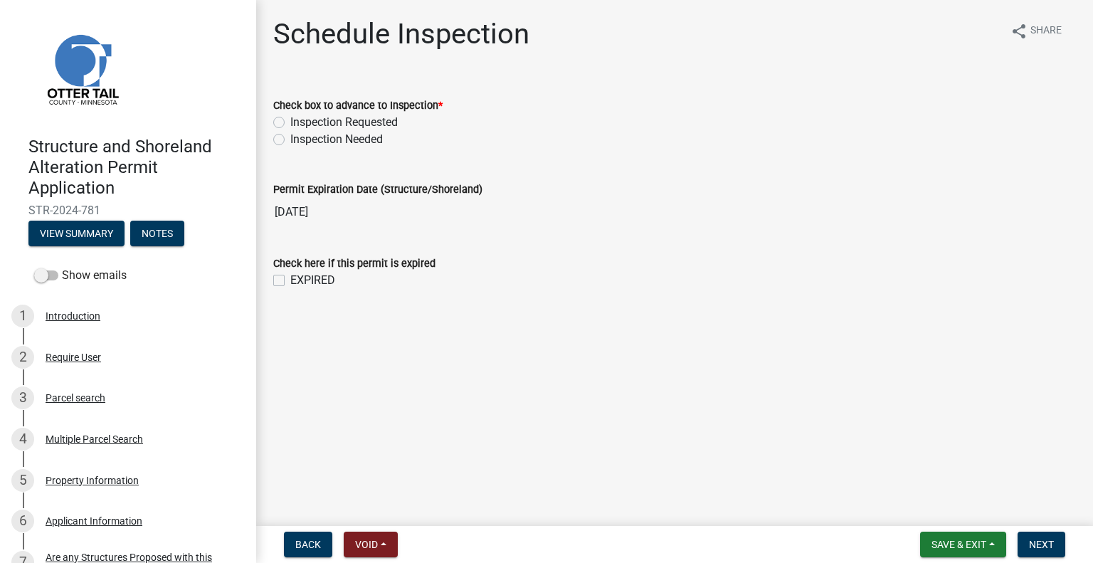
click at [382, 119] on label "Inspection Requested" at bounding box center [343, 122] width 107 height 17
click at [300, 119] on input "Inspection Requested" at bounding box center [294, 118] width 9 height 9
radio input "true"
click at [1036, 555] on button "Next" at bounding box center [1042, 545] width 48 height 26
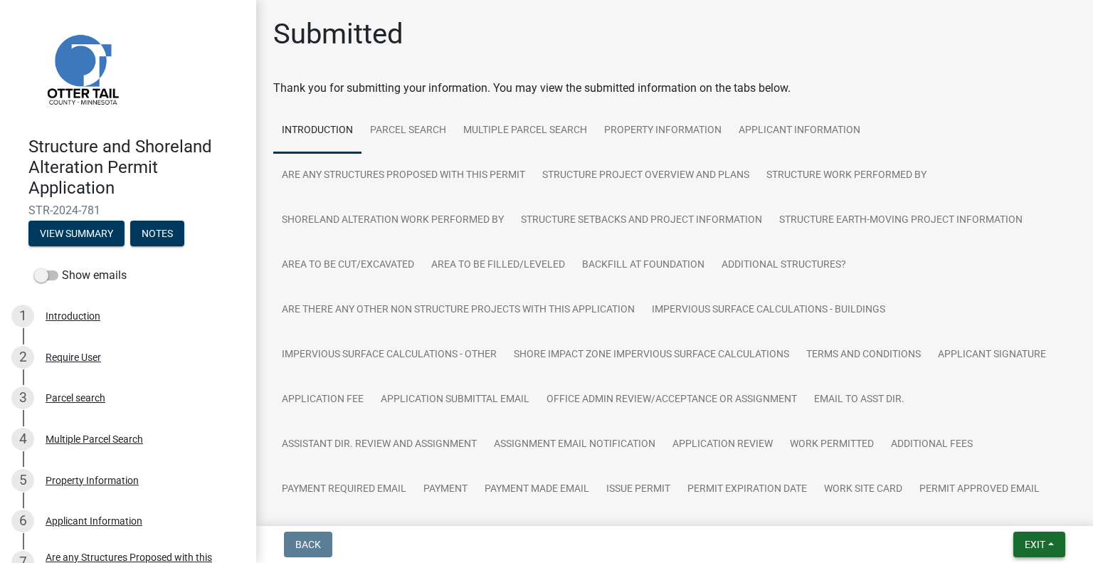
drag, startPoint x: 1036, startPoint y: 544, endPoint x: 1017, endPoint y: 524, distance: 27.7
click at [1036, 544] on span "Exit" at bounding box center [1035, 544] width 21 height 11
click at [1007, 515] on button "Save & Exit" at bounding box center [1009, 507] width 114 height 34
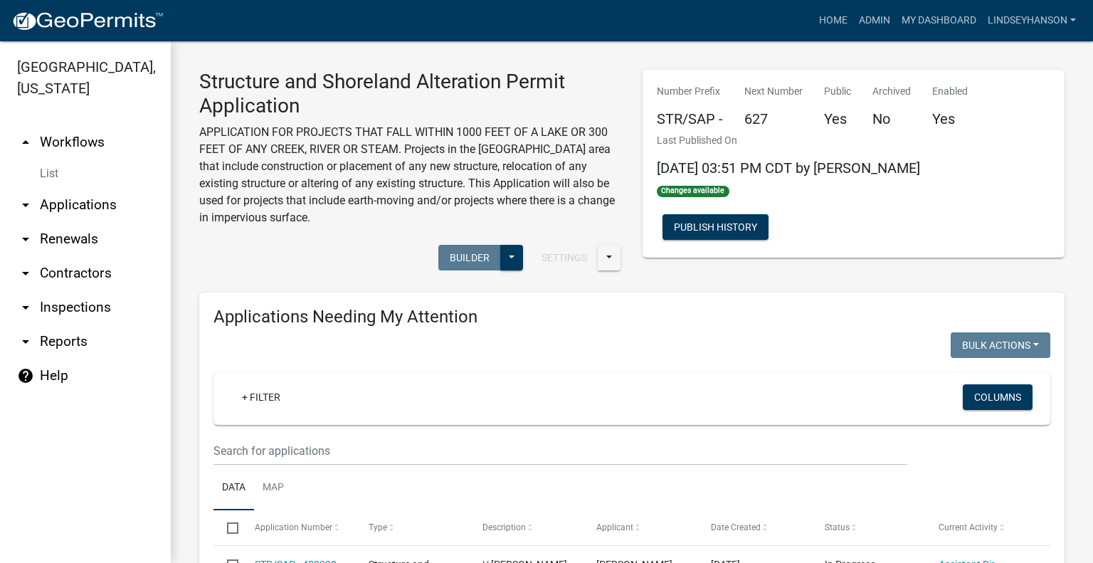
click at [85, 207] on link "arrow_drop_down Applications" at bounding box center [85, 205] width 171 height 34
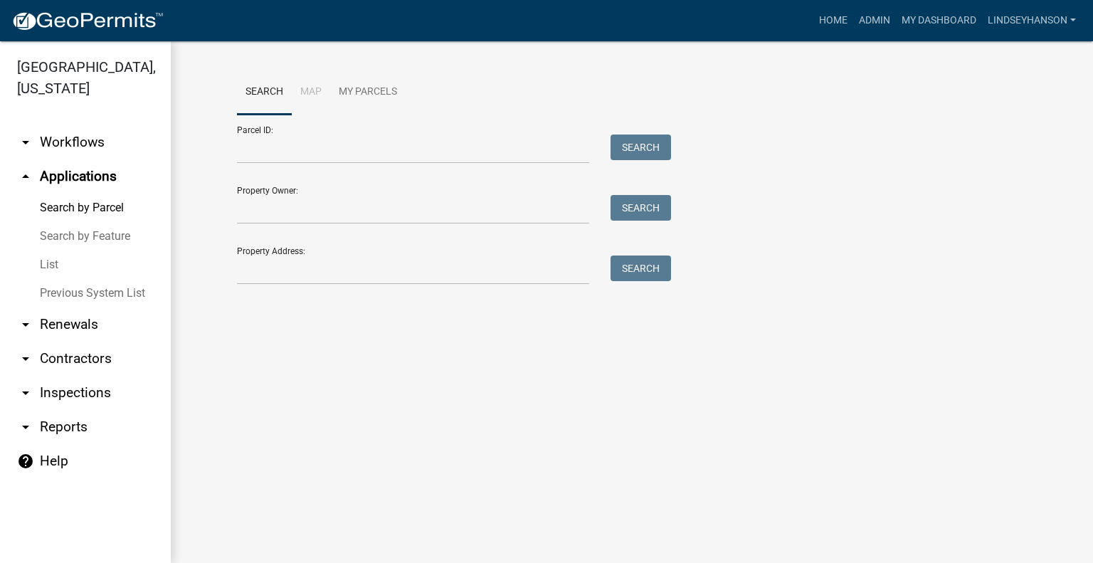
click at [283, 248] on div "Property Address: Search" at bounding box center [450, 260] width 427 height 49
click at [288, 261] on input "Property Address:" at bounding box center [413, 270] width 352 height 29
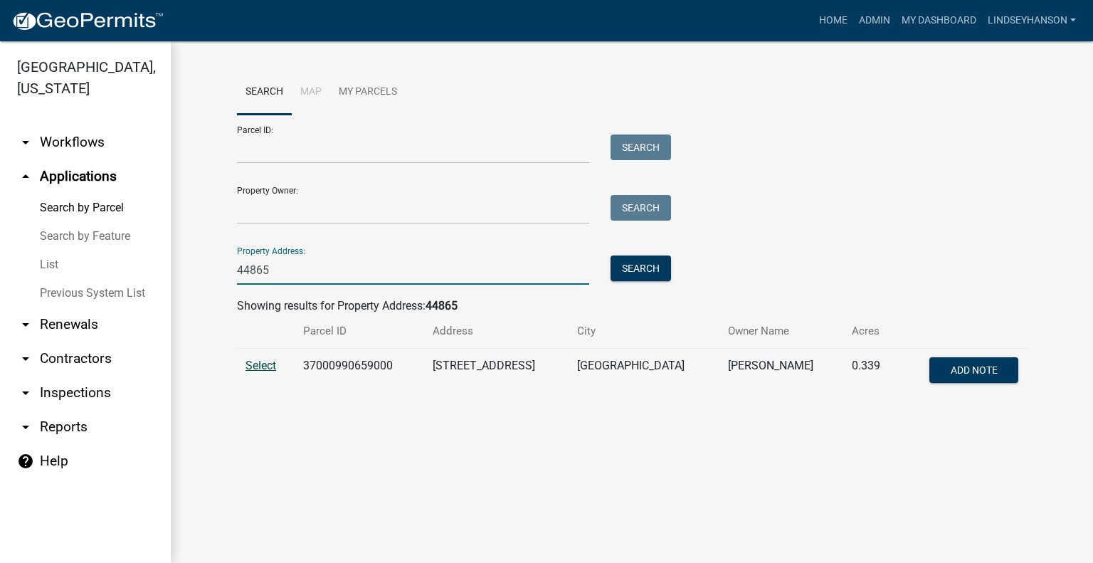
type input "44865"
click at [261, 362] on span "Select" at bounding box center [261, 366] width 31 height 14
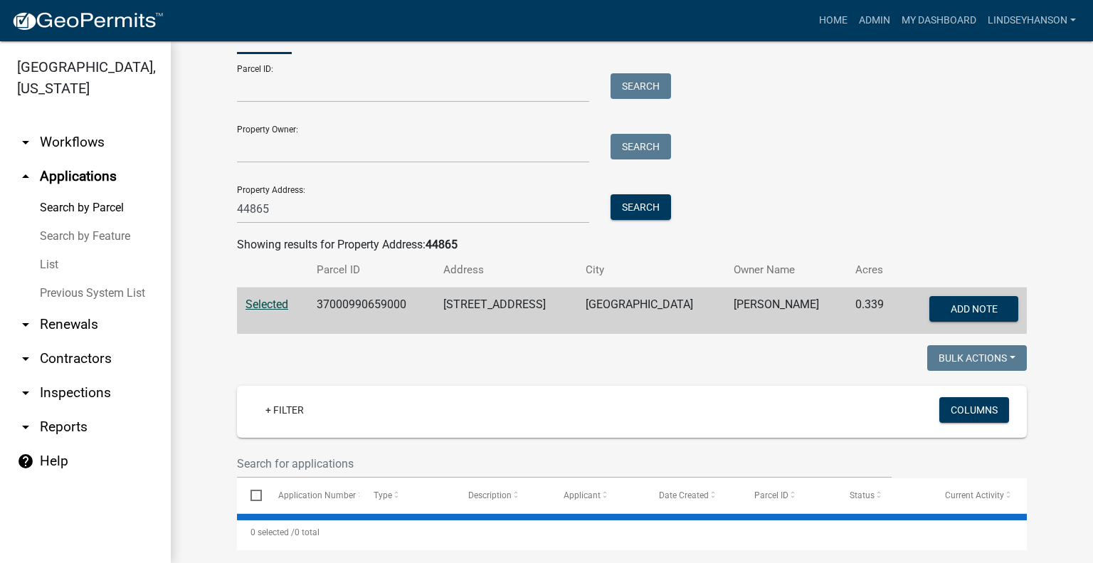
scroll to position [285, 0]
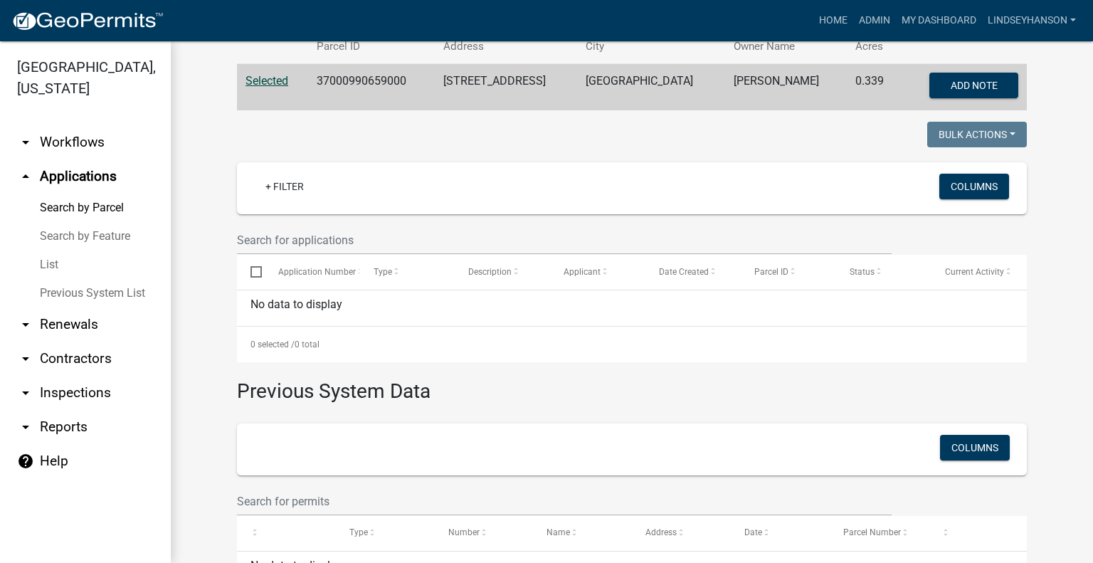
click at [352, 82] on td "37000990659000" at bounding box center [371, 87] width 127 height 47
click at [352, 80] on td "37000990659000" at bounding box center [371, 87] width 127 height 47
copy td "37000990659000"
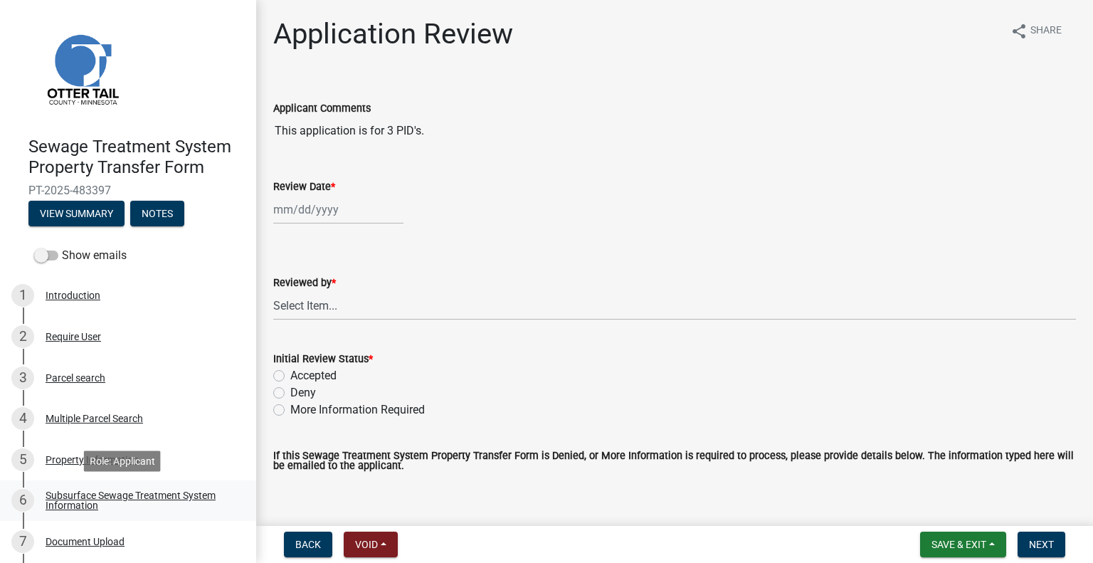
click at [152, 490] on div "Subsurface Sewage Treatment System Information" at bounding box center [140, 500] width 188 height 20
click at [196, 490] on div "Subsurface Sewage Treatment System Information" at bounding box center [140, 500] width 188 height 20
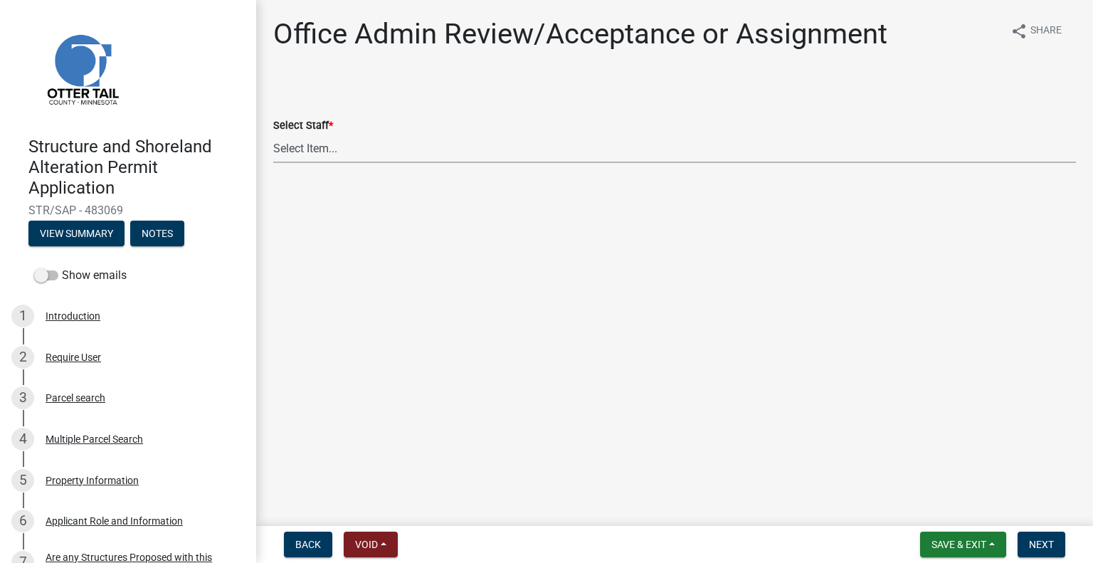
click at [342, 153] on select "Select Item... Alexis Newark (anewark@ottertailcounty.gov) Amy Busko (abusko@ot…" at bounding box center [674, 148] width 803 height 29
click at [273, 134] on select "Select Item... Alexis Newark (anewark@ottertailcounty.gov) Amy Busko (abusko@ot…" at bounding box center [674, 148] width 803 height 29
click at [384, 147] on select "Select Item... Alexis Newark (anewark@ottertailcounty.gov) Amy Busko (abusko@ot…" at bounding box center [674, 148] width 803 height 29
click at [273, 134] on select "Select Item... Alexis Newark (anewark@ottertailcounty.gov) Amy Busko (abusko@ot…" at bounding box center [674, 148] width 803 height 29
select select "587f38f5-c90e-4c12-9e10-d3e23909bbca"
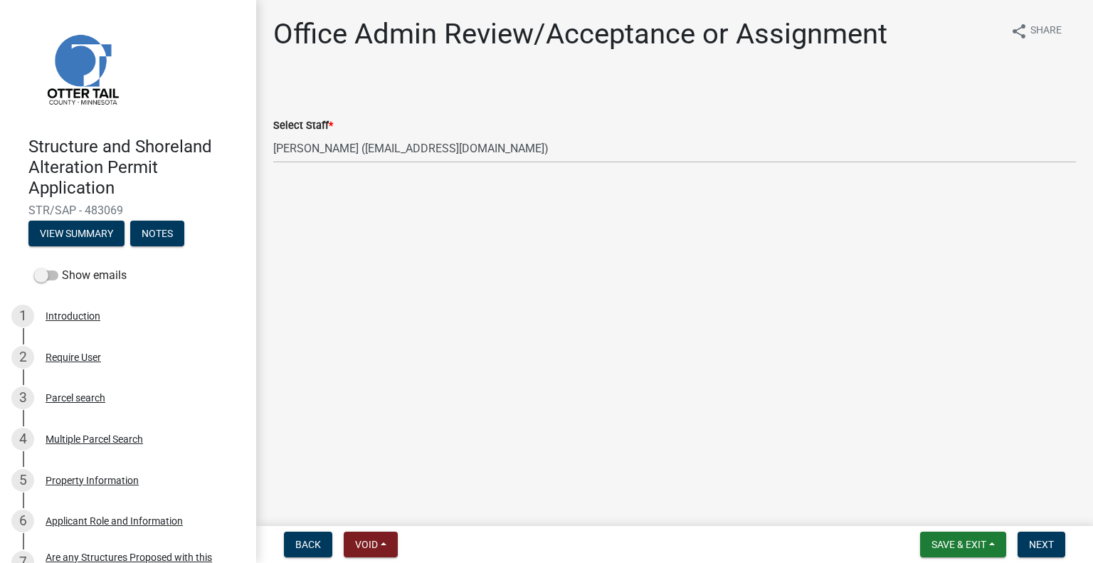
click at [1063, 557] on form "Save & Exit Save Save & Exit Next" at bounding box center [993, 545] width 157 height 26
click at [1046, 543] on span "Next" at bounding box center [1041, 544] width 25 height 11
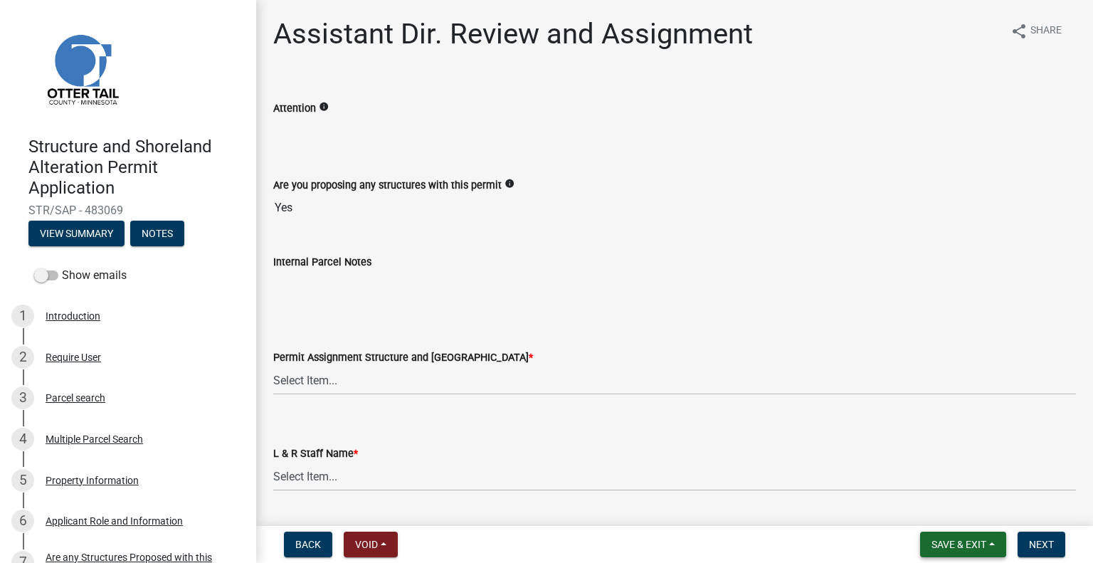
click at [960, 542] on span "Save & Exit" at bounding box center [959, 544] width 55 height 11
click at [943, 504] on button "Save & Exit" at bounding box center [950, 507] width 114 height 34
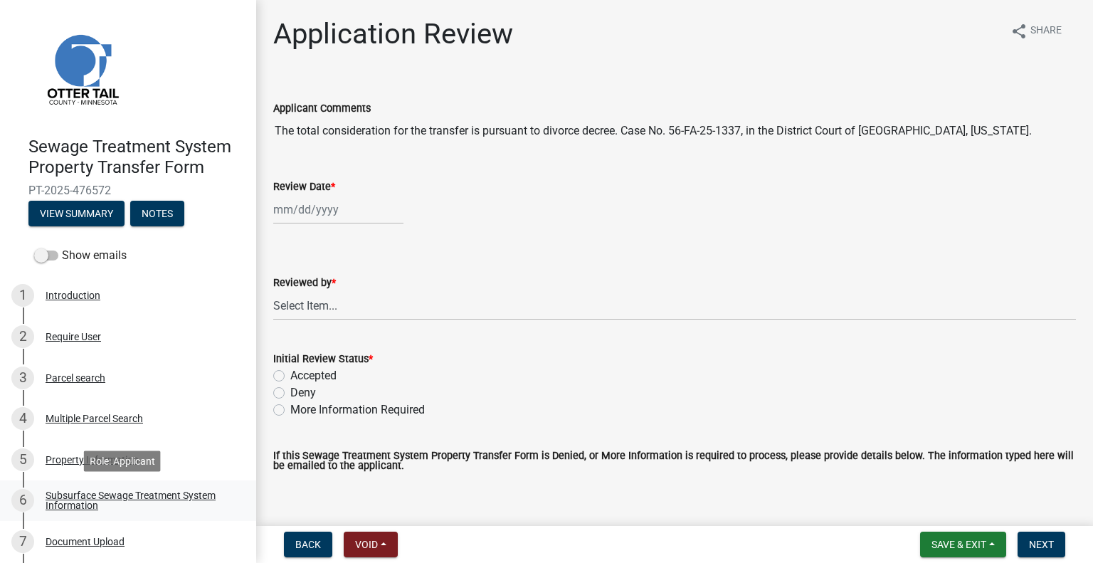
click at [191, 504] on div "Subsurface Sewage Treatment System Information" at bounding box center [140, 500] width 188 height 20
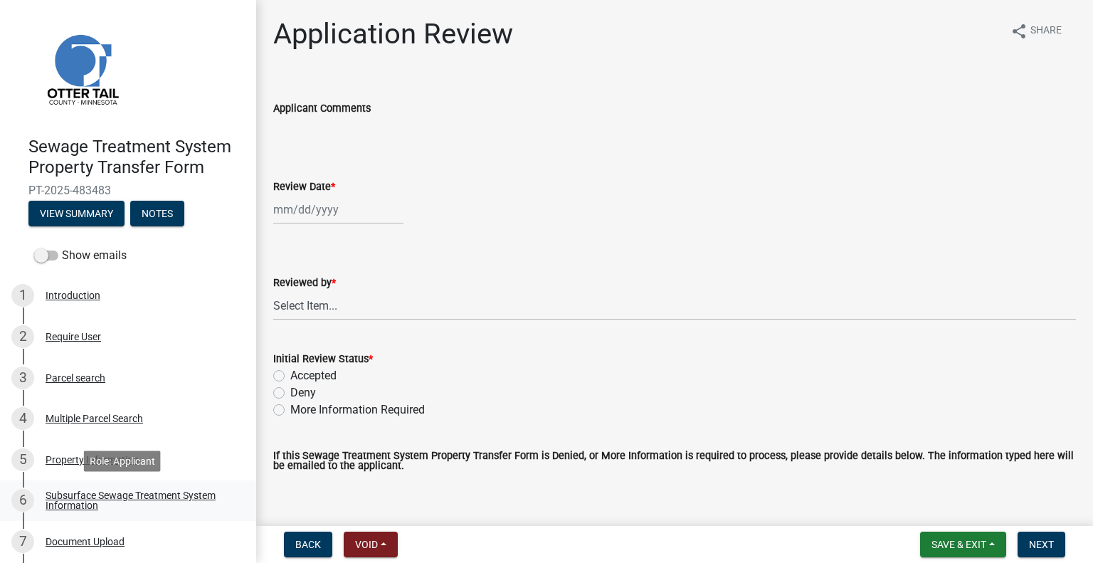
click at [200, 488] on link "6 Subsurface Sewage Treatment System Information" at bounding box center [128, 500] width 256 height 41
drag, startPoint x: 188, startPoint y: 492, endPoint x: 206, endPoint y: 466, distance: 31.2
click at [188, 491] on div "Subsurface Sewage Treatment System Information" at bounding box center [140, 500] width 188 height 20
click at [175, 499] on div "Subsurface Sewage Treatment System Information" at bounding box center [140, 500] width 188 height 20
